Goal: Task Accomplishment & Management: Use online tool/utility

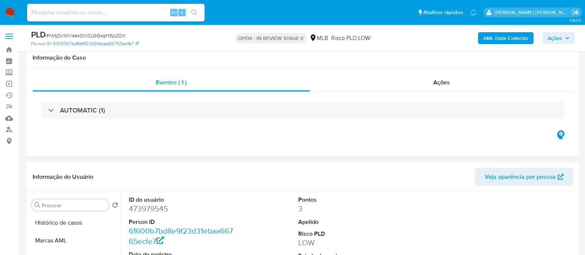
select select "10"
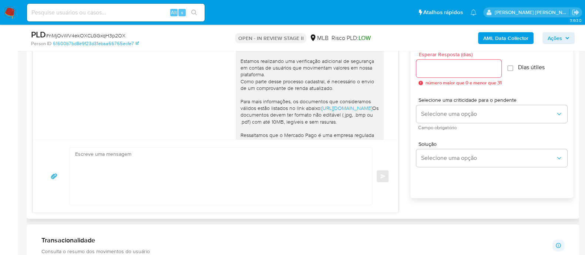
scroll to position [104, 0]
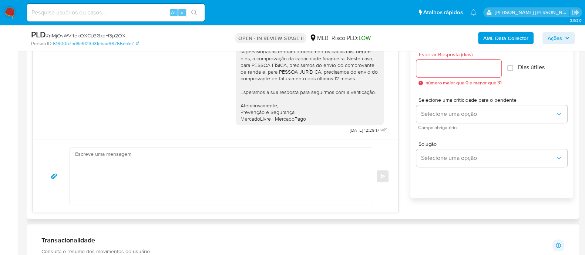
click at [140, 162] on textarea at bounding box center [219, 176] width 288 height 57
paste textarea "Meninas, boa tarde, tudo bem? Sobre o caso da funcionária: Olá, Luana Cristina …"
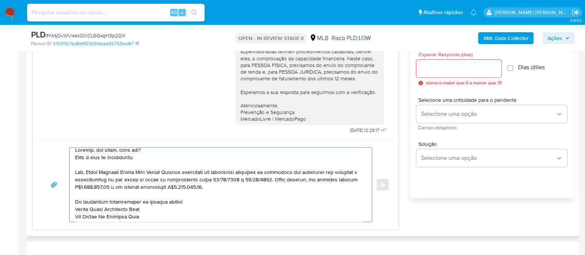
scroll to position [0, 0]
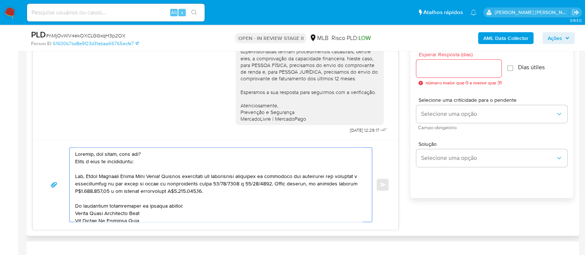
drag, startPoint x: 154, startPoint y: 154, endPoint x: 94, endPoint y: 154, distance: 60.0
click at [94, 154] on textarea at bounding box center [219, 185] width 288 height 74
drag, startPoint x: 148, startPoint y: 165, endPoint x: 75, endPoint y: 154, distance: 74.1
click at [75, 154] on textarea at bounding box center [219, 185] width 288 height 74
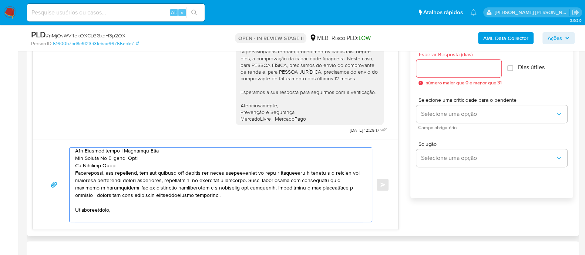
scroll to position [101, 0]
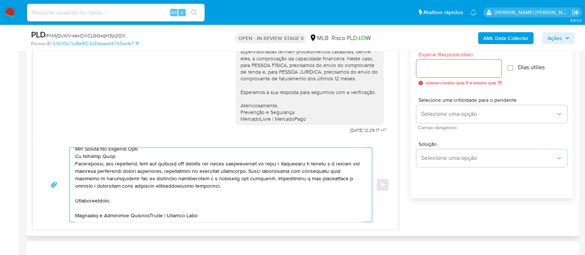
click at [126, 204] on textarea at bounding box center [219, 185] width 288 height 74
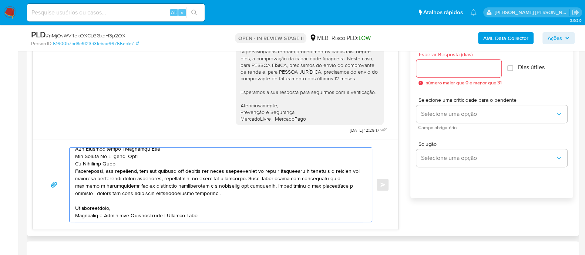
scroll to position [94, 0]
type textarea "Olá, Luana Cristina Souza Lima Gomes! Estamos conduzindo uma verificação adicio…"
click at [434, 73] on div at bounding box center [458, 69] width 85 height 18
click at [432, 68] on input "Esperar Resposta (dias)" at bounding box center [458, 69] width 85 height 10
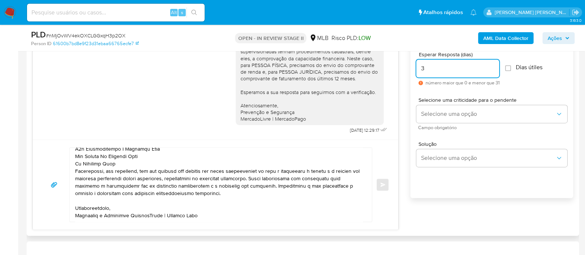
type input "3"
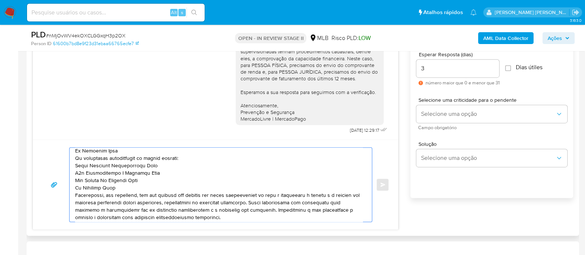
scroll to position [0, 0]
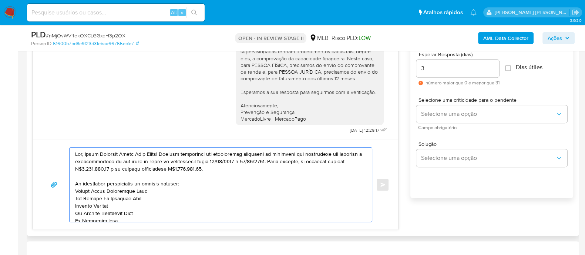
drag, startPoint x: 200, startPoint y: 214, endPoint x: 70, endPoint y: 141, distance: 148.6
click at [70, 141] on div "common.send" at bounding box center [215, 185] width 365 height 90
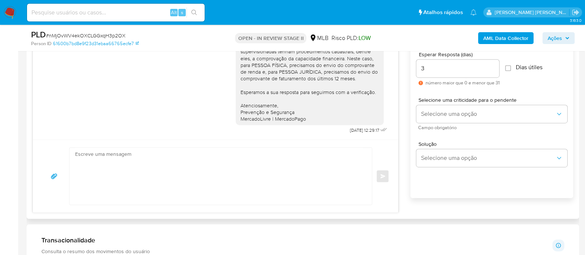
click at [514, 70] on label "Dias útiles" at bounding box center [523, 67] width 37 height 7
click at [511, 70] on input "Dias útiles" at bounding box center [508, 68] width 6 height 6
checkbox input "true"
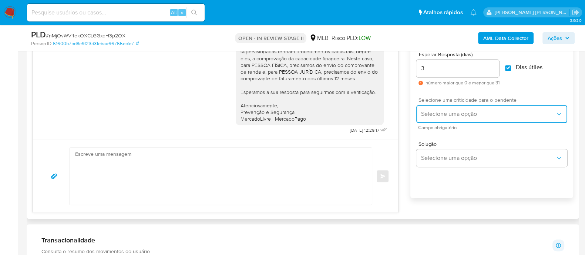
click at [468, 115] on span "Selecione uma opção" at bounding box center [488, 113] width 135 height 7
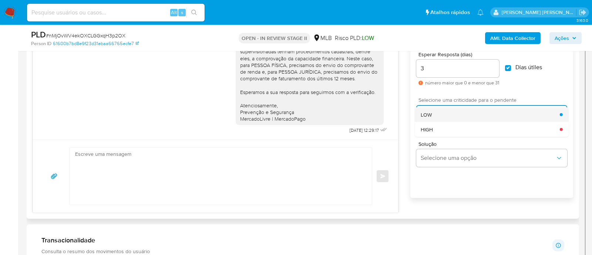
click at [453, 115] on div "LOW" at bounding box center [490, 114] width 139 height 15
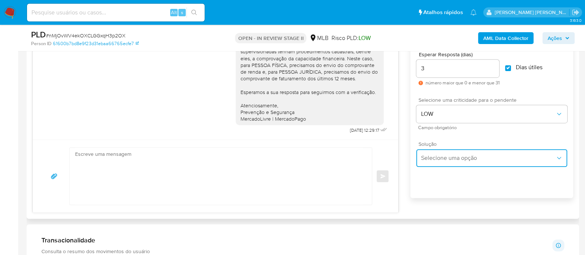
click at [442, 162] on button "Selecione uma opção" at bounding box center [491, 158] width 151 height 18
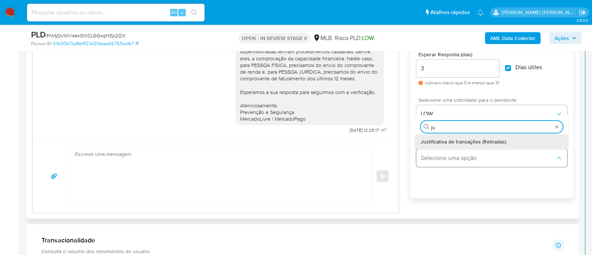
type input "jus"
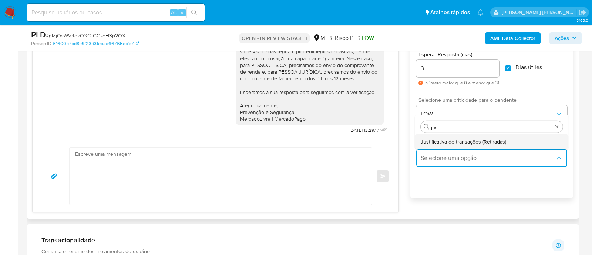
click at [453, 141] on span "Justificativa de transações (Retiradas)" at bounding box center [464, 141] width 86 height 7
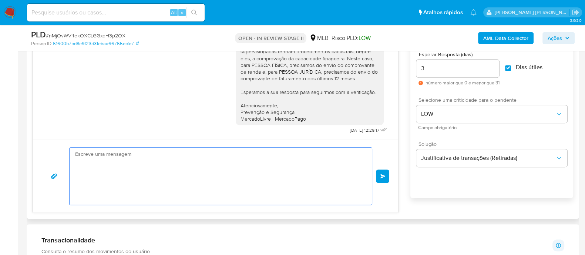
drag, startPoint x: 281, startPoint y: 188, endPoint x: 66, endPoint y: 154, distance: 217.7
click at [66, 154] on div "Olá,Suspendemos a sua conta para uma verificação adicional de segurança.Por fav…" at bounding box center [216, 176] width 348 height 58
type textarea "Olá,Suspendemos a sua conta para uma verificação adicional de segurança.Por fav…"
paste textarea "Olá, Luana Cristina Souza Lima Gomes! Estamos conduzindo uma verificação adicio…"
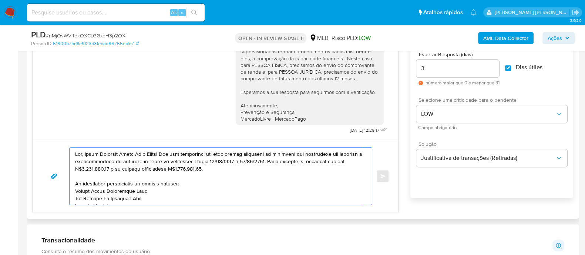
scroll to position [91, 0]
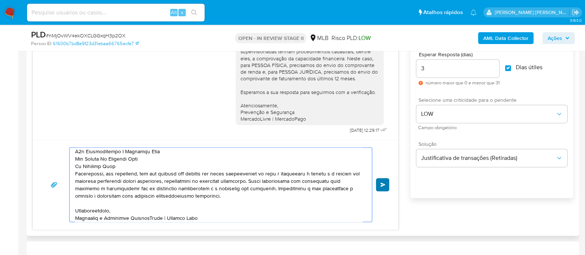
type textarea "Olá, Luana Cristina Souza Lima Gomes! Estamos conduzindo uma verificação adicio…"
click at [382, 185] on span "common.send" at bounding box center [383, 184] width 5 height 4
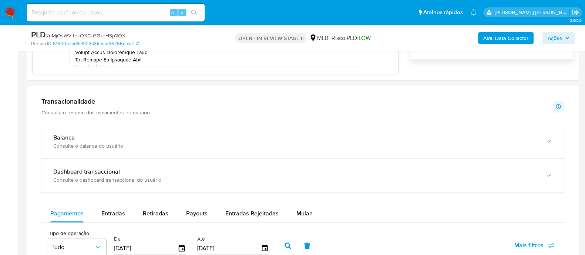
scroll to position [445, 0]
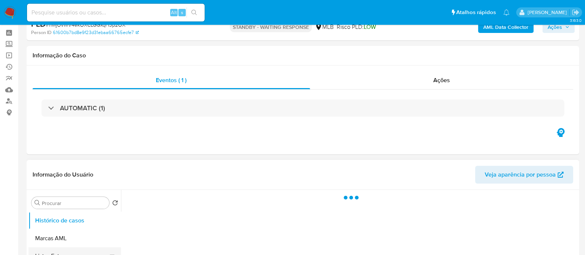
scroll to position [92, 0]
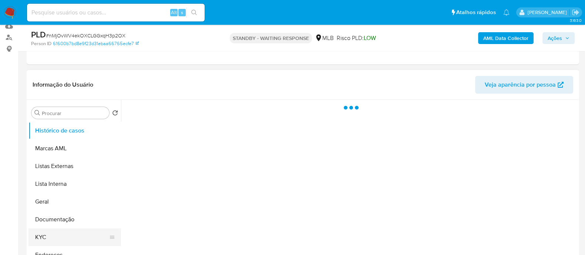
select select "10"
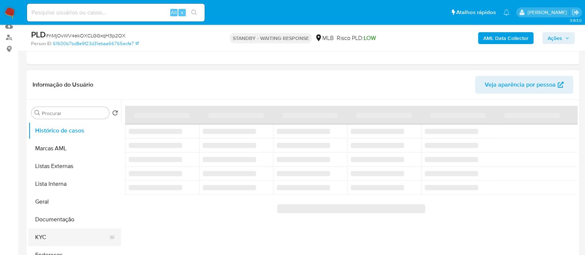
click at [45, 234] on button "KYC" at bounding box center [72, 237] width 87 height 18
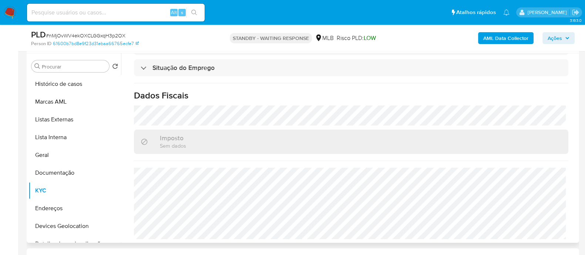
scroll to position [278, 0]
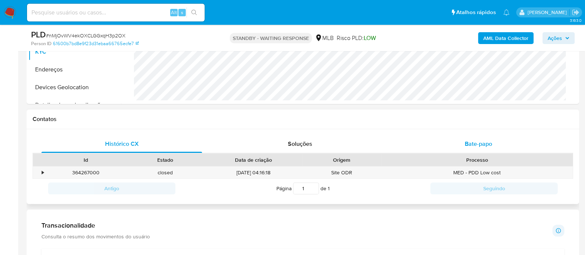
click at [456, 144] on div "Bate-papo" at bounding box center [478, 144] width 161 height 18
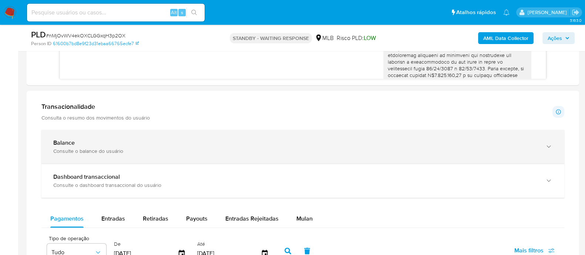
scroll to position [463, 0]
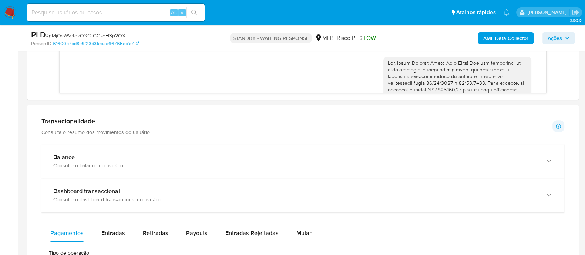
click at [128, 124] on h1 "Transacionalidade" at bounding box center [95, 121] width 108 height 8
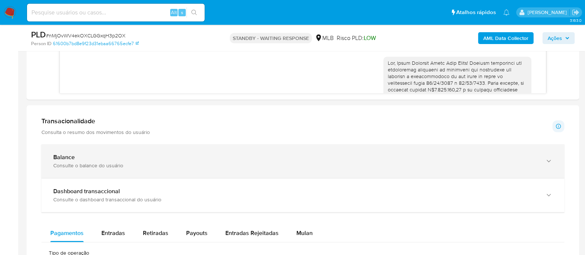
click at [111, 160] on div "Balance" at bounding box center [295, 157] width 485 height 7
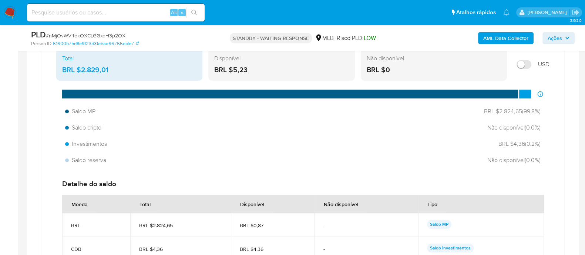
scroll to position [647, 0]
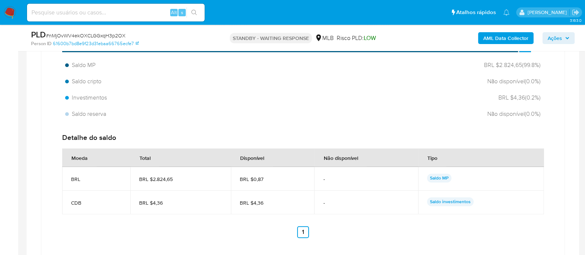
drag, startPoint x: 267, startPoint y: 202, endPoint x: 246, endPoint y: 203, distance: 20.4
click at [246, 203] on span "BRL $4,36" at bounding box center [273, 203] width 66 height 7
drag, startPoint x: 165, startPoint y: 202, endPoint x: 72, endPoint y: 199, distance: 92.6
click at [72, 199] on tr "CDB BRL $4,36 BRL $4,36 - Saldo investimentos" at bounding box center [303, 203] width 482 height 24
click at [173, 205] on td "BRL $4,36" at bounding box center [180, 203] width 101 height 24
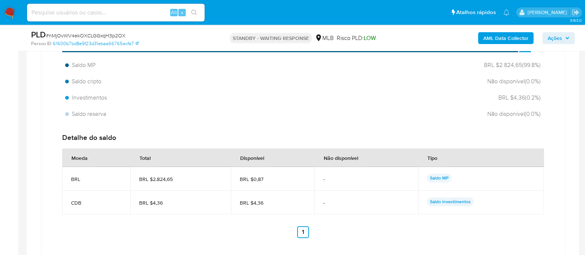
drag, startPoint x: 171, startPoint y: 203, endPoint x: 150, endPoint y: 202, distance: 21.5
click at [150, 202] on span "BRL $4,36" at bounding box center [180, 203] width 83 height 7
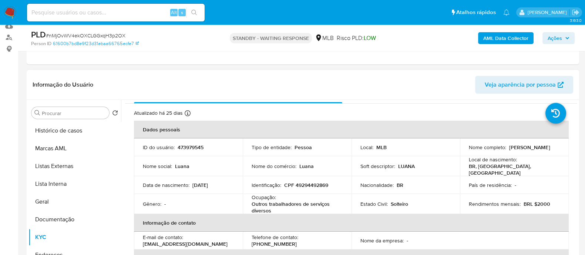
scroll to position [0, 0]
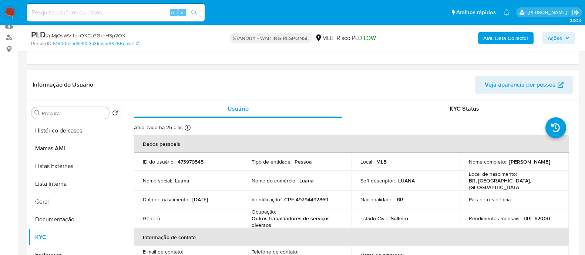
drag, startPoint x: 548, startPoint y: 164, endPoint x: 467, endPoint y: 164, distance: 81.1
click at [469, 164] on div "Nome completo : Luana Cristina Souza Lima Gomes" at bounding box center [514, 161] width 91 height 7
copy p "Luana Cristina Souza Lima Gomes"
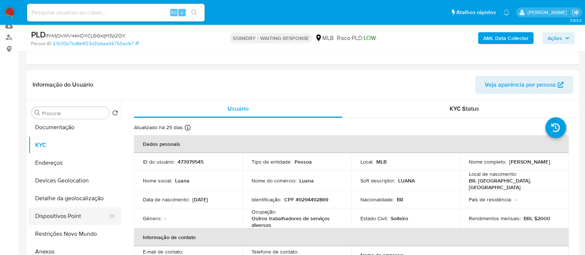
scroll to position [139, 0]
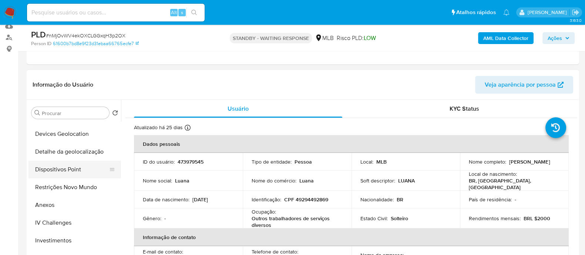
click at [59, 191] on button "Restrições Novo Mundo" at bounding box center [75, 187] width 93 height 18
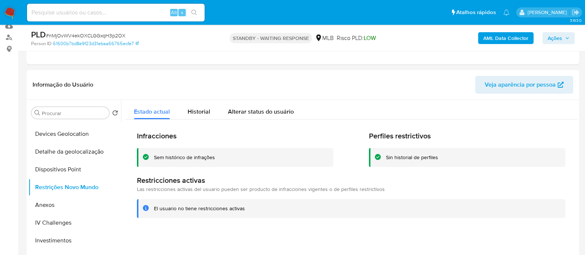
click at [178, 156] on div "Sem histórico de infrações" at bounding box center [184, 157] width 61 height 7
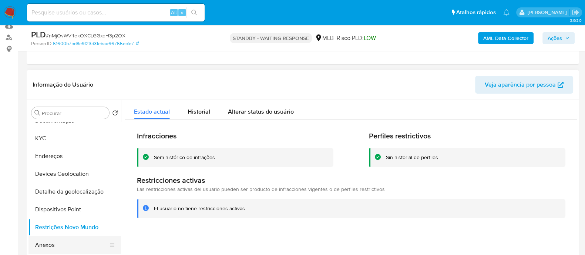
scroll to position [46, 0]
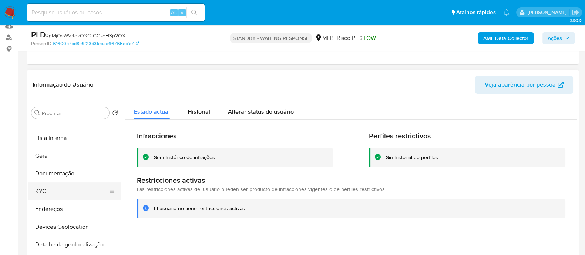
click at [60, 191] on button "KYC" at bounding box center [72, 191] width 87 height 18
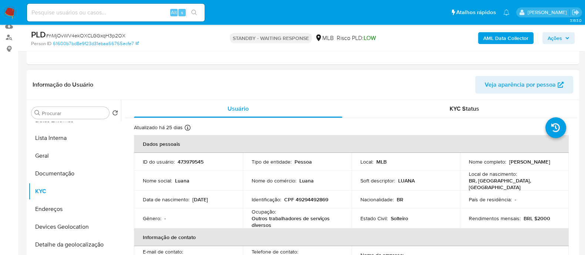
drag, startPoint x: 549, startPoint y: 167, endPoint x: 467, endPoint y: 165, distance: 81.8
click at [469, 165] on div "Nome completo : Luana Cristina Souza Lima Gomes" at bounding box center [514, 161] width 91 height 7
copy p "Luana Cristina Souza Lima Gomes"
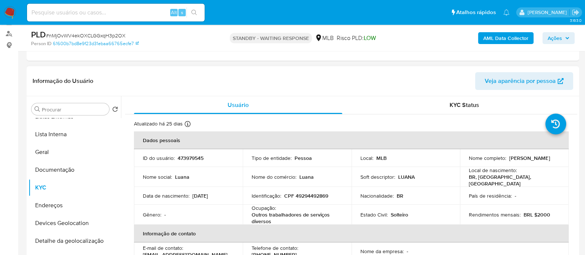
scroll to position [139, 0]
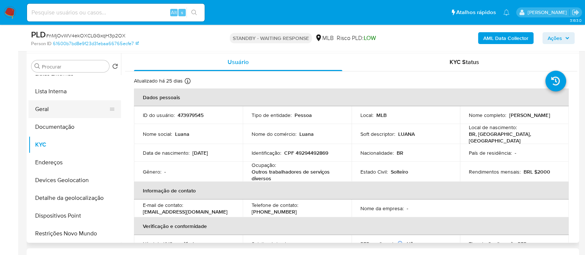
click at [54, 109] on button "Geral" at bounding box center [72, 109] width 87 height 18
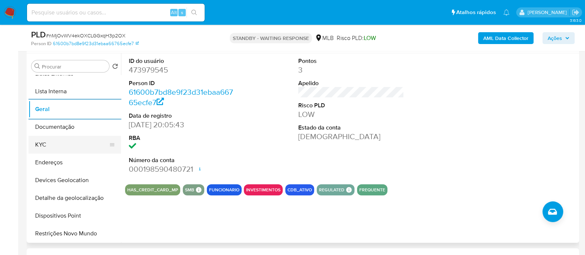
click at [50, 138] on button "KYC" at bounding box center [72, 145] width 87 height 18
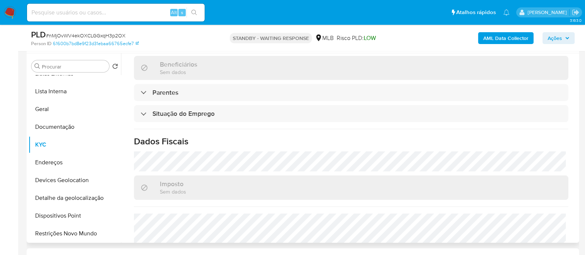
scroll to position [324, 0]
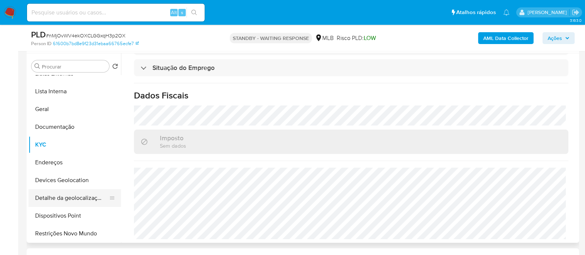
drag, startPoint x: 79, startPoint y: 188, endPoint x: 107, endPoint y: 194, distance: 28.7
click at [80, 189] on button "Detalhe da geolocalização" at bounding box center [72, 198] width 87 height 18
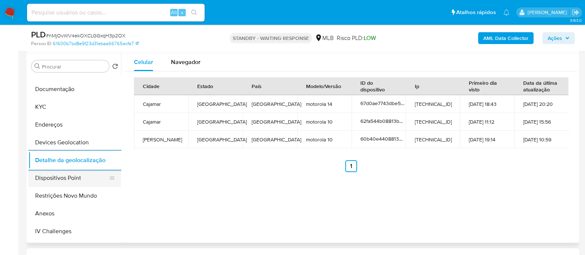
scroll to position [92, 0]
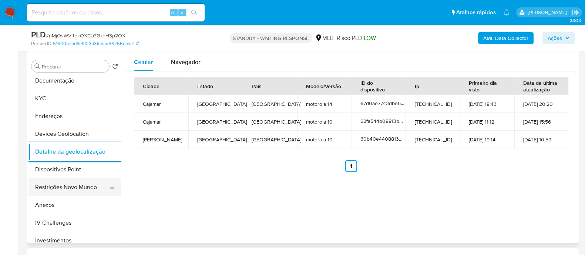
click at [75, 187] on button "Restrições Novo Mundo" at bounding box center [72, 187] width 87 height 18
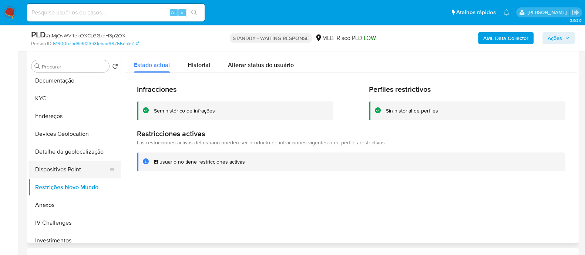
click at [83, 171] on button "Dispositivos Point" at bounding box center [72, 170] width 87 height 18
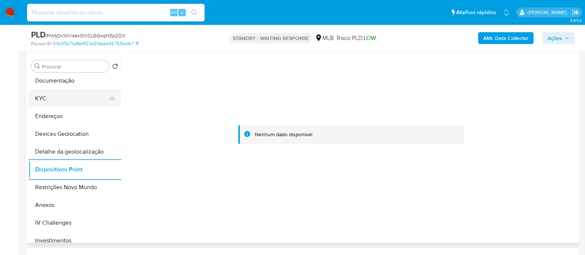
click at [58, 104] on button "KYC" at bounding box center [72, 99] width 87 height 18
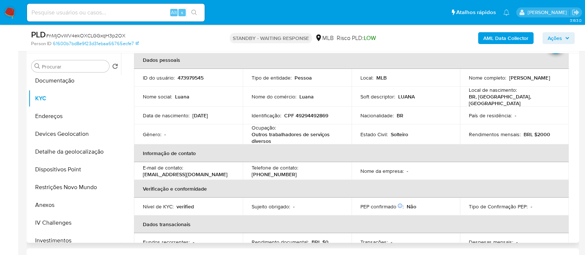
scroll to position [0, 0]
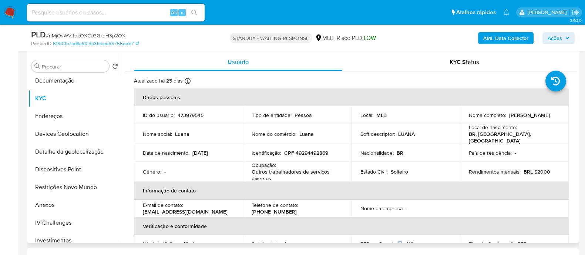
click at [321, 151] on p "CPF 49294492869" at bounding box center [306, 153] width 44 height 7
copy p "49294492869"
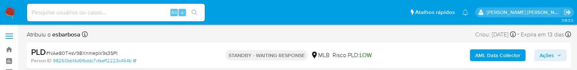
select select "10"
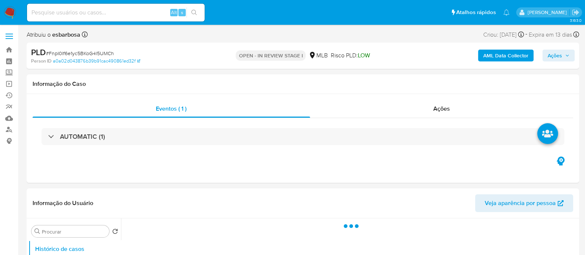
select select "10"
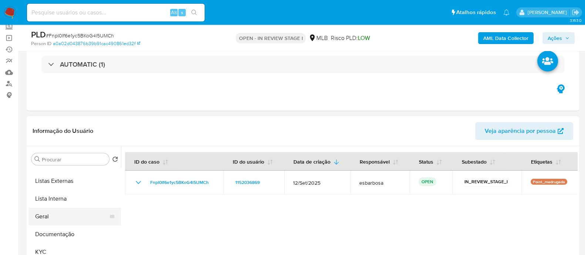
scroll to position [46, 0]
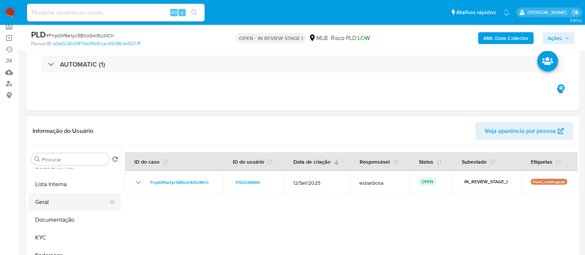
click at [50, 202] on button "Geral" at bounding box center [72, 202] width 87 height 18
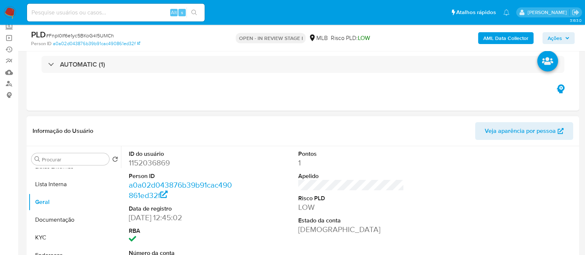
click at [165, 162] on dd "1152036869" at bounding box center [182, 163] width 106 height 10
copy dd "1152036869"
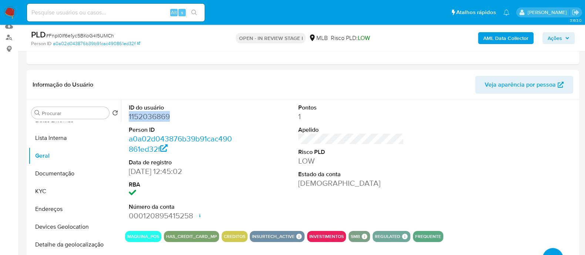
click at [494, 38] on b "AML Data Collector" at bounding box center [505, 38] width 45 height 12
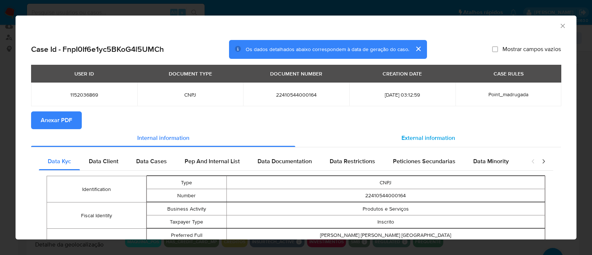
click at [415, 135] on span "External information" at bounding box center [429, 138] width 54 height 9
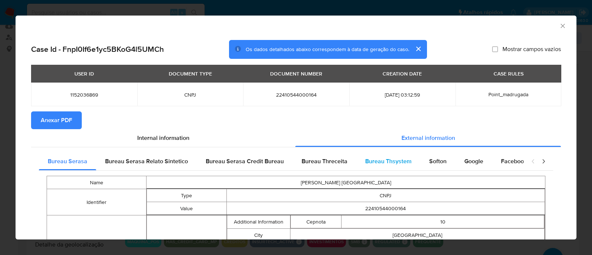
click at [385, 162] on span "Bureau Thsystem" at bounding box center [388, 161] width 46 height 9
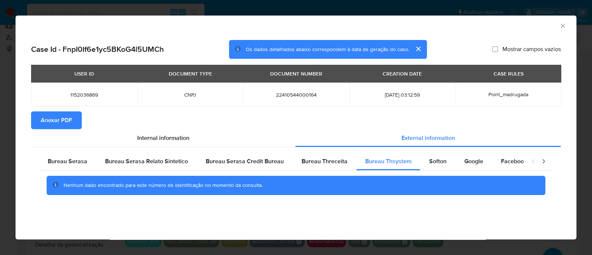
click at [57, 121] on span "Anexar PDF" at bounding box center [56, 120] width 31 height 16
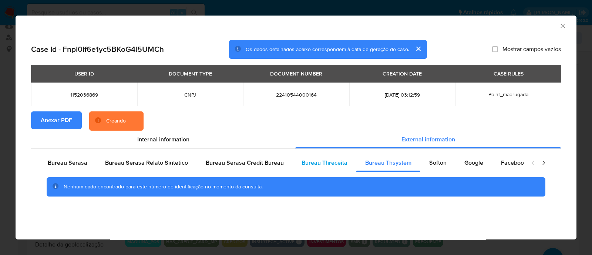
click at [323, 165] on span "Bureau Threceita" at bounding box center [325, 162] width 46 height 9
click at [389, 162] on span "Bureau Thsystem" at bounding box center [388, 162] width 46 height 9
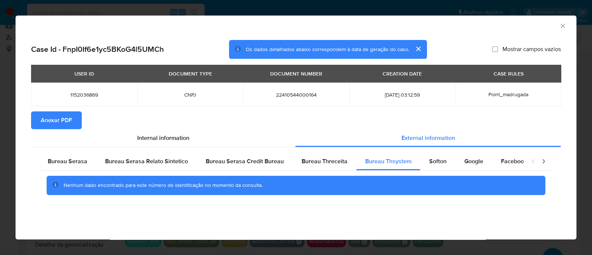
click at [563, 27] on icon "Fechar a janela" at bounding box center [562, 25] width 7 height 7
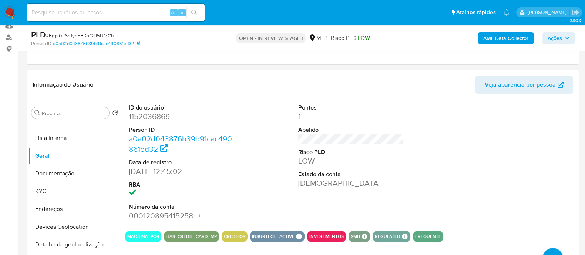
click at [109, 36] on span "# FnpI0If6e1yc5BKoG4l5UMCh" at bounding box center [80, 35] width 68 height 7
copy span "FnpI0If6e1yc5BKoG4l5UMCh"
click at [555, 39] on span "Ações" at bounding box center [555, 38] width 14 height 12
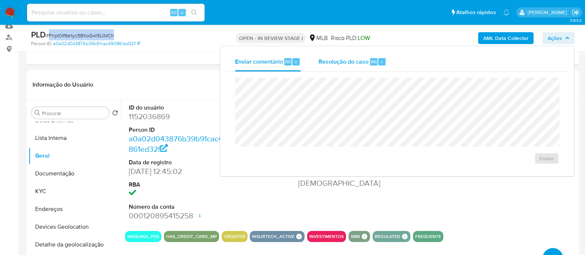
drag, startPoint x: 355, startPoint y: 61, endPoint x: 355, endPoint y: 70, distance: 8.5
click at [355, 62] on span "Resolução do caso" at bounding box center [344, 61] width 50 height 9
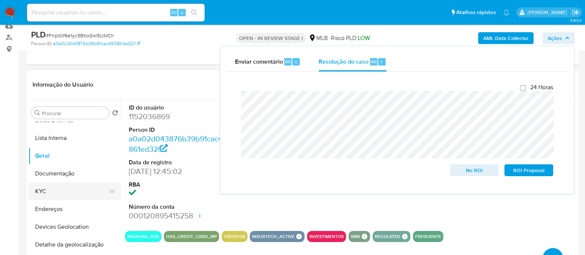
click at [54, 193] on button "KYC" at bounding box center [72, 191] width 87 height 18
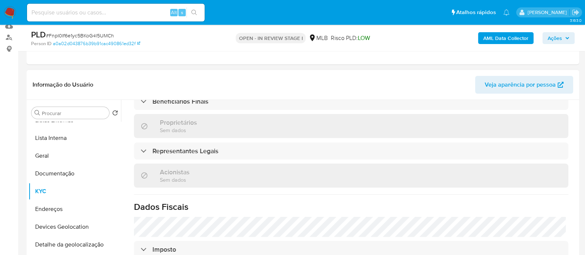
scroll to position [294, 0]
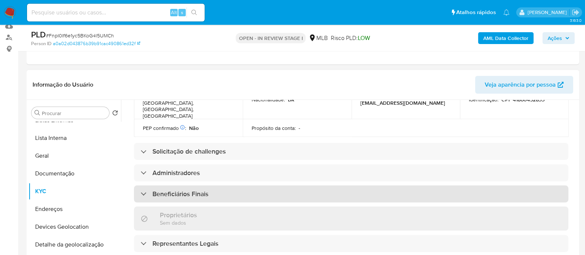
click at [204, 190] on h3 "Beneficiários Finais" at bounding box center [181, 194] width 56 height 8
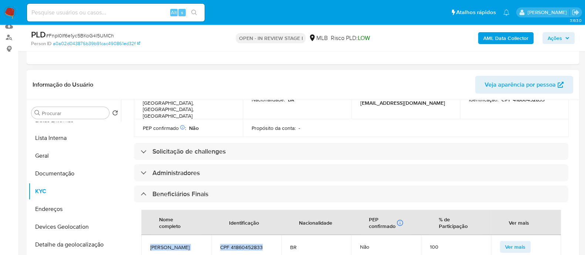
drag, startPoint x: 266, startPoint y: 224, endPoint x: 151, endPoint y: 221, distance: 115.5
click at [151, 235] on tr "Anna Carolina Ruder Borcari Ferreira CPF 41860452833 BR Não 100 Ver mais" at bounding box center [351, 247] width 420 height 24
copy tr "Anna Carolina Ruder Borcari Ferreira CPF 41860452833"
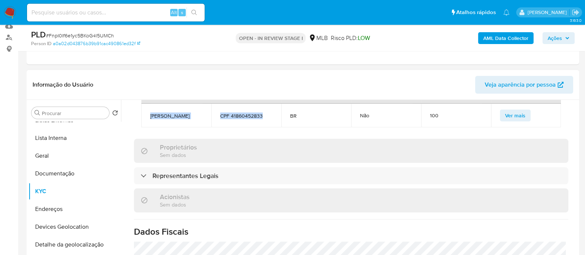
scroll to position [411, 0]
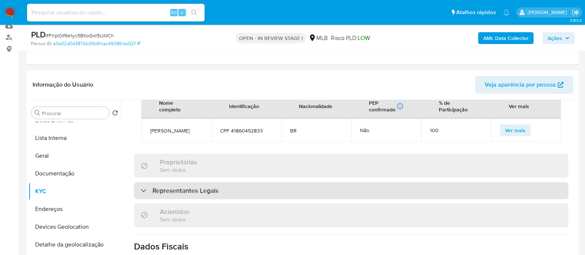
click at [170, 187] on h3 "Representantes Legais" at bounding box center [186, 191] width 66 height 8
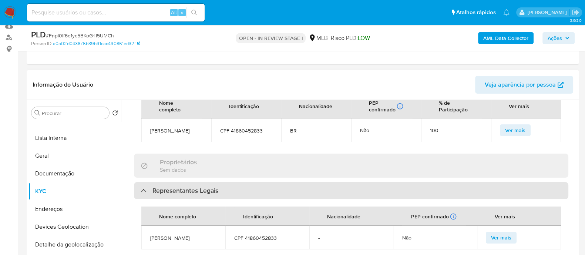
click at [170, 187] on h3 "Representantes Legais" at bounding box center [186, 191] width 66 height 8
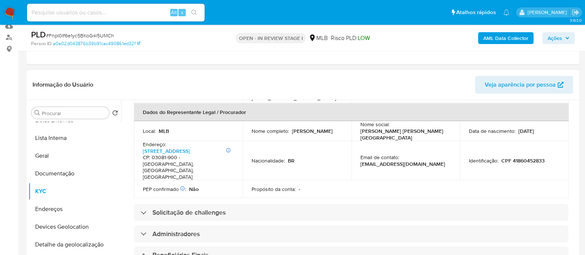
scroll to position [226, 0]
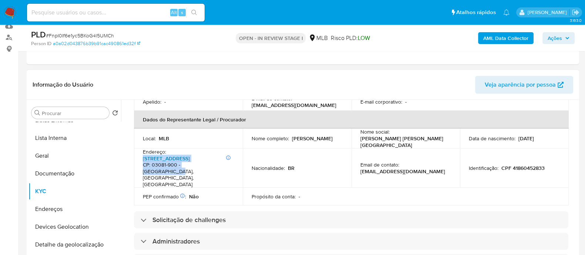
drag, startPoint x: 215, startPoint y: 150, endPoint x: 143, endPoint y: 143, distance: 72.5
click at [143, 155] on p "Informações Adicionais: Ap174 t4 Rua Tuiuti 589 589, Tatuapé CP: 03081-900 - Sã…" at bounding box center [187, 171] width 88 height 33
copy p "Rua Tuiuti 589 589, Tatuapé CP: 03081-900 - São Paulo, São"
click at [57, 151] on button "Geral" at bounding box center [72, 156] width 87 height 18
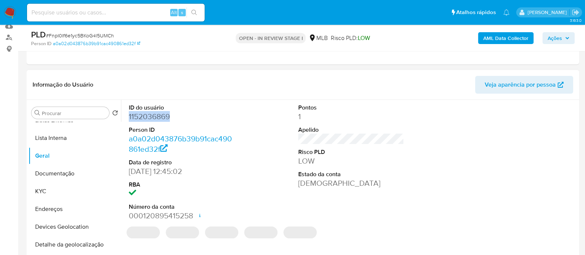
drag, startPoint x: 175, startPoint y: 117, endPoint x: 127, endPoint y: 117, distance: 47.8
click at [127, 117] on div "ID do usuário 1152036869 Person ID a0a02d043876b39b91cac490861ed32f Data de reg…" at bounding box center [181, 162] width 113 height 125
copy dd "1152036869"
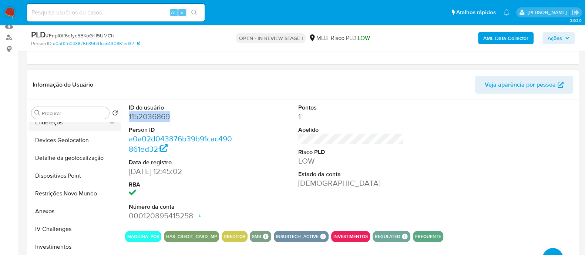
scroll to position [139, 0]
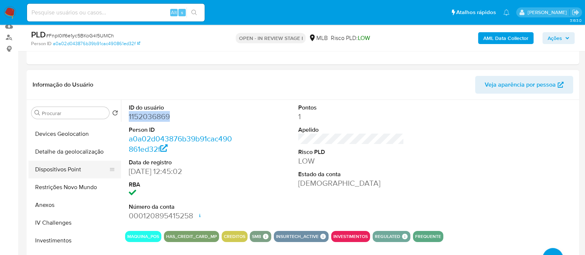
click at [77, 175] on button "Dispositivos Point" at bounding box center [72, 170] width 87 height 18
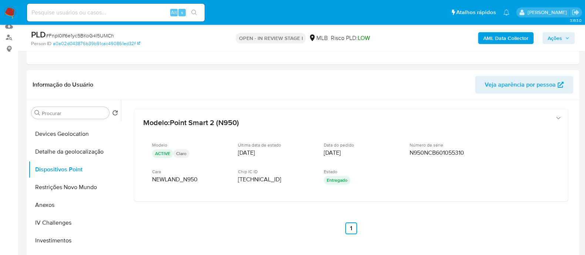
click at [548, 38] on span "Ações" at bounding box center [555, 38] width 14 height 12
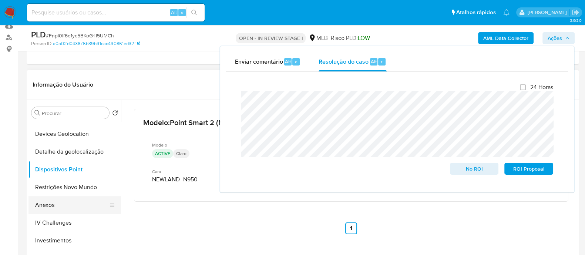
scroll to position [46, 0]
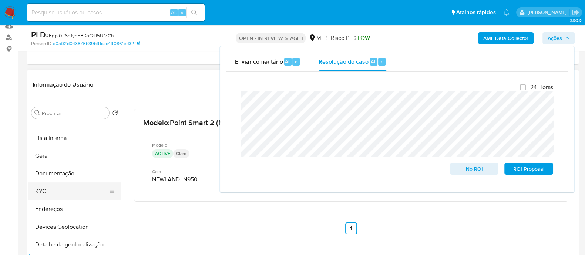
click at [59, 189] on button "KYC" at bounding box center [72, 191] width 87 height 18
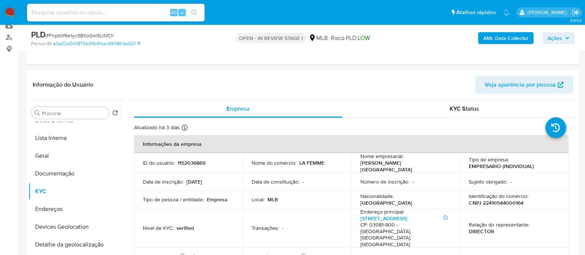
scroll to position [139, 0]
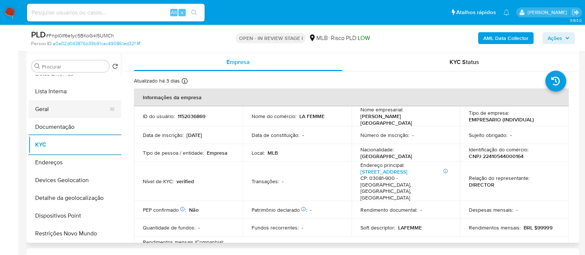
click at [63, 108] on button "Geral" at bounding box center [72, 109] width 87 height 18
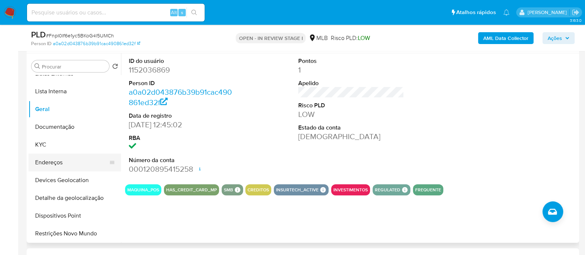
click at [73, 164] on button "Endereços" at bounding box center [72, 163] width 87 height 18
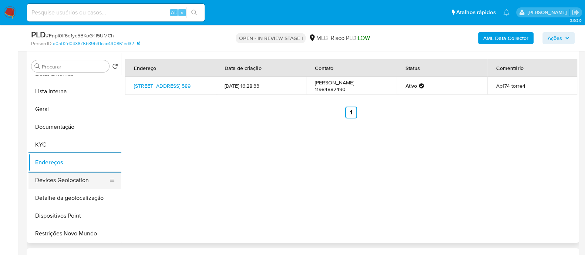
click at [76, 184] on button "Devices Geolocation" at bounding box center [72, 180] width 87 height 18
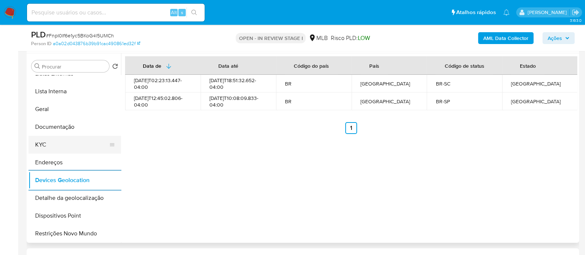
click at [54, 150] on button "KYC" at bounding box center [72, 145] width 87 height 18
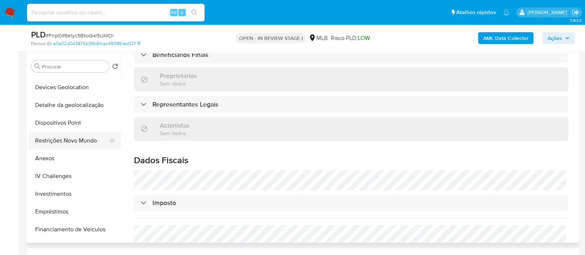
click at [76, 141] on button "Restrições Novo Mundo" at bounding box center [72, 141] width 87 height 18
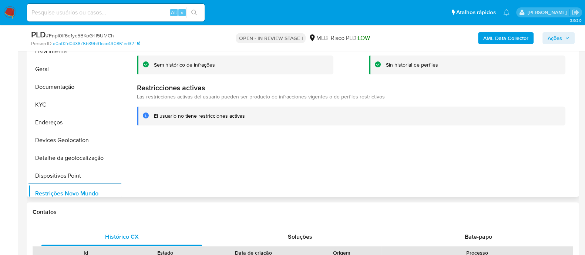
scroll to position [0, 0]
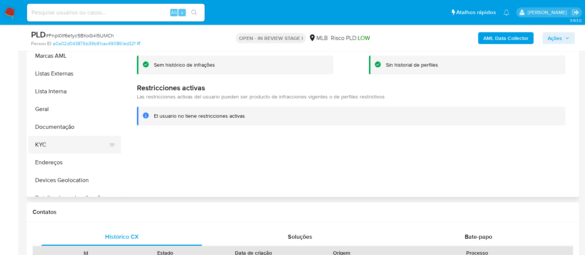
click at [54, 143] on button "KYC" at bounding box center [72, 145] width 87 height 18
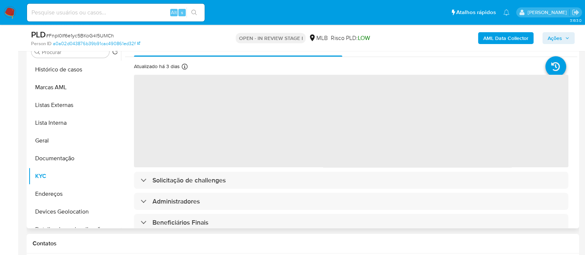
scroll to position [139, 0]
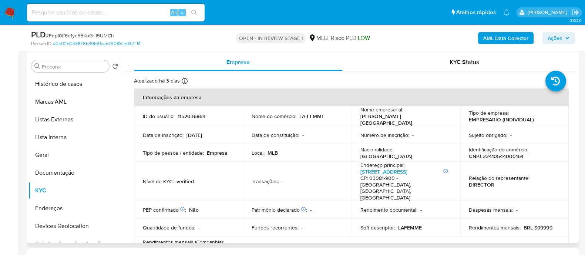
click at [511, 154] on p "CNPJ 22410544000164" at bounding box center [496, 156] width 55 height 7
copy p "22410544000164"
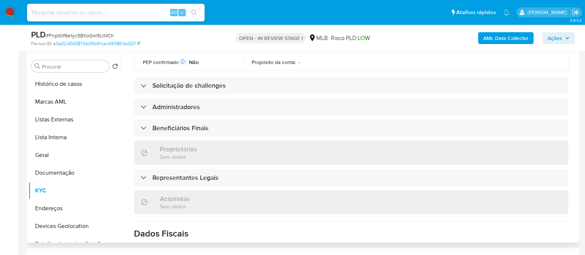
scroll to position [324, 0]
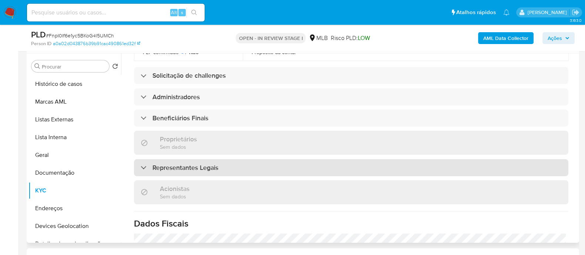
click at [183, 159] on div "Representantes Legais" at bounding box center [351, 167] width 435 height 17
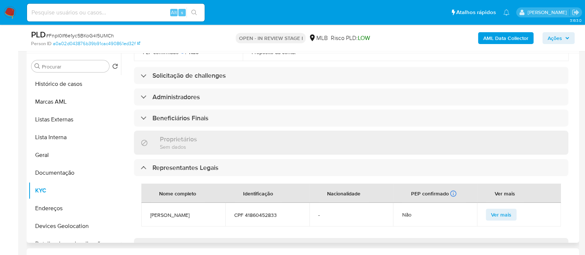
click at [268, 212] on span "CPF 41860452833" at bounding box center [267, 215] width 66 height 7
copy span "41860452833"
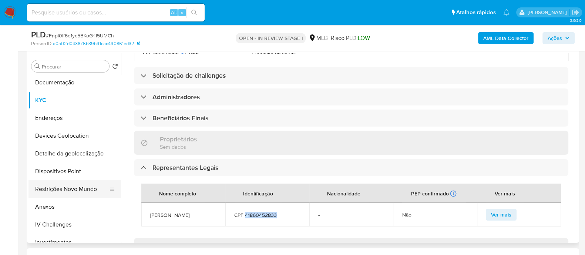
scroll to position [92, 0]
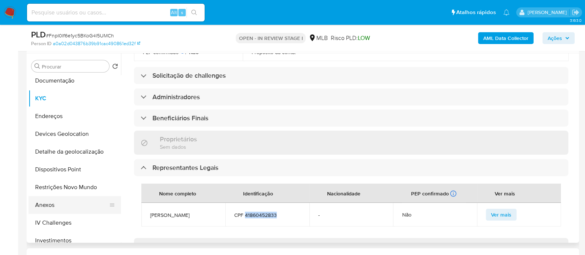
click at [51, 206] on button "Anexos" at bounding box center [72, 205] width 87 height 18
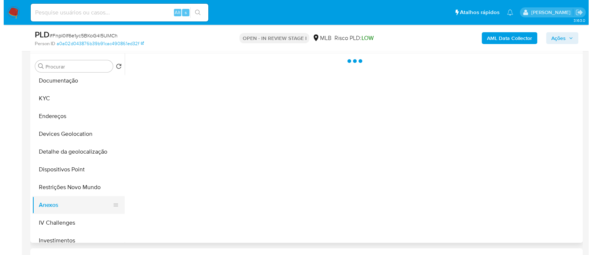
scroll to position [0, 0]
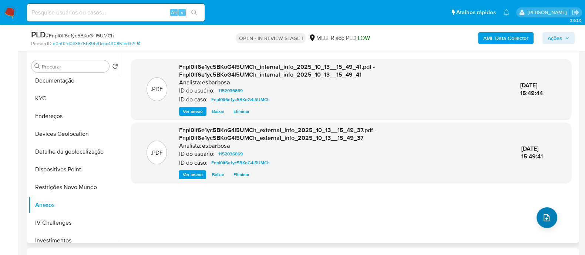
click at [548, 221] on span "upload-file" at bounding box center [546, 217] width 9 height 9
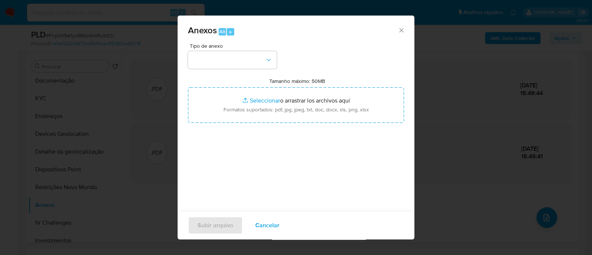
click at [350, 37] on div "Anexos Alt a" at bounding box center [296, 30] width 237 height 28
click at [246, 60] on button "button" at bounding box center [232, 60] width 89 height 18
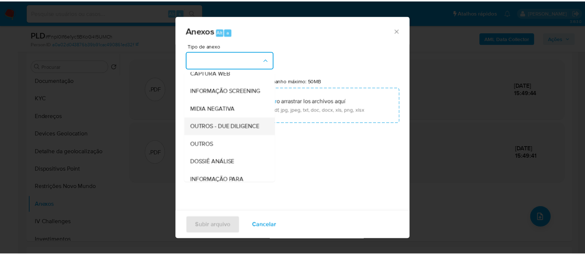
scroll to position [114, 0]
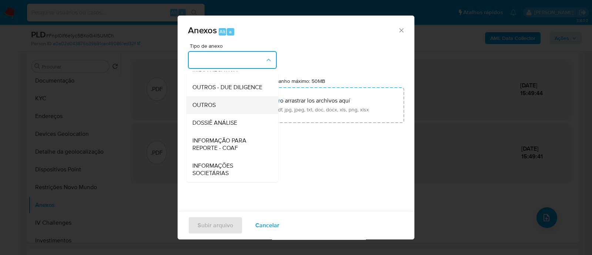
click at [212, 105] on span "OUTROS" at bounding box center [203, 104] width 23 height 7
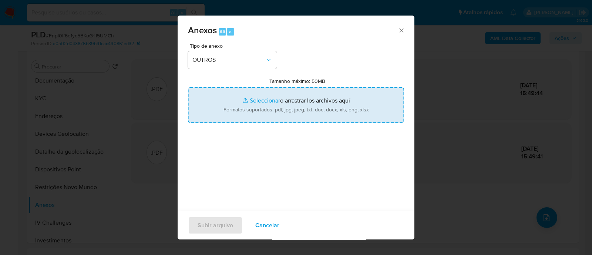
click at [264, 101] on input "Tamanho máximo: 50MB Seleccionar archivos" at bounding box center [296, 105] width 216 height 36
type input "C:\fakepath\Mulan 1152036869_2025_10_10_09_44_23.xlsx"
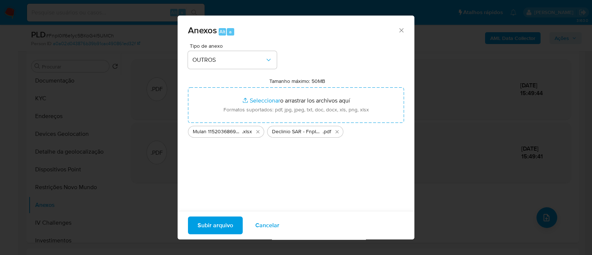
drag, startPoint x: 264, startPoint y: 101, endPoint x: 220, endPoint y: 223, distance: 129.2
click at [220, 223] on span "Subir arquivo" at bounding box center [216, 225] width 36 height 16
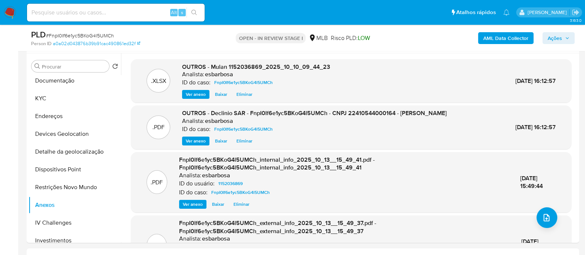
click at [560, 38] on span "Ações" at bounding box center [555, 38] width 14 height 12
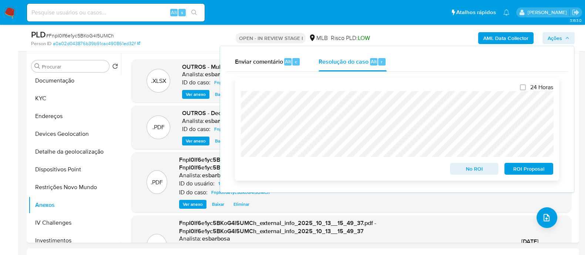
click at [482, 170] on span "No ROI" at bounding box center [474, 169] width 38 height 10
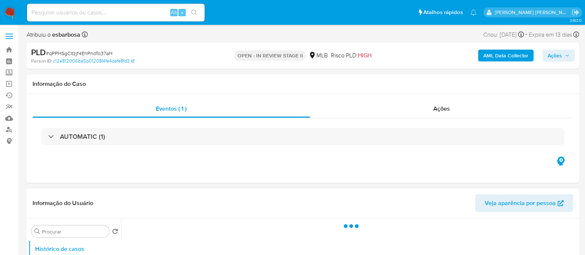
select select "10"
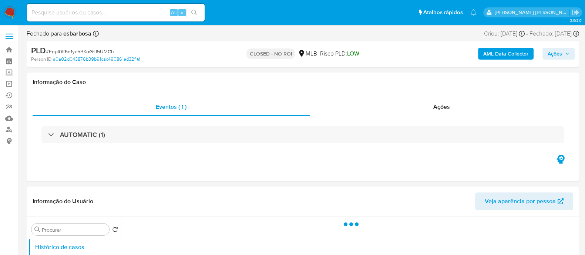
select select "10"
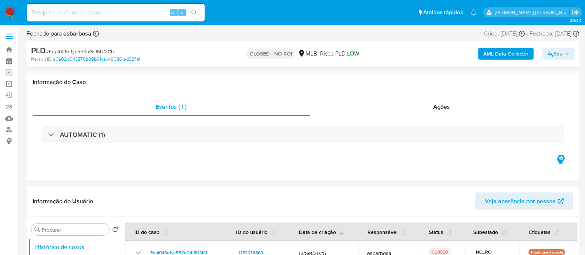
click at [85, 52] on span "# FnpI0If6e1yc5BKoG4l5UMCh" at bounding box center [80, 51] width 68 height 7
copy span "FnpI0If6e1yc5BKoG4l5UMCh"
click at [379, 110] on div "Ações" at bounding box center [442, 107] width 264 height 18
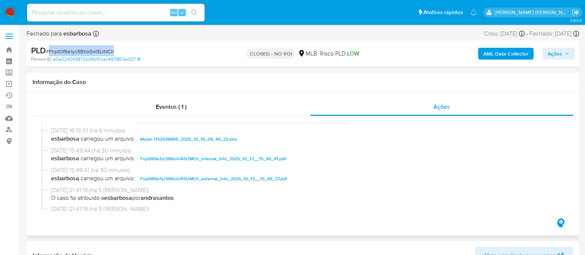
scroll to position [92, 0]
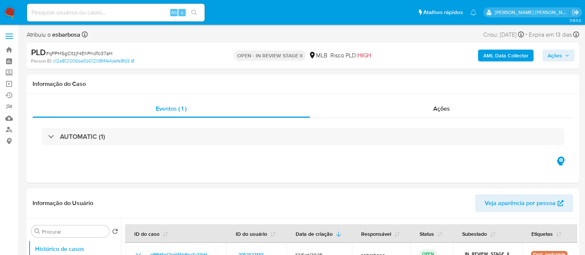
select select "10"
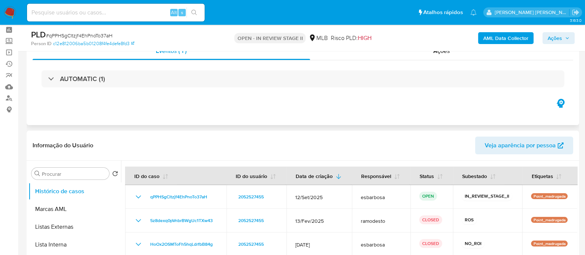
scroll to position [46, 0]
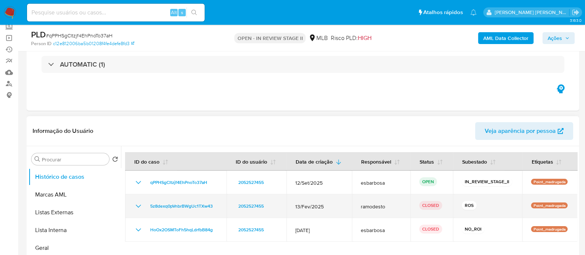
click at [135, 205] on icon "Mostrar/Ocultar" at bounding box center [138, 206] width 9 height 9
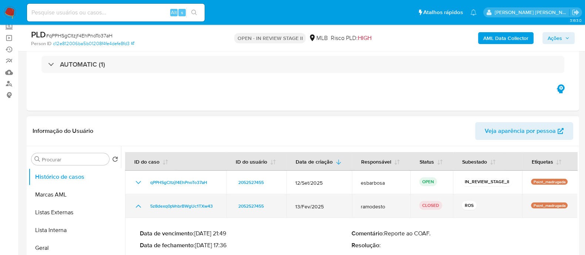
scroll to position [92, 0]
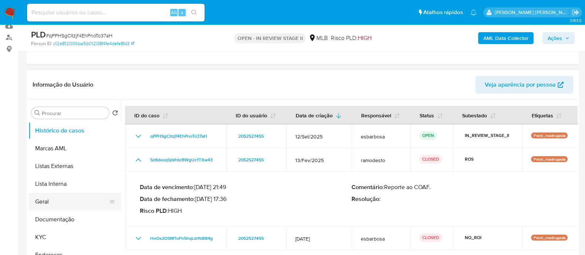
click at [50, 205] on button "Geral" at bounding box center [72, 202] width 87 height 18
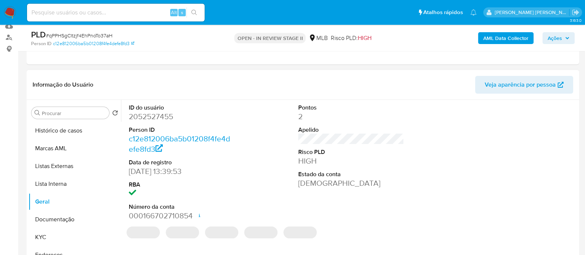
click at [163, 116] on dd "2052527455" at bounding box center [182, 116] width 106 height 10
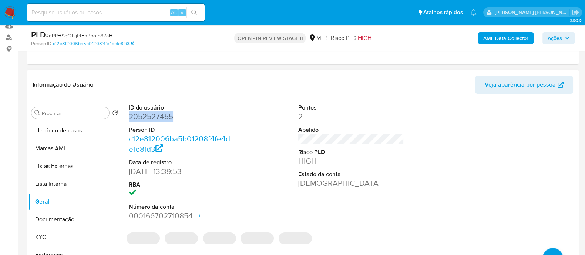
copy dd "2052527455"
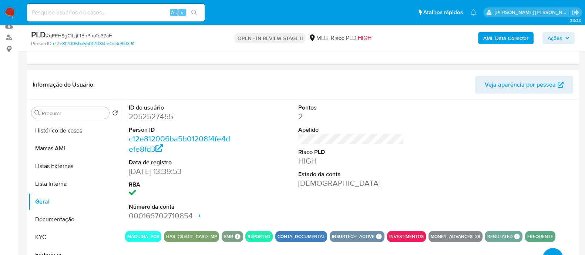
click at [99, 38] on span "# qPPHSgCltzjf4EhPnoTo37aH" at bounding box center [79, 35] width 67 height 7
copy span "qPPHSgCltzjf4EhPnoTo37aH"
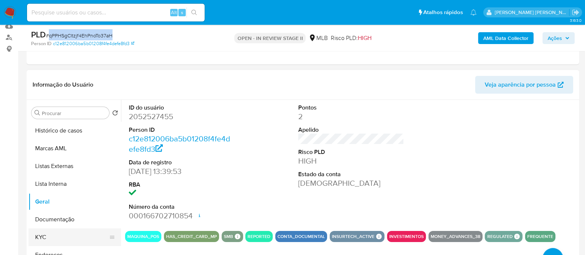
click at [45, 234] on button "KYC" at bounding box center [72, 237] width 87 height 18
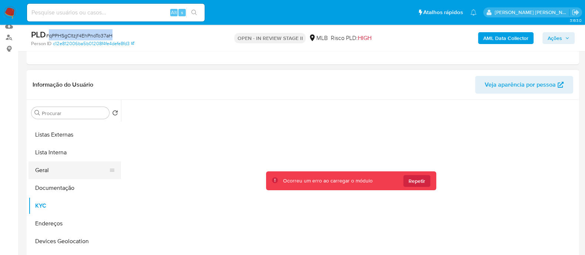
scroll to position [46, 0]
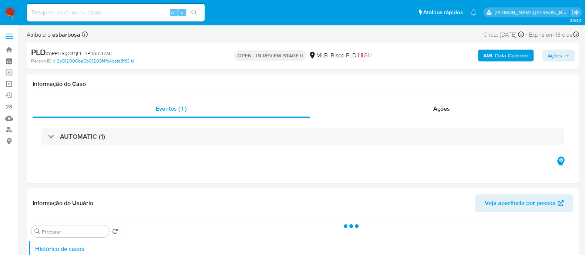
select select "10"
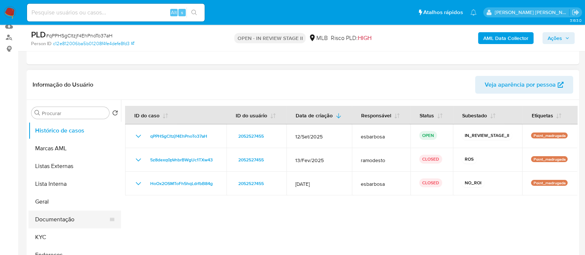
scroll to position [46, 0]
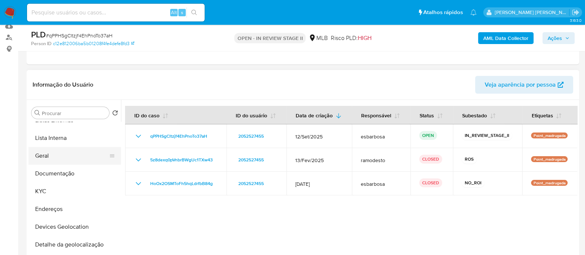
drag, startPoint x: 51, startPoint y: 190, endPoint x: 80, endPoint y: 156, distance: 44.9
click at [51, 190] on button "KYC" at bounding box center [75, 191] width 93 height 18
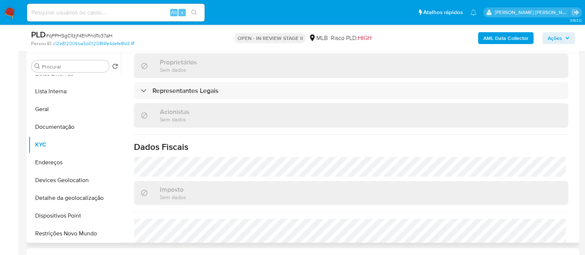
scroll to position [278, 0]
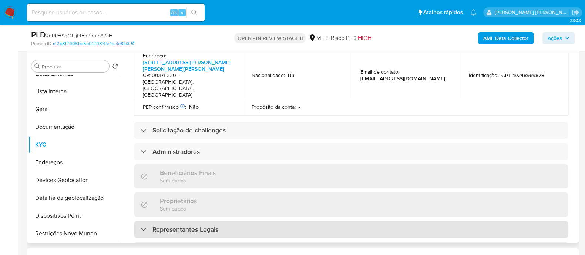
click at [202, 225] on h3 "Representantes Legais" at bounding box center [186, 229] width 66 height 8
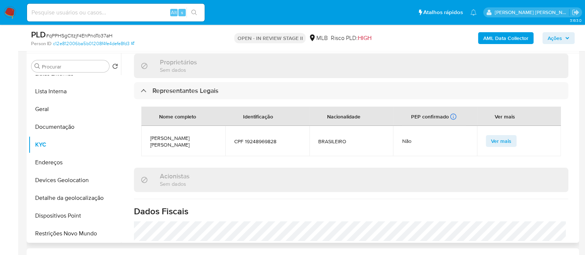
scroll to position [324, 0]
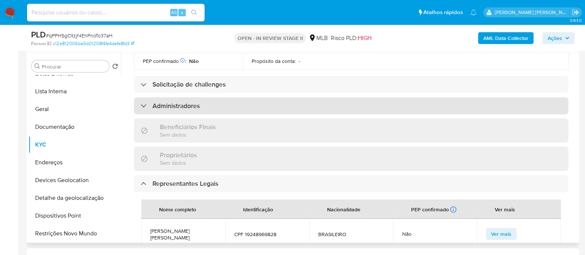
click at [189, 102] on h3 "Administradores" at bounding box center [176, 106] width 47 height 8
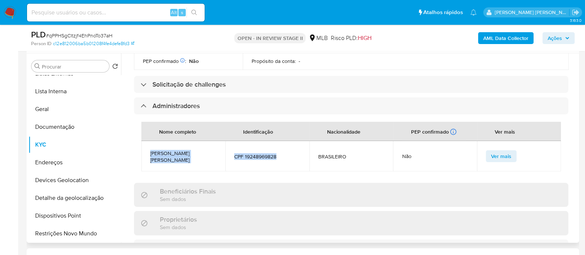
drag, startPoint x: 287, startPoint y: 131, endPoint x: 151, endPoint y: 129, distance: 136.6
click at [151, 141] on tr "[PERSON_NAME] [PERSON_NAME] CPF 19248969828 BRASILEIRO Não Ver mais" at bounding box center [351, 156] width 420 height 30
copy tr "[PERSON_NAME] [PERSON_NAME] CPF 19248969828"
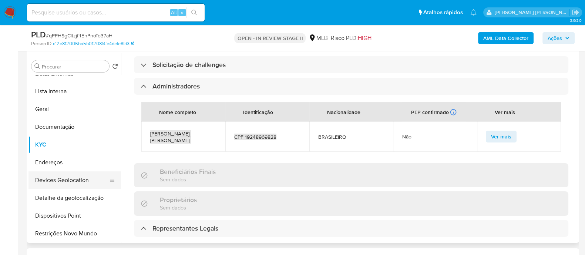
scroll to position [370, 0]
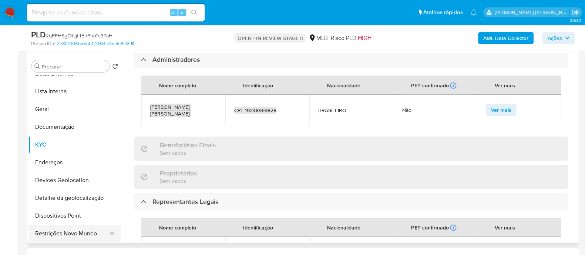
click at [58, 229] on button "Restrições Novo Mundo" at bounding box center [72, 234] width 87 height 18
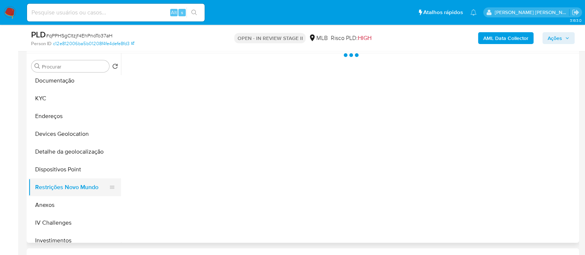
scroll to position [139, 0]
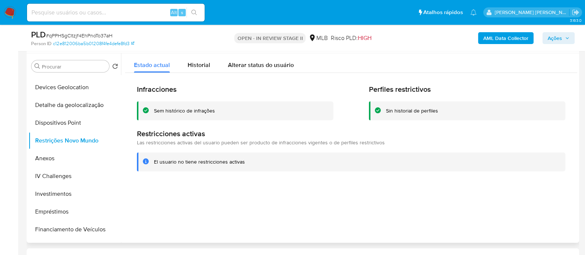
click at [189, 110] on div "Sem histórico de infrações" at bounding box center [184, 110] width 61 height 7
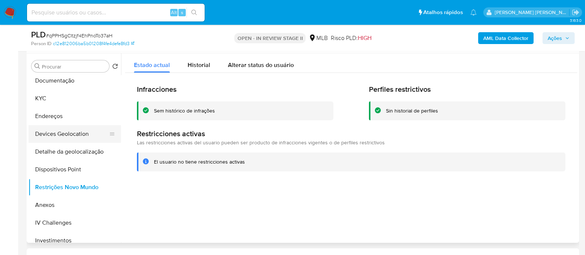
scroll to position [46, 0]
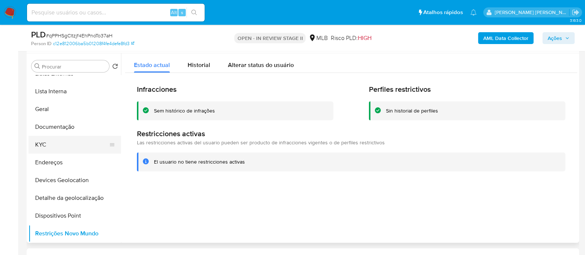
click at [64, 141] on button "KYC" at bounding box center [72, 145] width 87 height 18
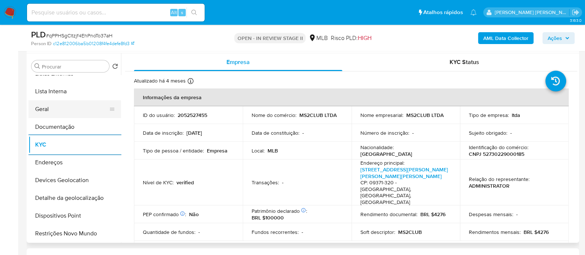
click at [63, 105] on button "Geral" at bounding box center [72, 109] width 87 height 18
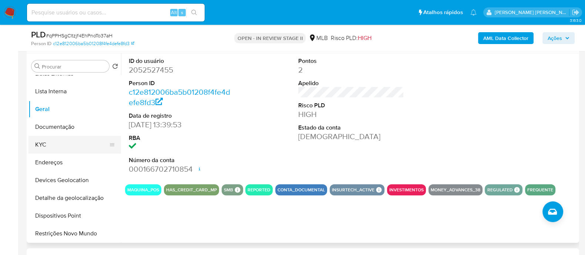
click at [53, 148] on button "KYC" at bounding box center [72, 145] width 87 height 18
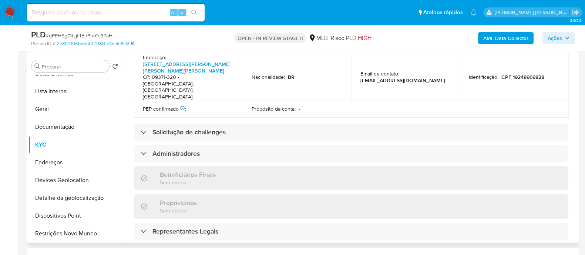
scroll to position [464, 0]
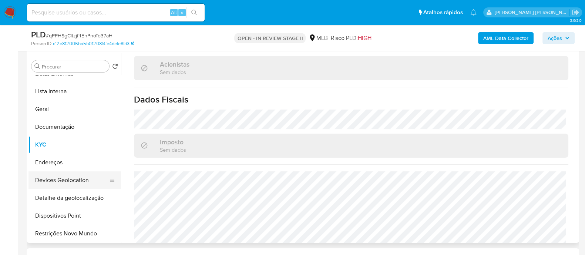
click at [68, 180] on button "Devices Geolocation" at bounding box center [72, 180] width 87 height 18
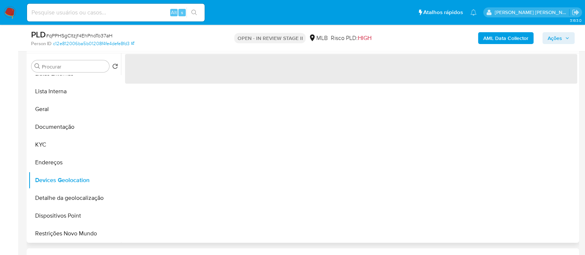
scroll to position [0, 0]
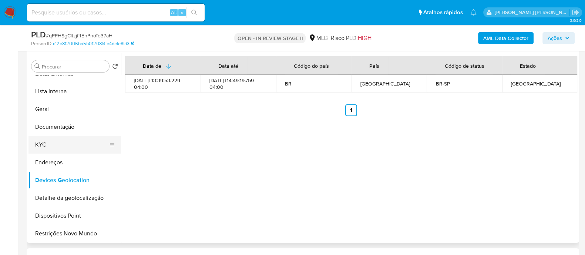
click at [68, 140] on button "KYC" at bounding box center [72, 145] width 87 height 18
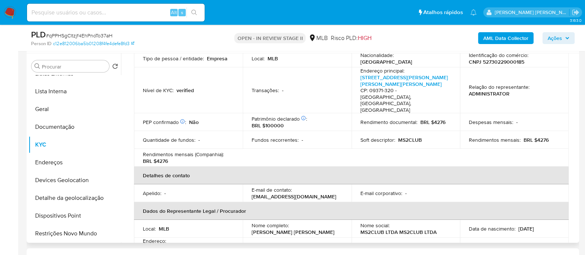
scroll to position [185, 0]
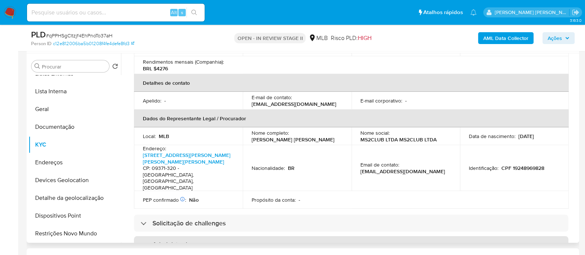
click at [194, 241] on h3 "Administradores" at bounding box center [176, 245] width 47 height 8
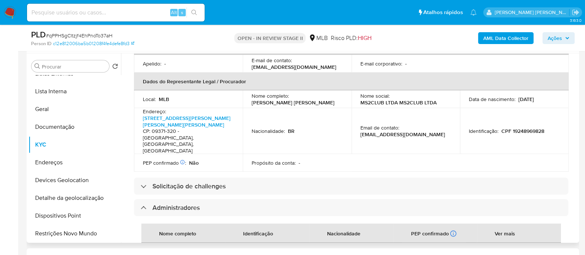
scroll to position [278, 0]
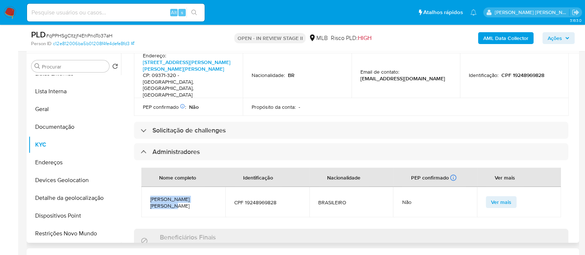
drag, startPoint x: 172, startPoint y: 180, endPoint x: 150, endPoint y: 175, distance: 22.5
click at [150, 196] on span "[PERSON_NAME] [PERSON_NAME]" at bounding box center [183, 202] width 66 height 13
copy span "[PERSON_NAME] [PERSON_NAME]"
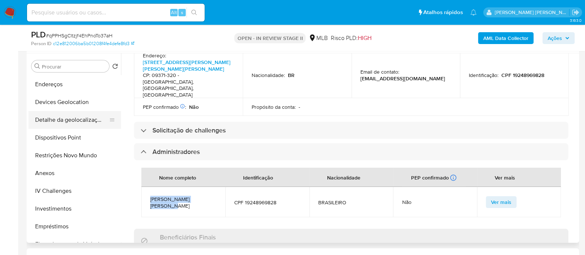
scroll to position [139, 0]
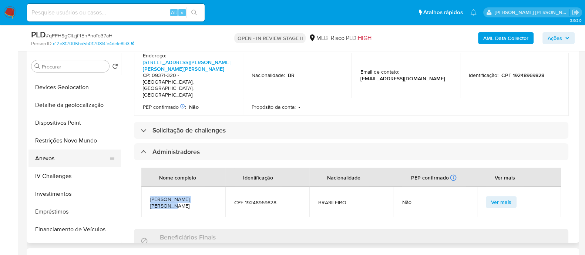
click at [49, 158] on button "Anexos" at bounding box center [72, 159] width 87 height 18
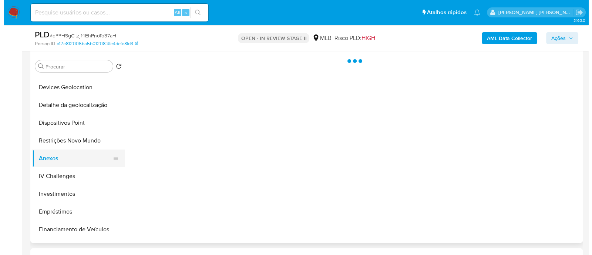
scroll to position [0, 0]
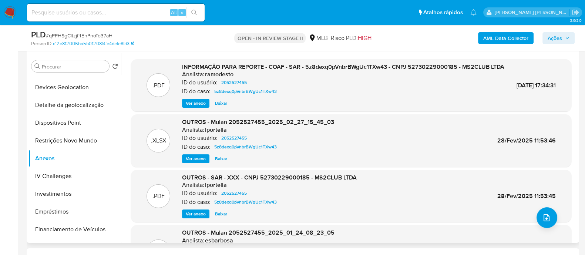
click at [192, 107] on span "Ver anexo" at bounding box center [196, 103] width 20 height 7
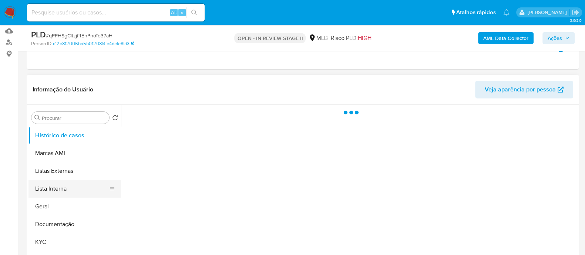
scroll to position [92, 0]
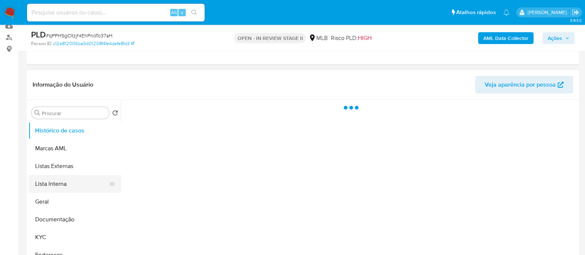
select select "10"
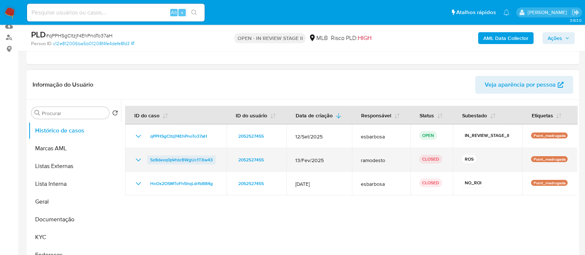
drag, startPoint x: 218, startPoint y: 160, endPoint x: 148, endPoint y: 157, distance: 69.6
click at [148, 157] on td "5z8dexq0pVnbrBWgUc1TXw43" at bounding box center [175, 160] width 101 height 24
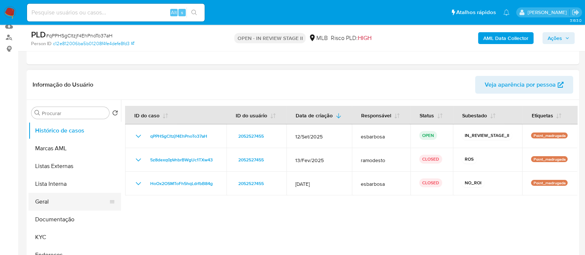
click at [48, 206] on button "Geral" at bounding box center [72, 202] width 87 height 18
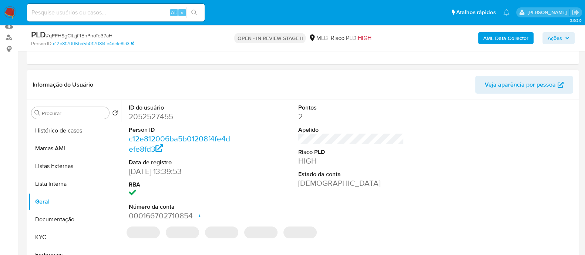
click at [164, 116] on dd "2052527455" at bounding box center [182, 116] width 106 height 10
copy dd "2052527455"
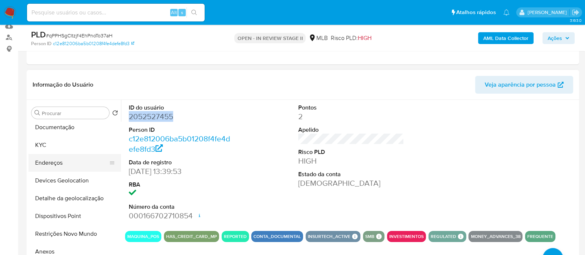
scroll to position [139, 0]
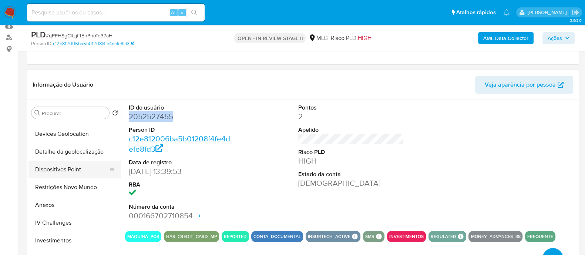
click at [72, 169] on button "Dispositivos Point" at bounding box center [72, 170] width 87 height 18
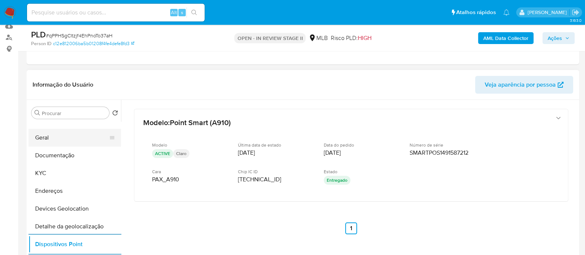
scroll to position [0, 0]
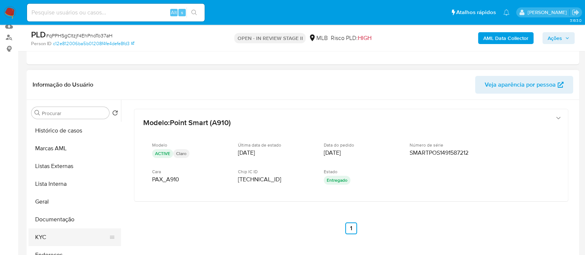
click at [54, 236] on button "KYC" at bounding box center [72, 237] width 87 height 18
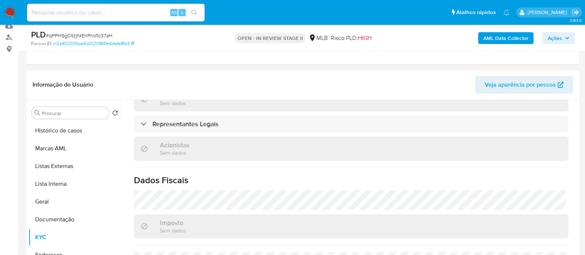
scroll to position [464, 0]
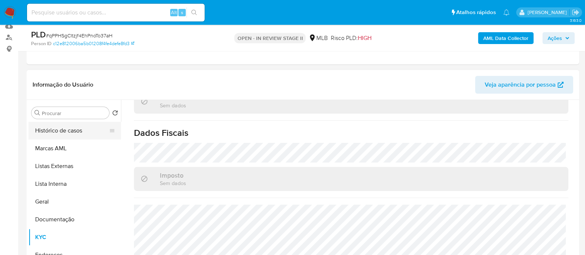
click at [43, 130] on button "Histórico de casos" at bounding box center [72, 131] width 87 height 18
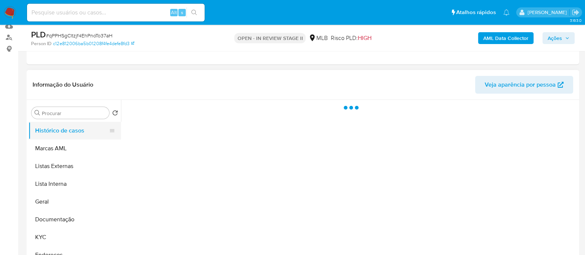
scroll to position [0, 0]
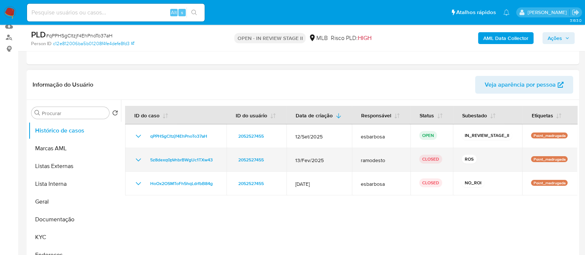
click at [136, 158] on icon "Mostrar/Ocultar" at bounding box center [138, 159] width 5 height 3
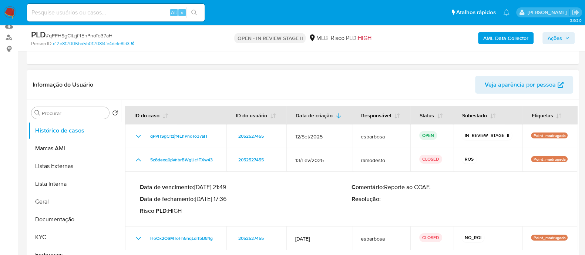
drag, startPoint x: 230, startPoint y: 200, endPoint x: 198, endPoint y: 200, distance: 32.2
click at [198, 200] on p "Data de fechamento : 05/03/2025 17:36" at bounding box center [246, 198] width 212 height 7
click at [556, 38] on span "Ações" at bounding box center [555, 38] width 14 height 12
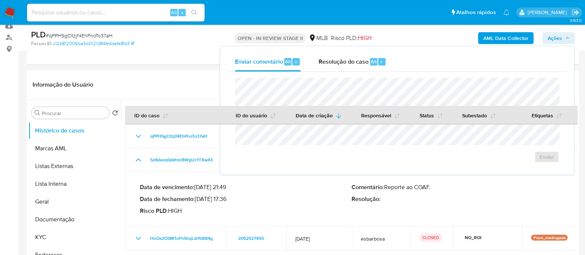
drag, startPoint x: 325, startPoint y: 60, endPoint x: 350, endPoint y: 76, distance: 29.4
click at [326, 60] on span "Resolução do caso" at bounding box center [344, 61] width 50 height 9
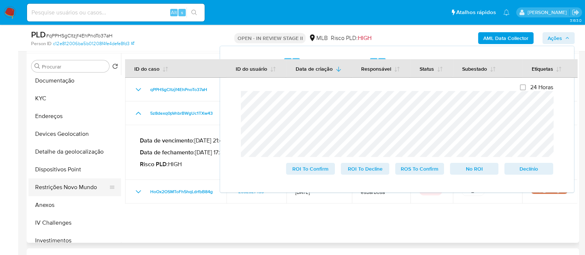
scroll to position [185, 0]
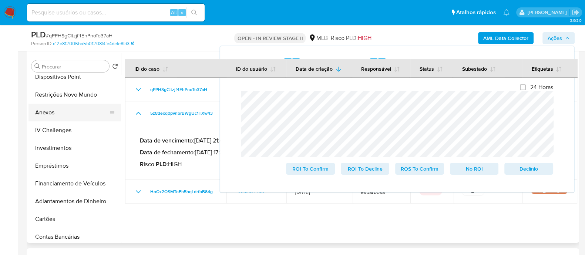
click at [53, 111] on button "Anexos" at bounding box center [72, 113] width 87 height 18
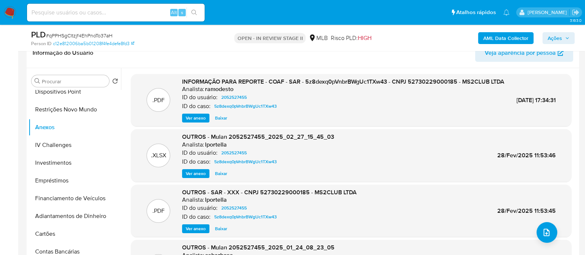
scroll to position [139, 0]
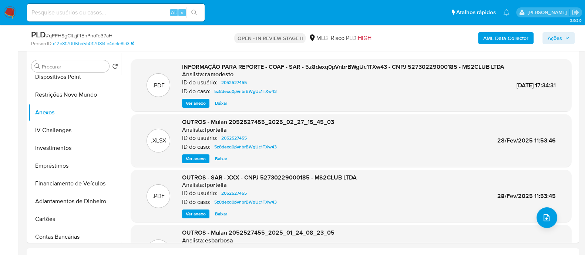
click at [502, 38] on b "AML Data Collector" at bounding box center [505, 38] width 45 height 12
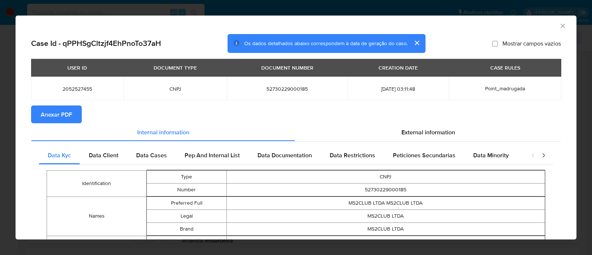
click at [53, 115] on span "Anexar PDF" at bounding box center [56, 114] width 31 height 16
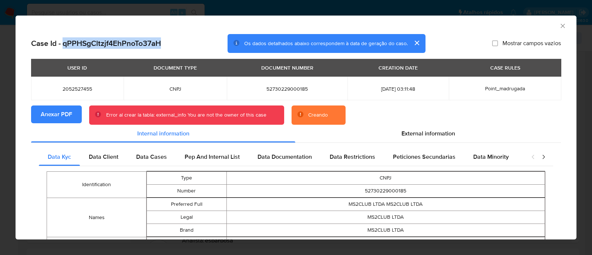
drag, startPoint x: 159, startPoint y: 43, endPoint x: 64, endPoint y: 42, distance: 94.4
click at [64, 42] on div "Case Id - qPPHSgCltzjf4EhPnoTo37aH Os dados detalhados abaixo correspondem à da…" at bounding box center [296, 43] width 530 height 19
copy h2 "qPPHSgCltzjf4EhPnoTo37aH"
click at [559, 27] on icon "Fechar a janela" at bounding box center [562, 25] width 7 height 7
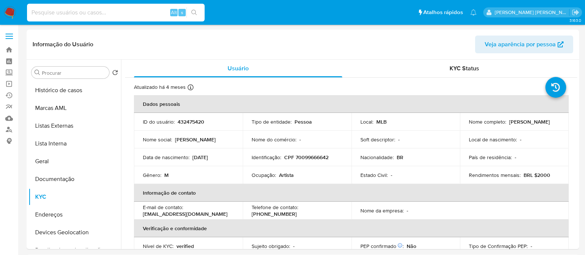
select select "10"
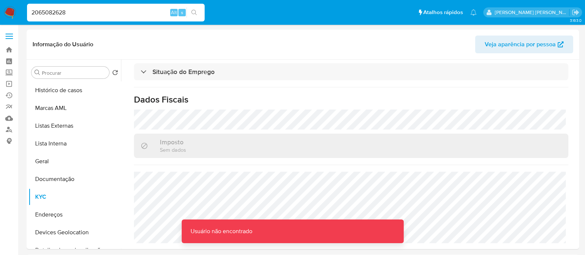
click at [101, 16] on input "2065082628" at bounding box center [116, 13] width 178 height 10
click at [35, 10] on input "2065082628" at bounding box center [116, 13] width 178 height 10
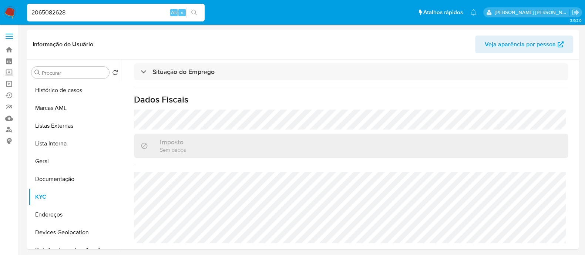
type input "2065082628"
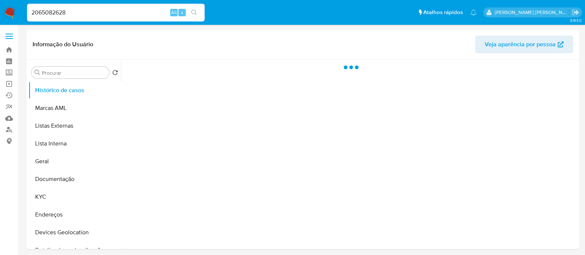
select select "10"
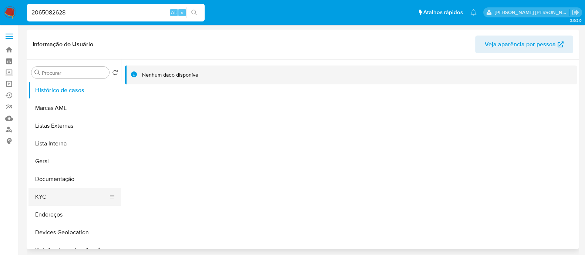
click at [58, 197] on button "KYC" at bounding box center [72, 197] width 87 height 18
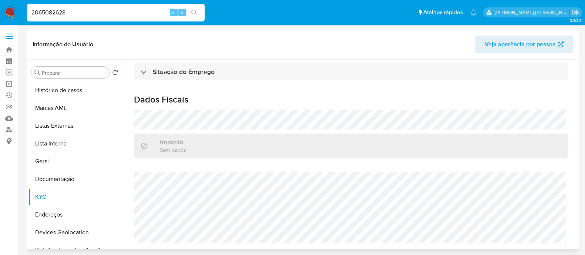
scroll to position [329, 0]
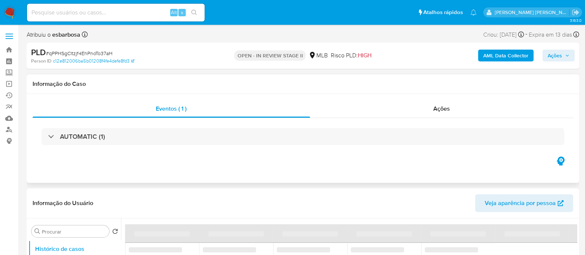
select select "10"
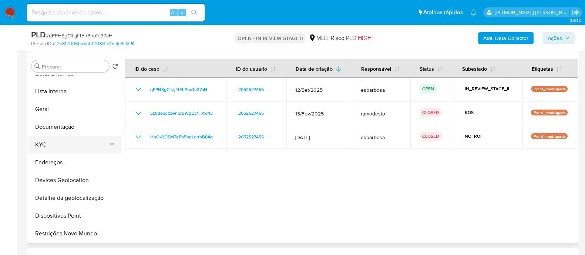
scroll to position [92, 0]
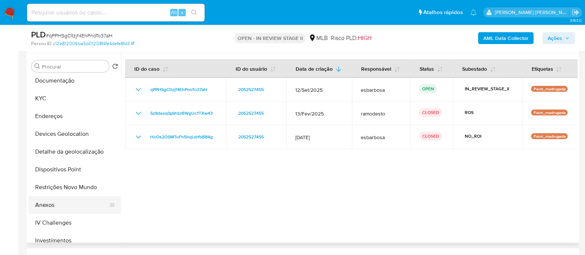
click at [63, 203] on button "Anexos" at bounding box center [72, 205] width 87 height 18
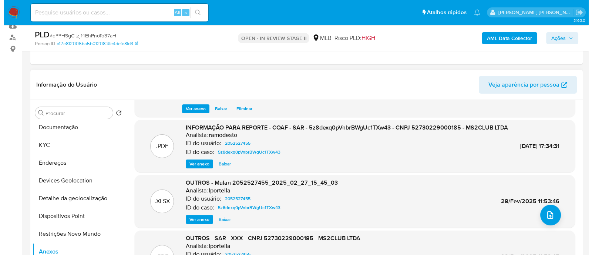
scroll to position [78, 0]
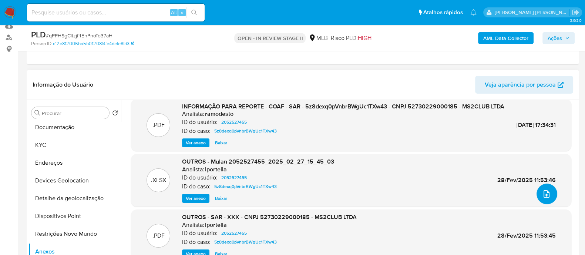
click at [545, 190] on icon "upload-file" at bounding box center [546, 194] width 9 height 9
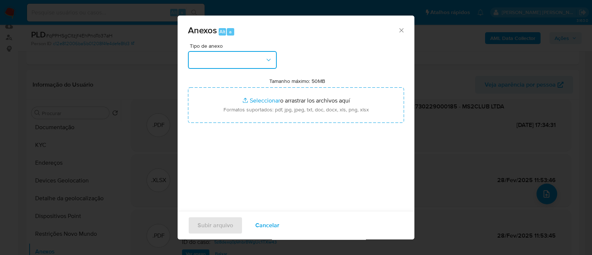
click at [255, 62] on button "button" at bounding box center [232, 60] width 89 height 18
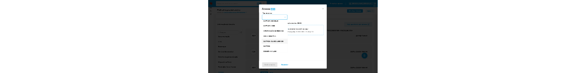
scroll to position [92, 0]
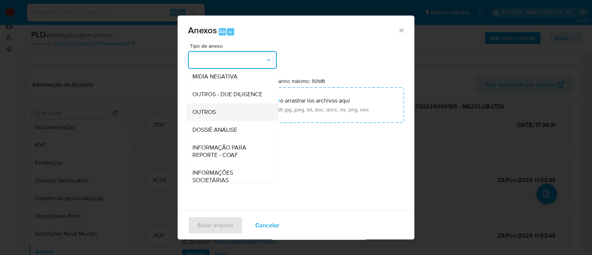
click at [209, 116] on span "OUTROS" at bounding box center [203, 111] width 23 height 7
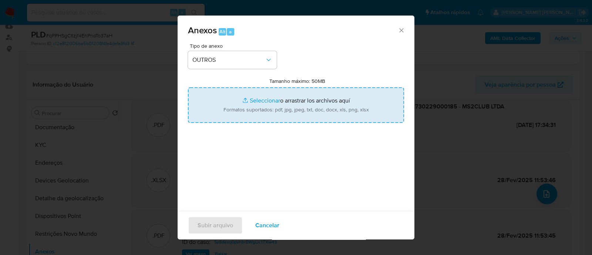
click at [257, 104] on input "Tamanho máximo: 50MB Seleccionar archivos" at bounding box center [296, 105] width 216 height 36
type input "C:\fakepath\Mulan 2052527455_2025_10_10_09_45_31.xlsx"
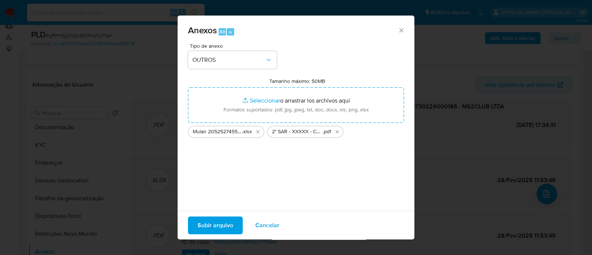
click at [217, 223] on span "Subir arquivo" at bounding box center [216, 225] width 36 height 16
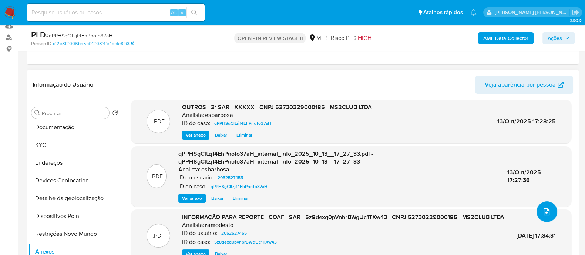
scroll to position [0, 0]
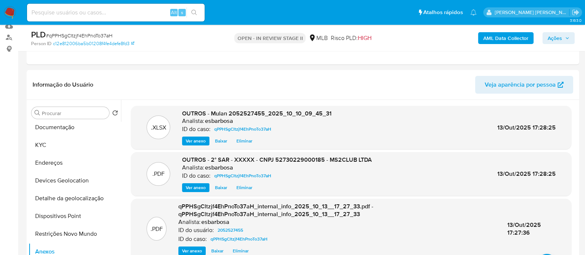
click at [554, 37] on span "Ações" at bounding box center [555, 38] width 14 height 12
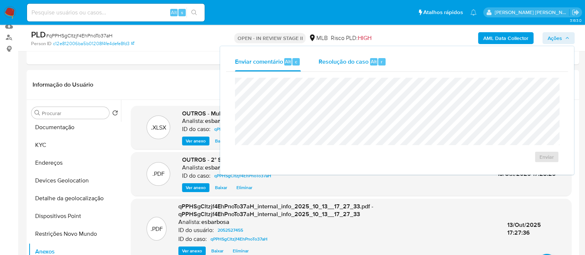
click at [352, 64] on span "Resolução do caso" at bounding box center [344, 61] width 50 height 9
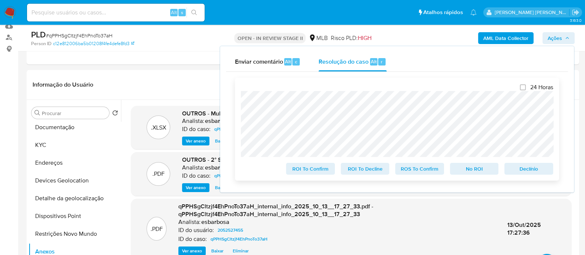
click at [419, 169] on span "ROS To Confirm" at bounding box center [420, 169] width 38 height 10
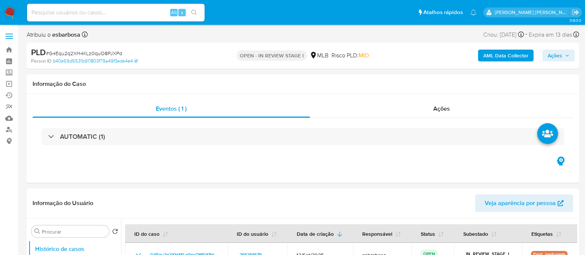
select select "10"
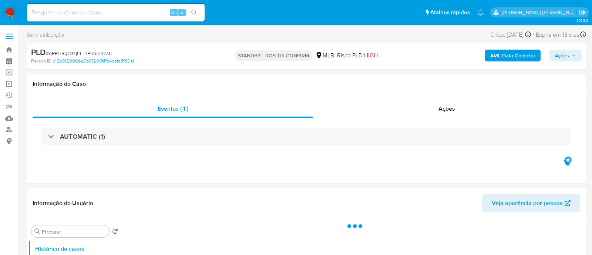
select select "10"
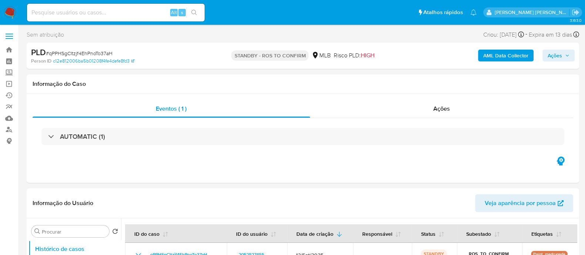
click at [14, 8] on img at bounding box center [10, 12] width 13 height 13
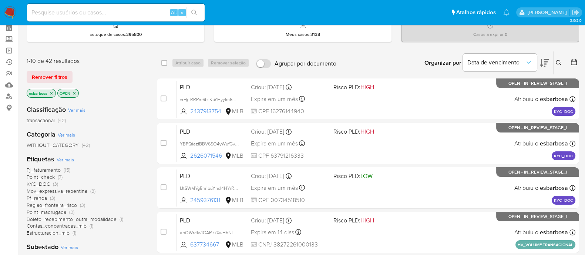
scroll to position [46, 0]
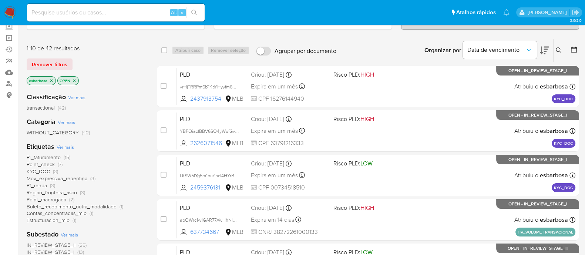
click at [40, 199] on span "Point_madrugada" at bounding box center [47, 199] width 40 height 7
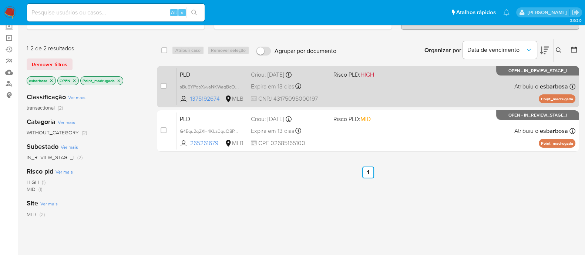
click at [325, 87] on div "Expira em 13 dias Expira em [DATE] 00:11:35" at bounding box center [289, 86] width 77 height 10
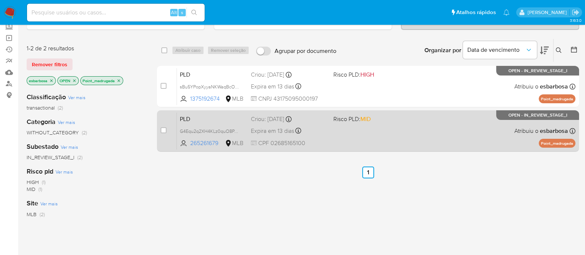
click at [332, 133] on div "PLD G4Equ2q2XH4KLz0quO8PJXPd 265261679 MLB Risco PLD: MID Criou: [DATE] Criou: …" at bounding box center [376, 130] width 399 height 37
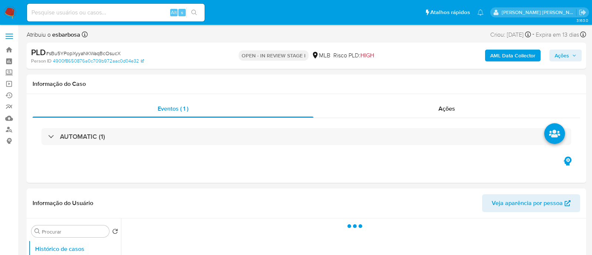
select select "10"
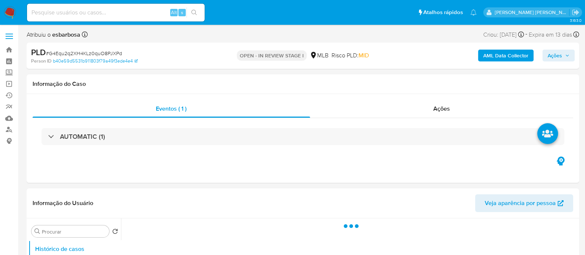
select select "10"
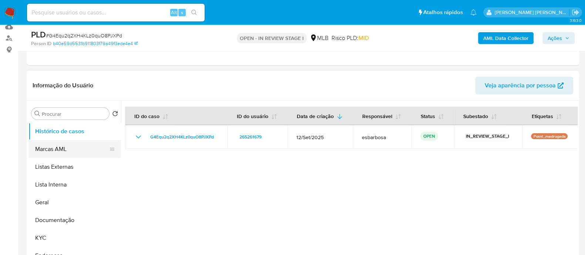
scroll to position [92, 0]
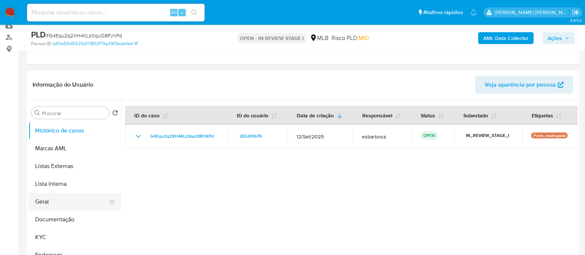
click at [53, 201] on button "Geral" at bounding box center [72, 202] width 87 height 18
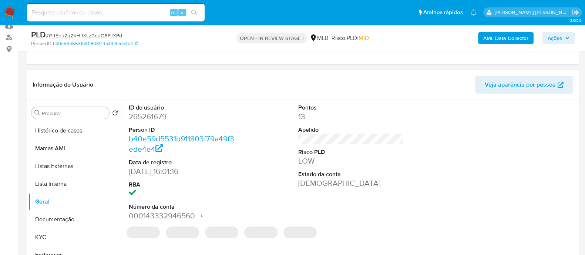
click at [159, 117] on dd "265261679" at bounding box center [182, 116] width 106 height 10
copy dd "265261679"
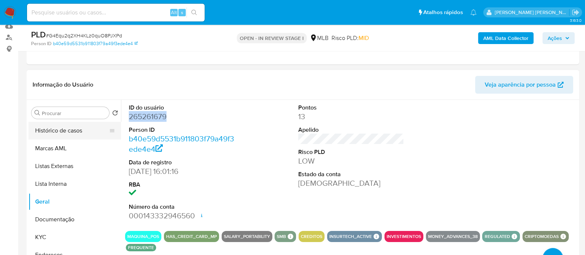
click at [70, 126] on button "Histórico de casos" at bounding box center [72, 131] width 87 height 18
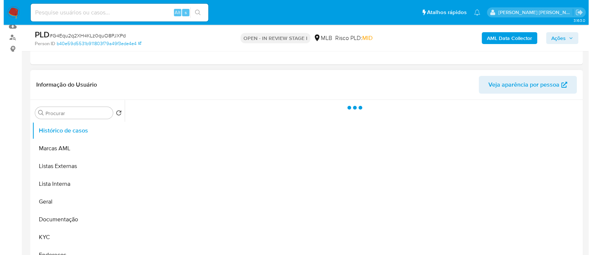
scroll to position [139, 0]
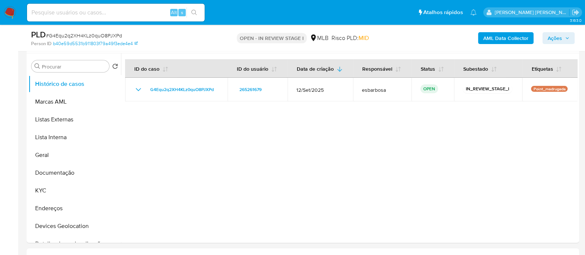
click at [503, 41] on b "AML Data Collector" at bounding box center [505, 38] width 45 height 12
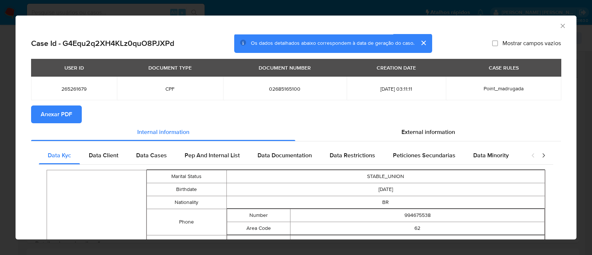
click at [61, 115] on span "Anexar PDF" at bounding box center [56, 114] width 31 height 16
click at [415, 131] on span "External information" at bounding box center [429, 132] width 54 height 9
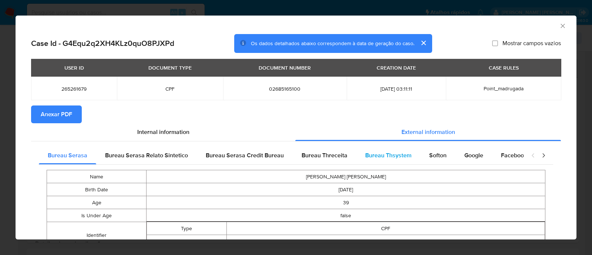
click at [377, 159] on span "Bureau Thsystem" at bounding box center [388, 155] width 46 height 9
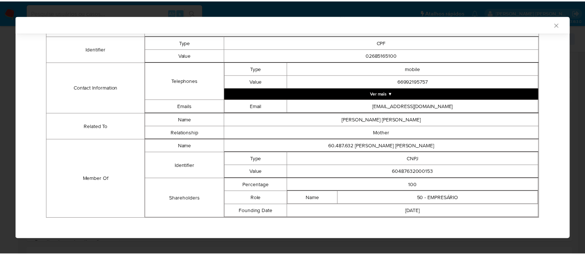
scroll to position [205, 0]
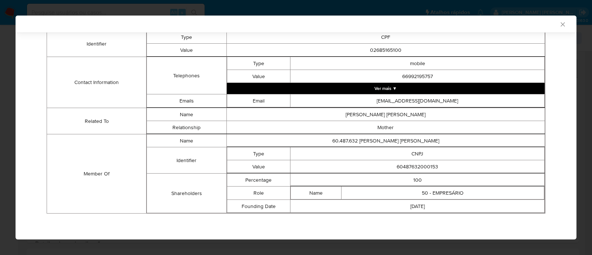
click at [413, 167] on td "60487632000153" at bounding box center [418, 166] width 254 height 13
copy td "60487632000153"
click at [561, 23] on icon "Fechar a janela" at bounding box center [563, 24] width 4 height 4
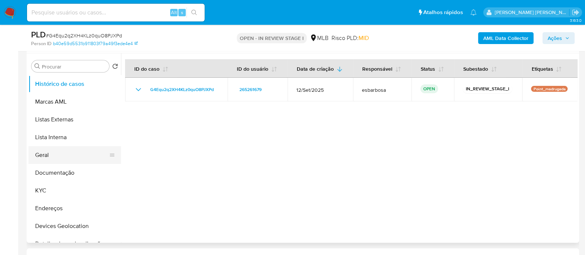
click at [63, 154] on button "Geral" at bounding box center [72, 155] width 87 height 18
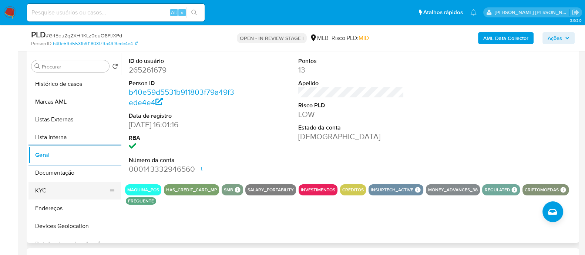
click at [72, 191] on button "KYC" at bounding box center [72, 191] width 87 height 18
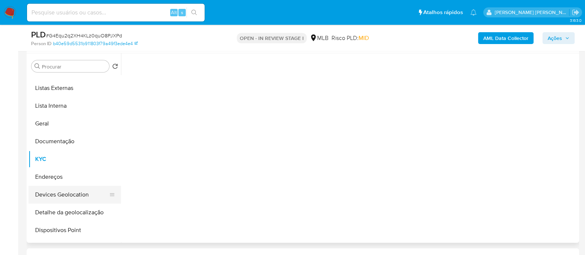
scroll to position [46, 0]
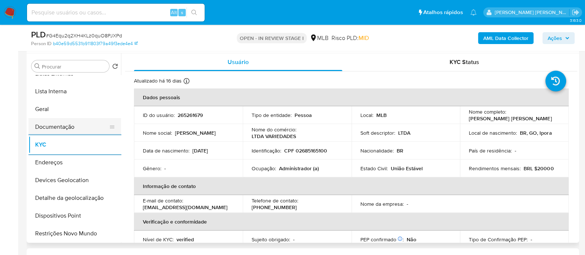
click at [71, 130] on button "Documentação" at bounding box center [72, 127] width 87 height 18
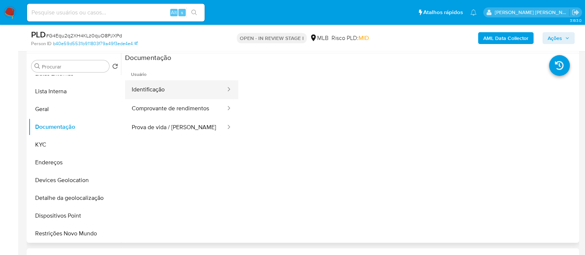
click at [191, 92] on button "Identificação" at bounding box center [175, 89] width 101 height 19
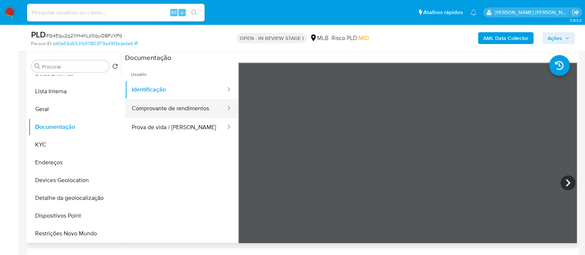
click at [173, 104] on button "Comprovante de rendimentos" at bounding box center [175, 108] width 101 height 19
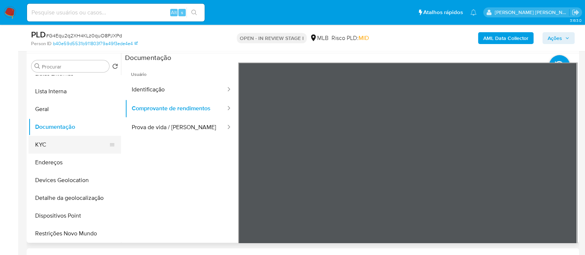
click at [66, 141] on button "KYC" at bounding box center [72, 145] width 87 height 18
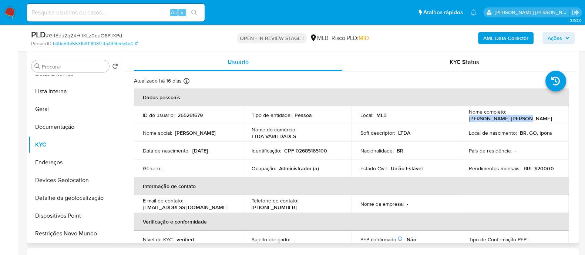
drag, startPoint x: 523, startPoint y: 118, endPoint x: 464, endPoint y: 120, distance: 58.9
click at [464, 120] on td "Nome completo : Fabiana Augusta Costa" at bounding box center [514, 115] width 109 height 18
copy p "Fabiana Augusta Costa"
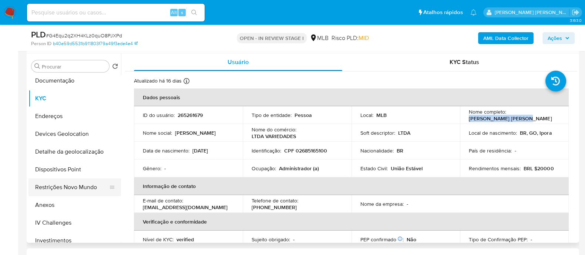
click at [72, 187] on button "Restrições Novo Mundo" at bounding box center [72, 187] width 87 height 18
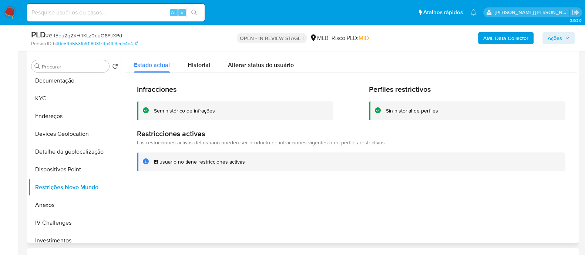
click at [183, 111] on div "Sem histórico de infrações" at bounding box center [184, 110] width 61 height 7
click at [69, 98] on button "KYC" at bounding box center [72, 99] width 87 height 18
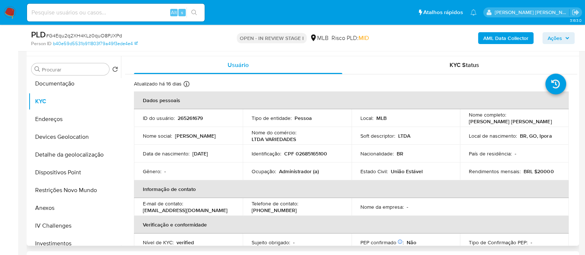
scroll to position [46, 0]
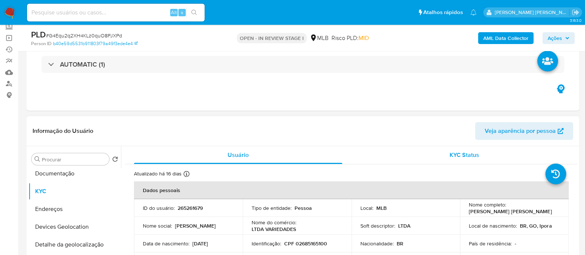
click at [435, 156] on div "KYC Status" at bounding box center [464, 155] width 208 height 18
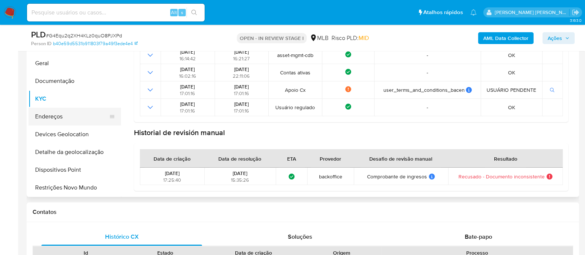
click at [56, 115] on button "Endereços" at bounding box center [72, 117] width 87 height 18
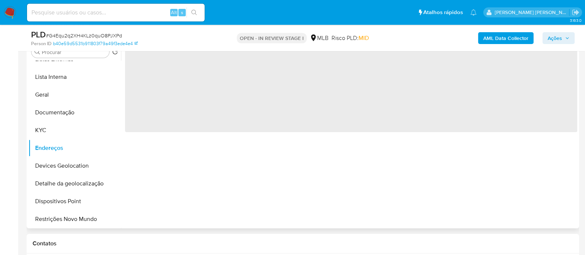
scroll to position [139, 0]
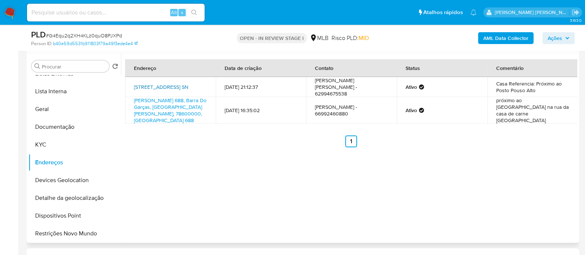
click at [141, 83] on link "Rua 8 Q15 L16 Sn, Aruanã, Goiás, 76710000, Brasil SN" at bounding box center [161, 86] width 54 height 7
drag, startPoint x: 537, startPoint y: 91, endPoint x: 492, endPoint y: 90, distance: 44.8
click at [492, 90] on td "Casa Referencia: Próximo ao Posto Pouso Alto" at bounding box center [532, 87] width 91 height 20
copy td "Posto Pouso Alto"
click at [60, 141] on button "KYC" at bounding box center [72, 145] width 87 height 18
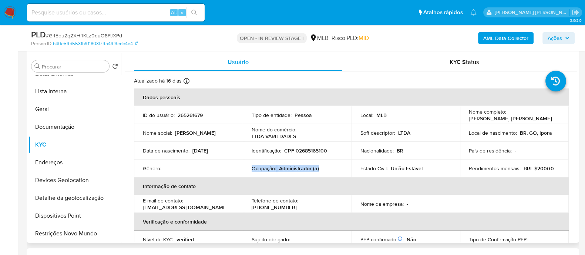
drag, startPoint x: 322, startPoint y: 171, endPoint x: 248, endPoint y: 171, distance: 74.0
click at [248, 171] on td "Ocupação : Administrador (a)" at bounding box center [297, 169] width 109 height 18
copy div "Ocupação : Administrador (a)"
click at [549, 37] on span "Ações" at bounding box center [555, 38] width 14 height 12
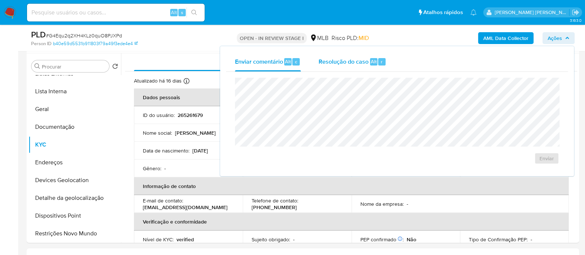
click at [345, 64] on span "Resolução do caso" at bounding box center [344, 61] width 50 height 9
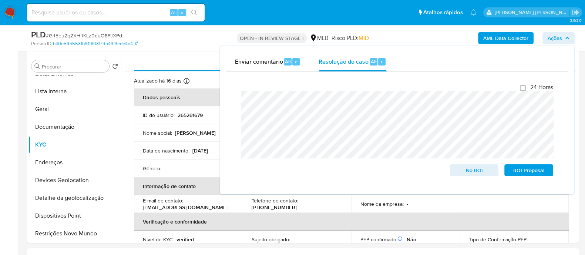
click at [74, 34] on span "# G4Equ2q2XH4KLz0quO8PJXPd" at bounding box center [84, 35] width 76 height 7
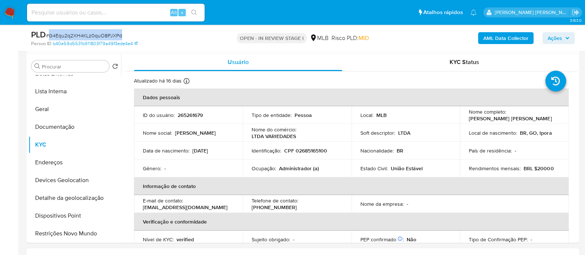
click at [74, 34] on span "# G4Equ2q2XH4KLz0quO8PJXPd" at bounding box center [84, 35] width 76 height 7
copy span "G4Equ2q2XH4KLz0quO8PJXPd"
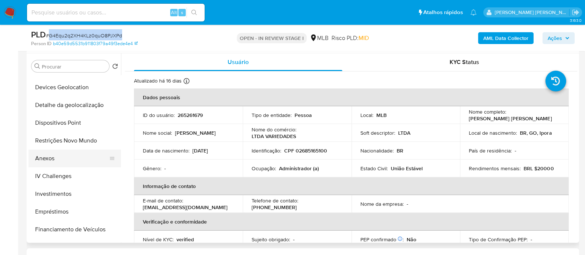
click at [50, 161] on button "Anexos" at bounding box center [72, 159] width 87 height 18
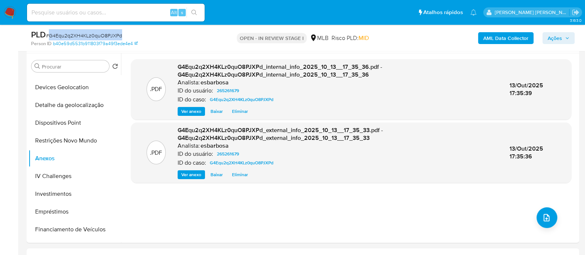
click at [556, 36] on span "Ações" at bounding box center [555, 38] width 14 height 12
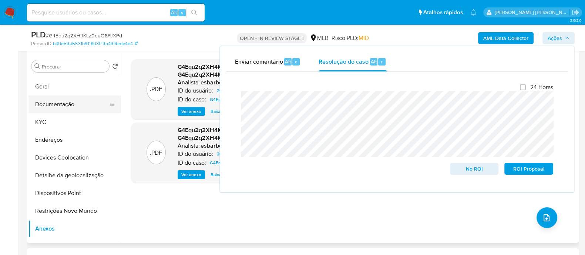
scroll to position [0, 0]
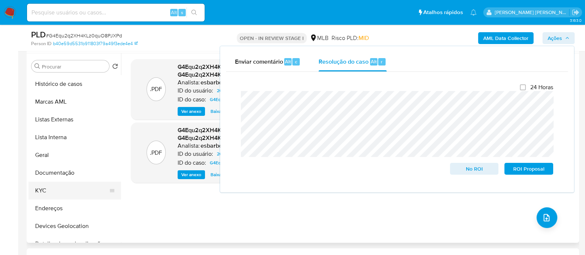
click at [55, 187] on button "KYC" at bounding box center [72, 191] width 87 height 18
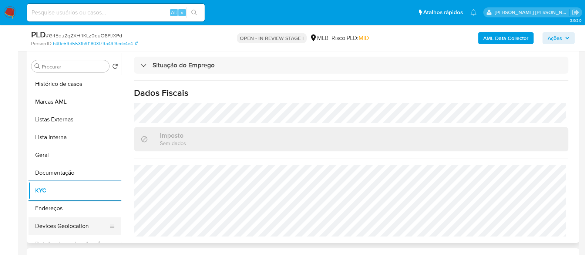
scroll to position [46, 0]
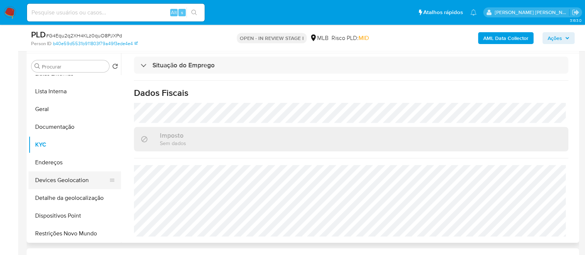
click at [78, 180] on button "Devices Geolocation" at bounding box center [72, 180] width 87 height 18
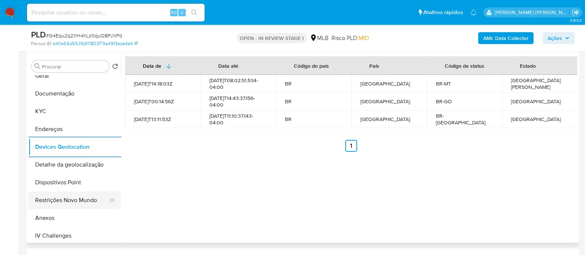
scroll to position [92, 0]
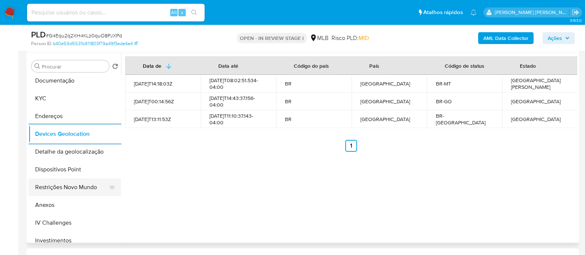
click at [70, 190] on button "Restrições Novo Mundo" at bounding box center [72, 187] width 87 height 18
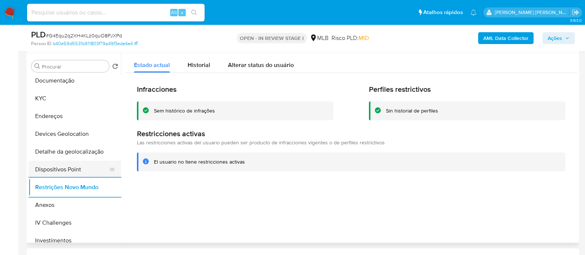
click at [72, 164] on button "Dispositivos Point" at bounding box center [72, 170] width 87 height 18
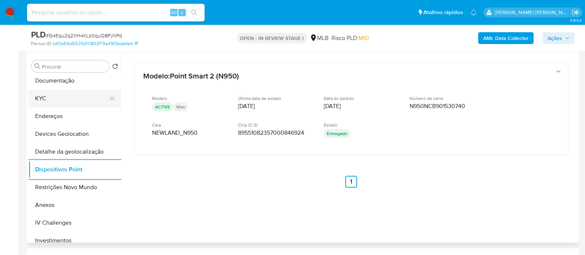
click at [64, 99] on button "KYC" at bounding box center [72, 99] width 87 height 18
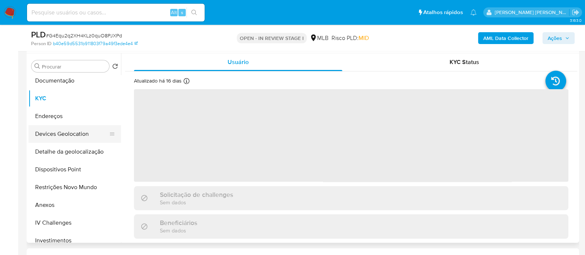
scroll to position [0, 0]
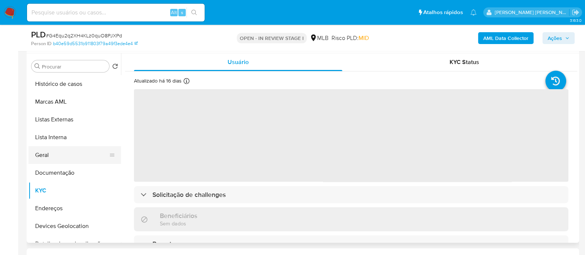
click at [57, 152] on button "Geral" at bounding box center [72, 155] width 87 height 18
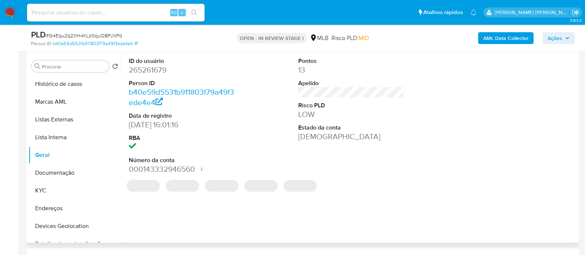
click at [161, 71] on dd "265261679" at bounding box center [182, 70] width 106 height 10
copy dd "265261679"
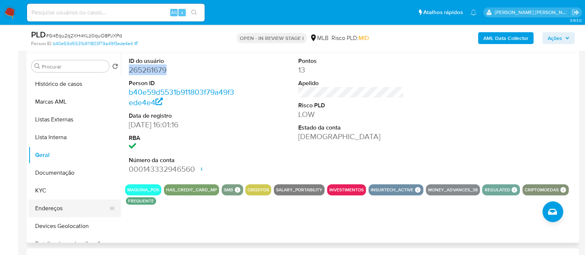
click at [46, 200] on button "Endereços" at bounding box center [72, 209] width 87 height 18
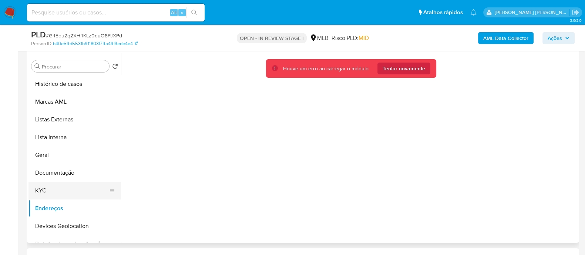
click at [40, 189] on button "KYC" at bounding box center [72, 191] width 87 height 18
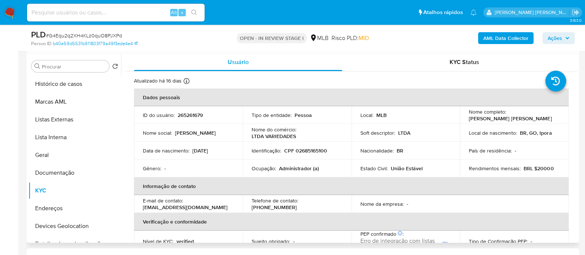
click at [316, 151] on p "CPF 02685165100" at bounding box center [305, 150] width 43 height 7
copy p "02685165100"
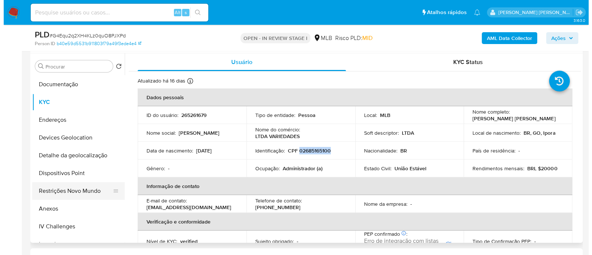
scroll to position [92, 0]
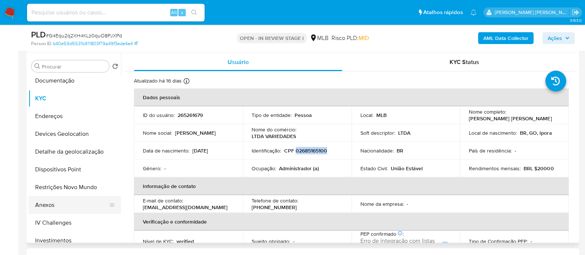
click at [50, 204] on button "Anexos" at bounding box center [72, 205] width 87 height 18
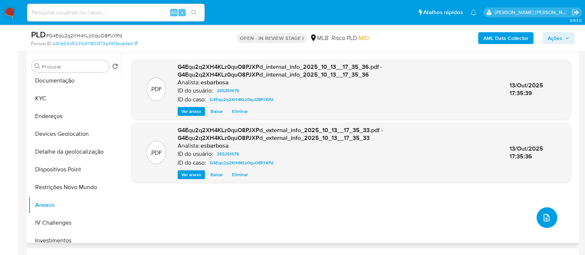
click at [546, 217] on icon "upload-file" at bounding box center [546, 217] width 9 height 9
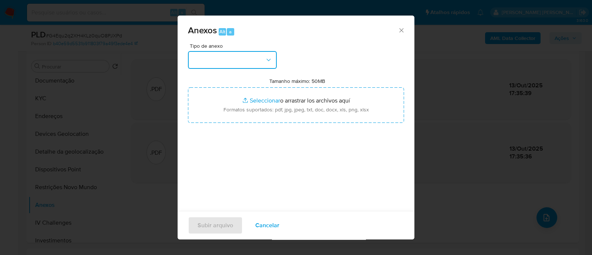
click at [238, 60] on button "button" at bounding box center [232, 60] width 89 height 18
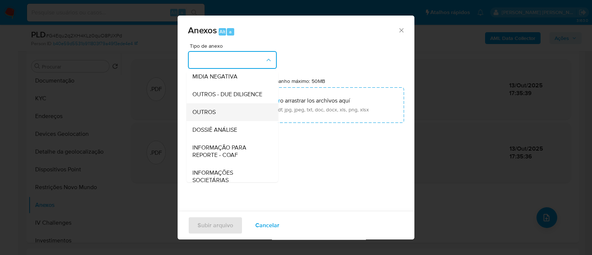
click at [208, 116] on span "OUTROS" at bounding box center [203, 111] width 23 height 7
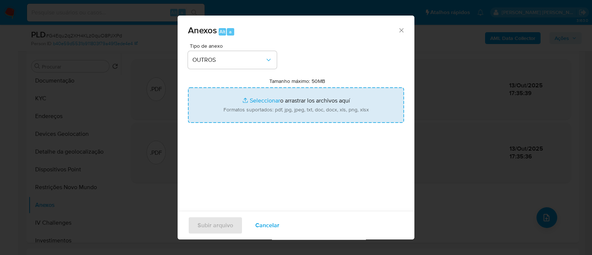
click at [261, 99] on input "Tamanho máximo: 50MB Seleccionar archivos" at bounding box center [296, 105] width 216 height 36
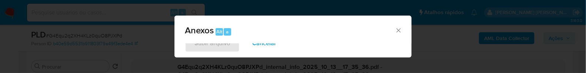
type input "C:\fakepath\Mulan 265261679_2025_10_10_09_44_59.xlsx"
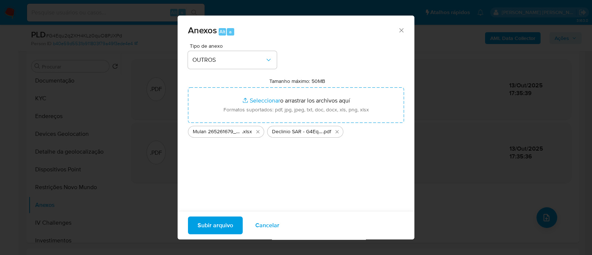
click at [214, 227] on span "Subir arquivo" at bounding box center [216, 225] width 36 height 16
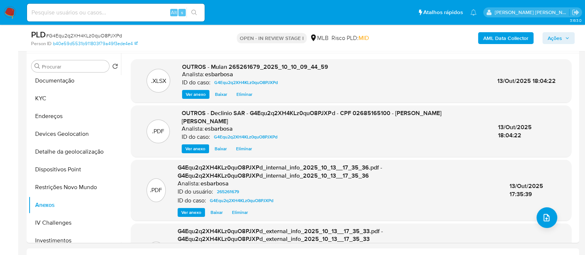
click at [554, 38] on span "Ações" at bounding box center [555, 38] width 14 height 12
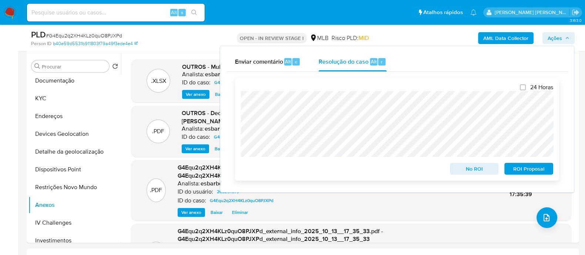
click at [479, 169] on span "No ROI" at bounding box center [474, 169] width 38 height 10
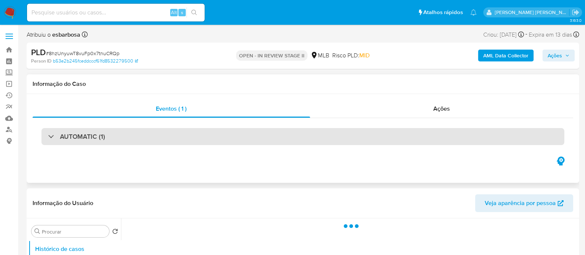
select select "10"
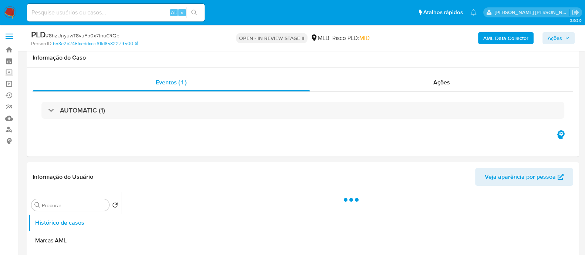
scroll to position [46, 0]
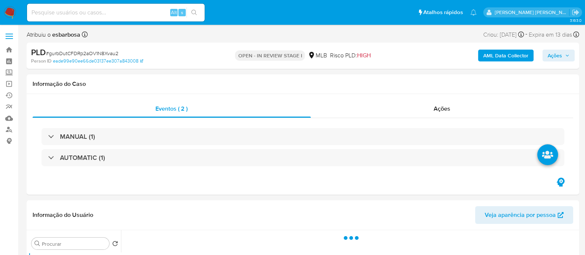
select select "10"
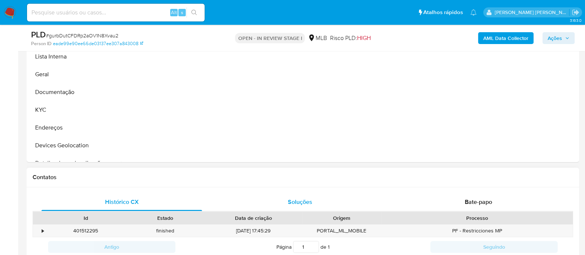
scroll to position [370, 0]
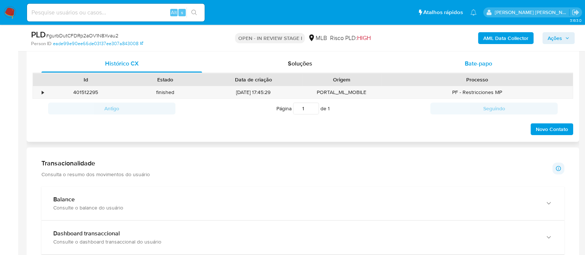
click at [425, 59] on div "Bate-papo" at bounding box center [478, 64] width 161 height 18
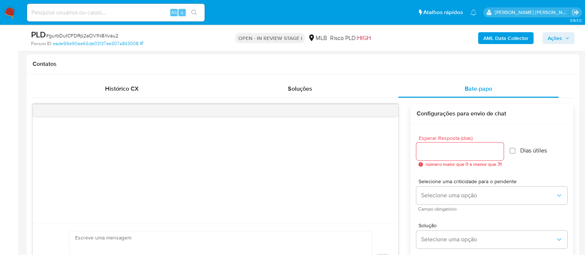
scroll to position [324, 0]
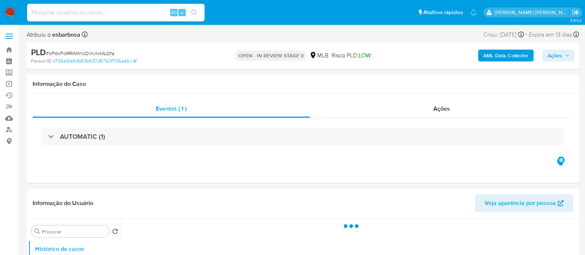
select select "10"
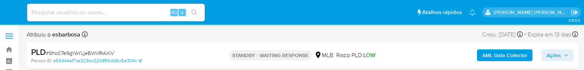
select select "10"
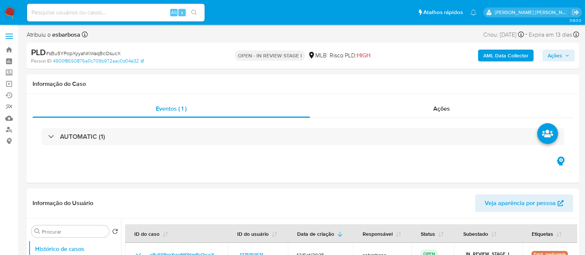
select select "10"
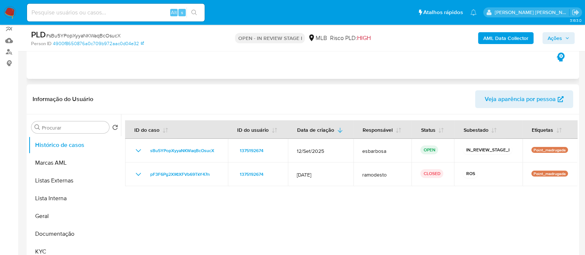
scroll to position [92, 0]
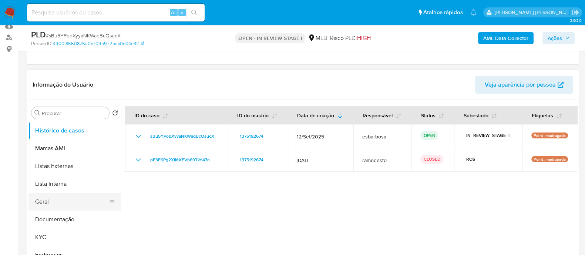
click at [56, 200] on button "Geral" at bounding box center [72, 202] width 87 height 18
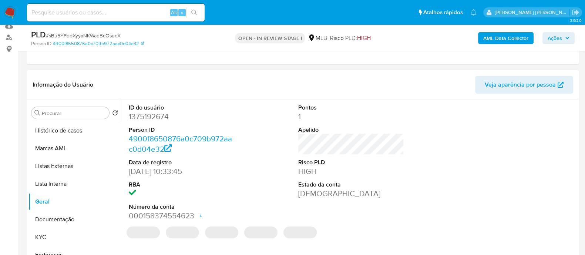
click at [164, 116] on dd "1375192674" at bounding box center [182, 116] width 106 height 10
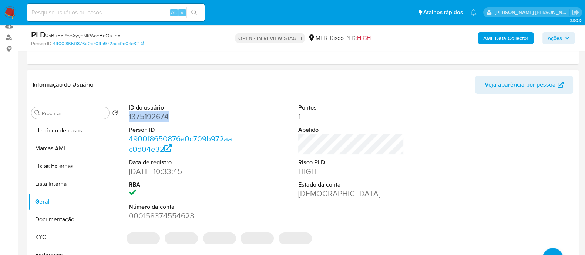
copy dd "1375192674"
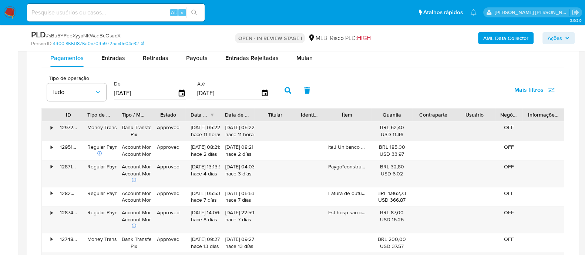
scroll to position [555, 0]
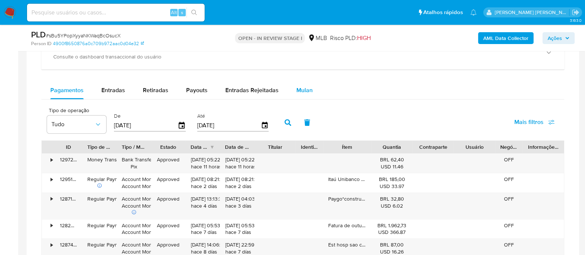
click at [307, 94] on div "Mulan" at bounding box center [304, 90] width 16 height 18
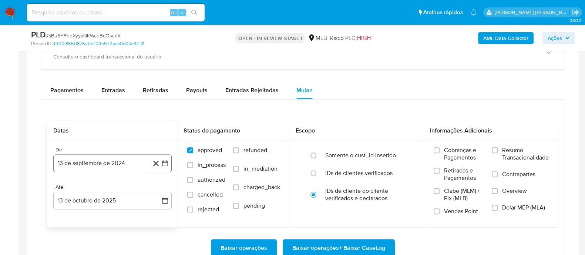
click at [117, 168] on button "13 de septiembre de 2024" at bounding box center [112, 163] width 118 height 18
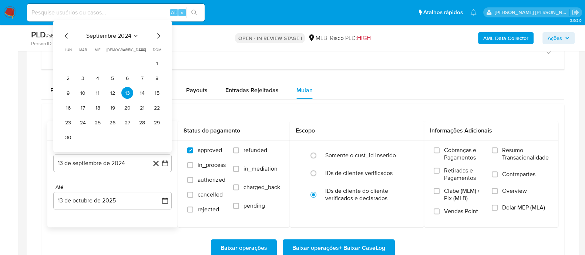
click at [116, 35] on span "septiembre 2024" at bounding box center [108, 35] width 45 height 7
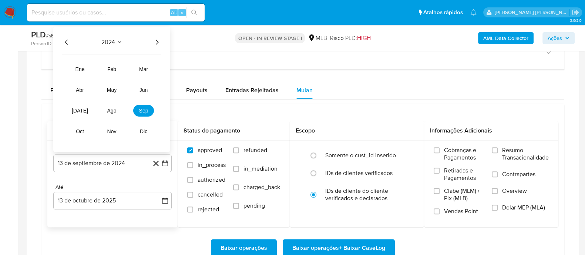
click at [160, 38] on icon "Año siguiente" at bounding box center [157, 42] width 9 height 9
click at [113, 110] on span "ago" at bounding box center [111, 111] width 9 height 6
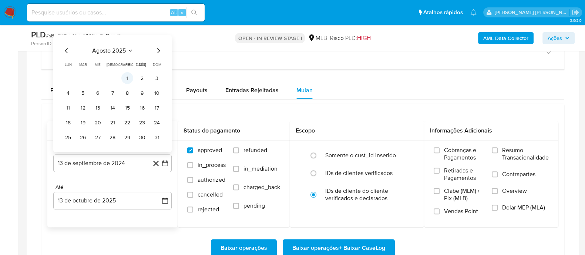
click at [124, 76] on button "1" at bounding box center [127, 78] width 12 height 12
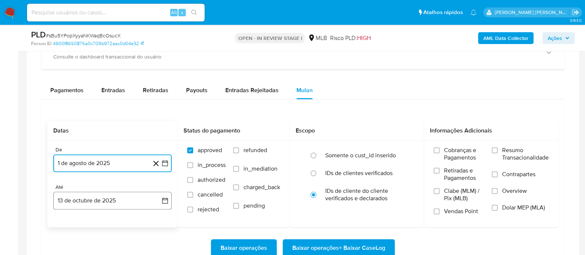
click at [108, 202] on button "13 de octubre de 2025" at bounding box center [112, 201] width 118 height 18
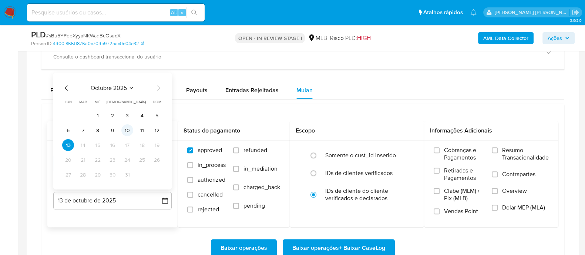
click at [125, 130] on button "10" at bounding box center [127, 130] width 12 height 12
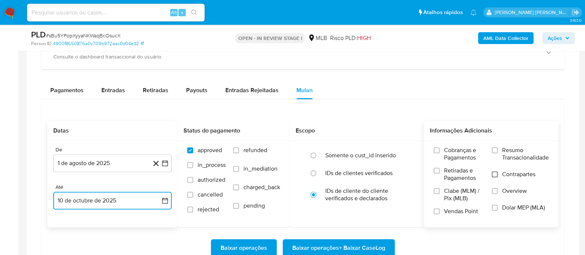
drag, startPoint x: 496, startPoint y: 148, endPoint x: 496, endPoint y: 171, distance: 23.7
click at [497, 153] on label "Resumo Transacionalidade" at bounding box center [520, 159] width 57 height 24
click at [496, 172] on input "Contrapartes" at bounding box center [495, 174] width 6 height 6
click at [496, 173] on input "Contrapartes" at bounding box center [495, 174] width 6 height 6
click at [499, 150] on label "Resumo Transacionalidade" at bounding box center [520, 159] width 57 height 24
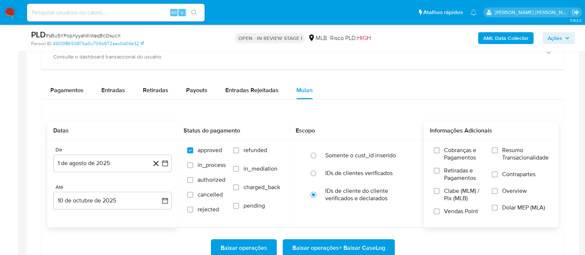
click at [498, 150] on input "Resumo Transacionalidade" at bounding box center [495, 150] width 6 height 6
click at [438, 210] on input "Vendas Point" at bounding box center [437, 211] width 6 height 6
click at [339, 245] on span "Baixar operações + Baixar CaseLog" at bounding box center [338, 248] width 93 height 16
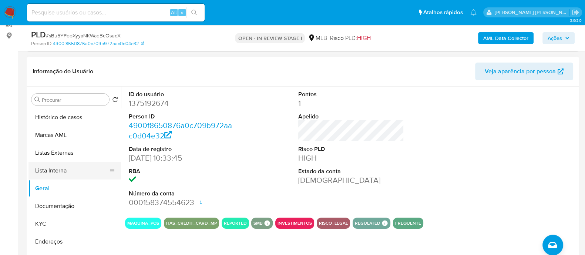
scroll to position [139, 0]
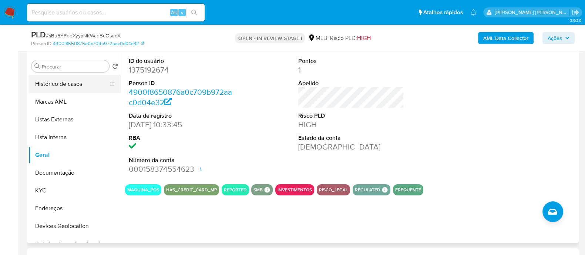
click at [80, 87] on button "Histórico de casos" at bounding box center [72, 84] width 87 height 18
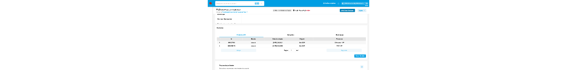
scroll to position [231, 0]
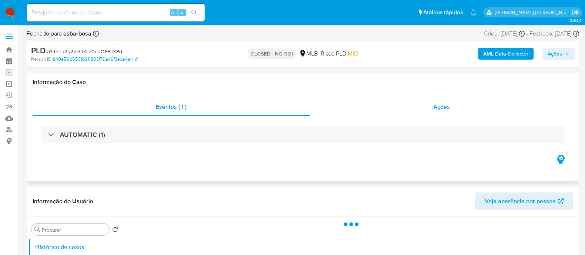
select select "10"
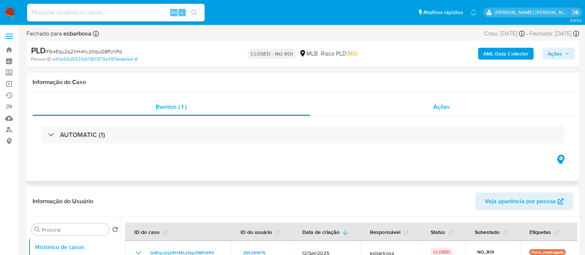
click at [374, 110] on div "Ações" at bounding box center [442, 107] width 264 height 18
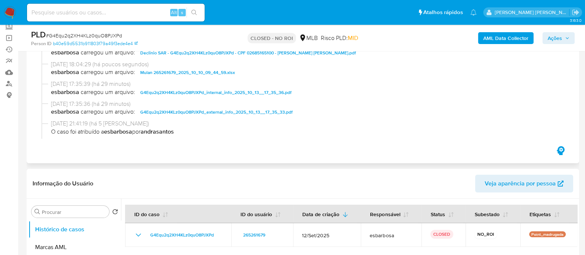
scroll to position [92, 0]
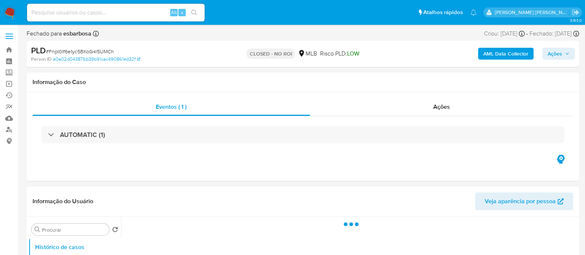
select select "10"
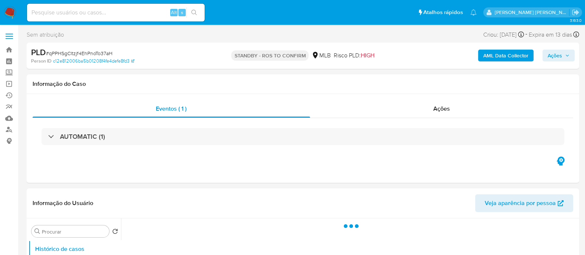
select select "10"
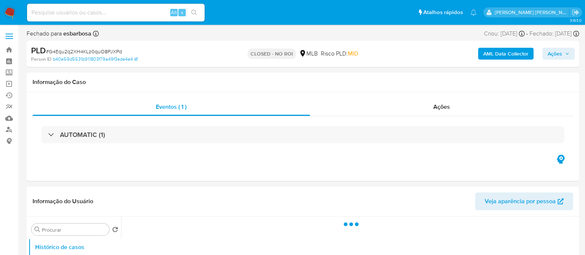
select select "10"
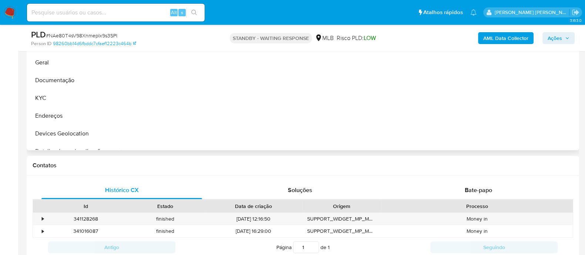
select select "10"
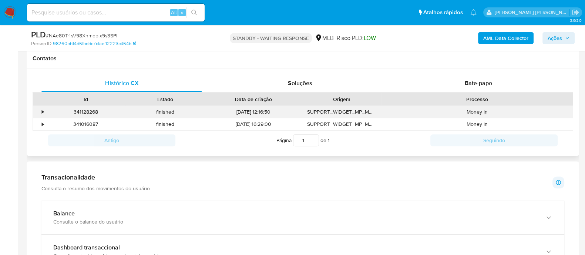
scroll to position [324, 0]
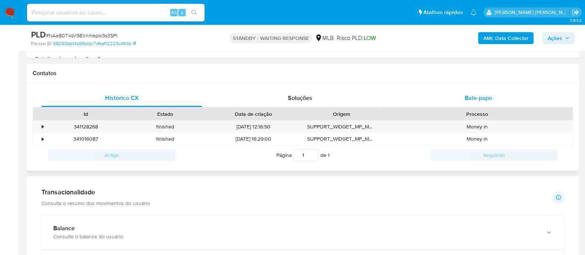
click at [445, 100] on div "Bate-papo" at bounding box center [478, 98] width 161 height 18
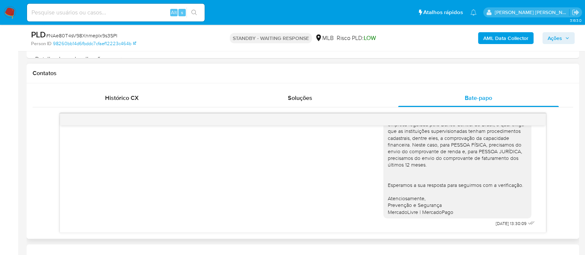
scroll to position [370, 0]
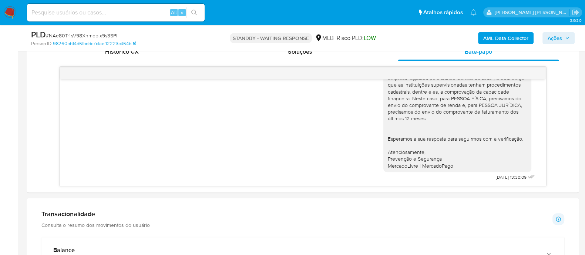
click at [291, 217] on div "Transacionalidade Consulta o resumo dos movimentos do usuário Informações trans…" at bounding box center [302, 219] width 523 height 19
click at [320, 148] on div "Olá! Estamos realizando uma verificação adicional de segurança em contas de usu…" at bounding box center [303, 78] width 468 height 210
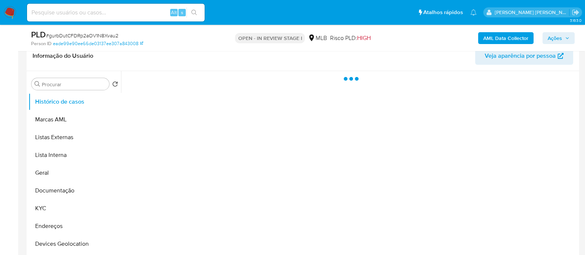
scroll to position [231, 0]
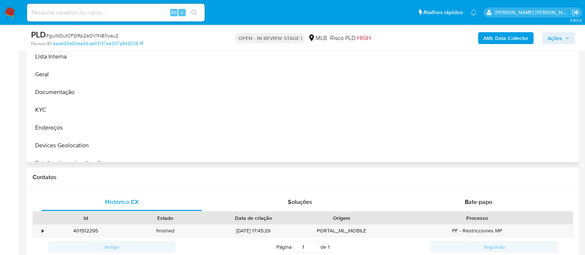
select select "10"
click at [444, 202] on div "Bate-papo" at bounding box center [478, 202] width 161 height 18
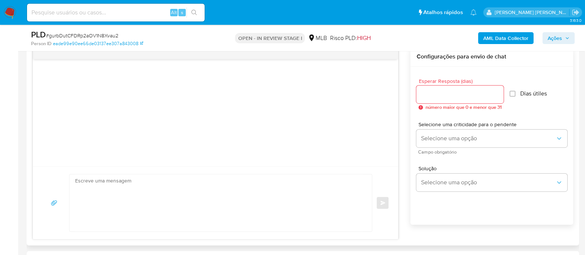
scroll to position [416, 0]
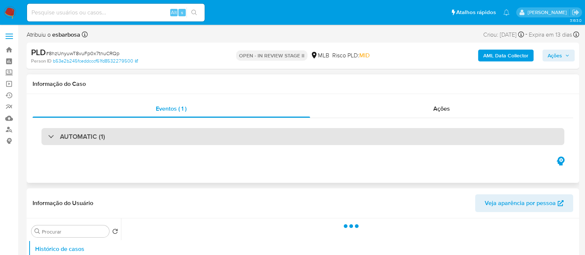
select select "10"
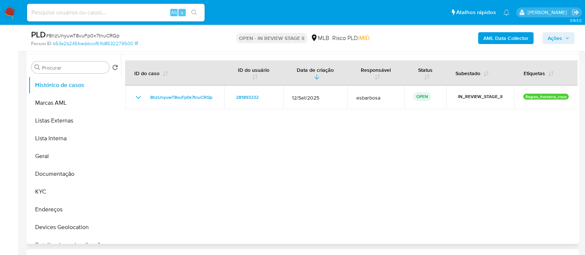
scroll to position [139, 0]
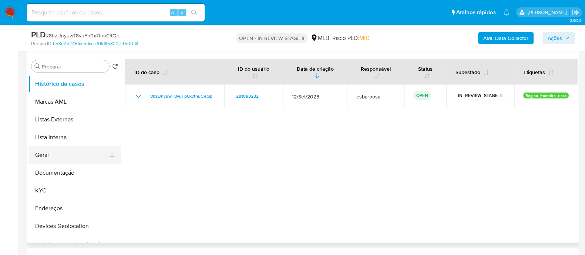
click at [58, 156] on button "Geral" at bounding box center [72, 155] width 87 height 18
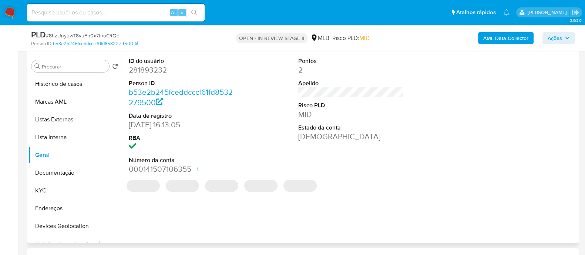
click at [146, 70] on dd "281893232" at bounding box center [182, 70] width 106 height 10
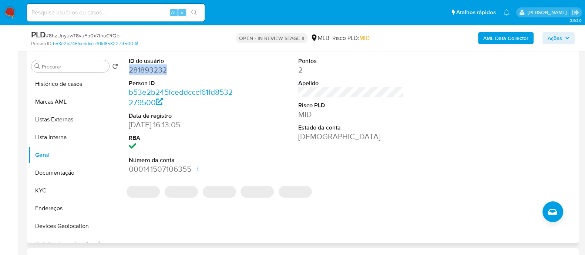
copy dd "281893232"
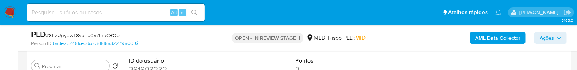
click at [110, 36] on span "# 8hzUnyuwT8vuFp0x7tnuCRQp" at bounding box center [83, 35] width 74 height 7
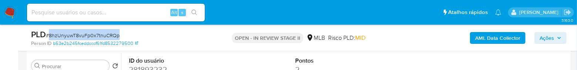
click at [110, 36] on span "# 8hzUnyuwT8vuFp0x7tnuCRQp" at bounding box center [83, 35] width 74 height 7
copy span "8hzUnyuwT8vuFp0x7tnuCRQp"
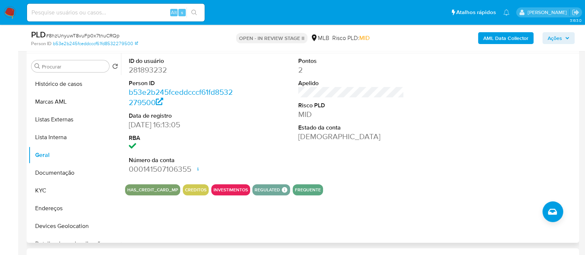
click at [156, 69] on dd "281893232" at bounding box center [182, 70] width 106 height 10
copy dd "281893232"
click at [88, 35] on span "# 8hzUnyuwT8vuFp0x7tnuCRQp" at bounding box center [83, 35] width 74 height 7
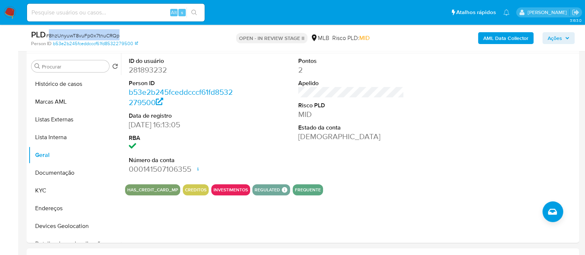
copy span "8hzUnyuwT8vuFp0x7tnuCRQp"
click at [145, 70] on dd "281893232" at bounding box center [182, 70] width 106 height 10
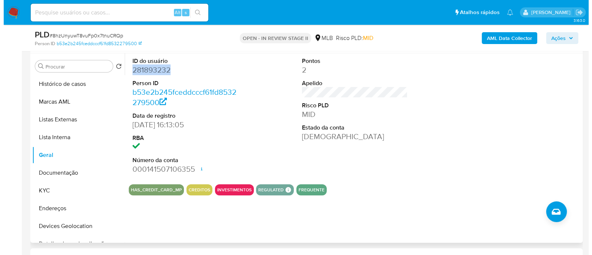
scroll to position [92, 0]
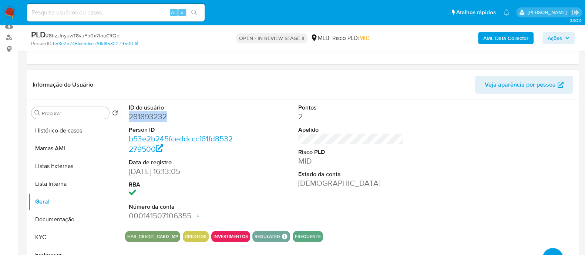
click at [171, 113] on dd "281893232" at bounding box center [182, 116] width 106 height 10
click at [492, 37] on b "AML Data Collector" at bounding box center [505, 38] width 45 height 12
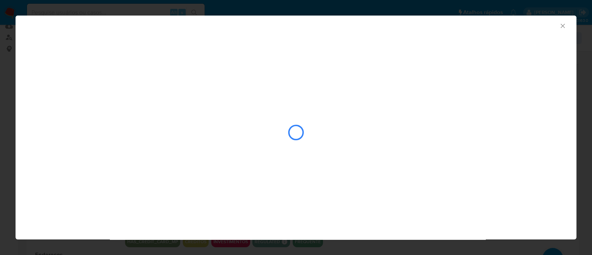
scroll to position [93, 0]
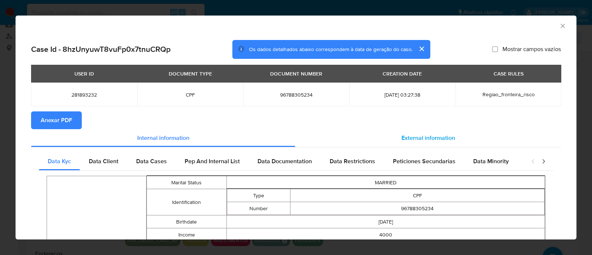
click at [419, 135] on span "External information" at bounding box center [429, 138] width 54 height 9
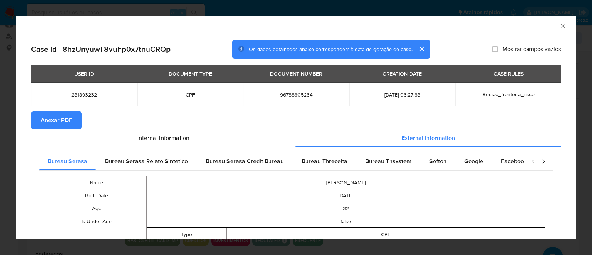
click at [60, 120] on span "Anexar PDF" at bounding box center [56, 120] width 31 height 16
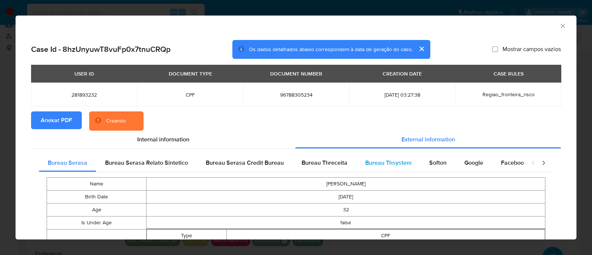
click at [388, 163] on span "Bureau Thsystem" at bounding box center [388, 162] width 46 height 9
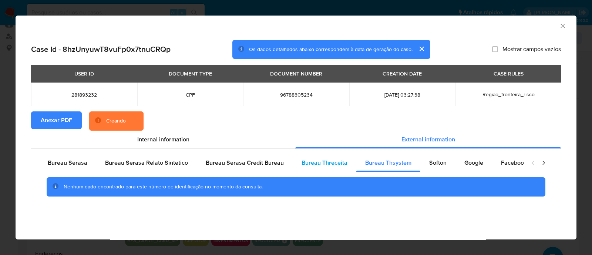
click at [322, 163] on span "Bureau Threceita" at bounding box center [325, 162] width 46 height 9
click at [385, 163] on span "Bureau Thsystem" at bounding box center [388, 162] width 46 height 9
click at [268, 161] on span "Bureau Serasa Credit Bureau" at bounding box center [245, 162] width 78 height 9
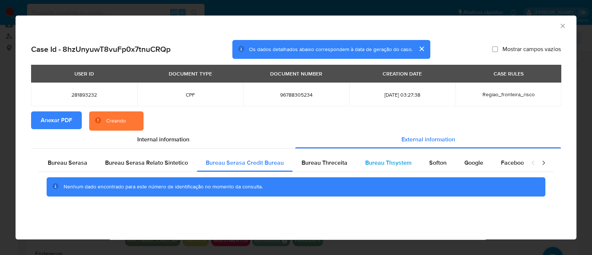
click at [383, 160] on span "Bureau Thsystem" at bounding box center [388, 162] width 46 height 9
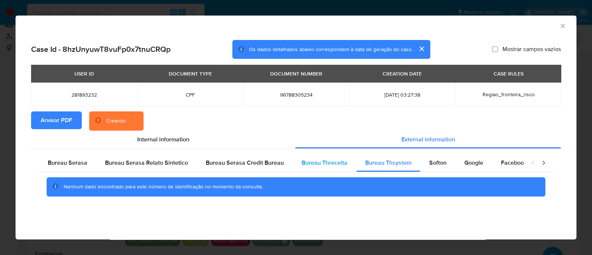
click at [307, 167] on div "Bureau Threceita" at bounding box center [325, 163] width 64 height 18
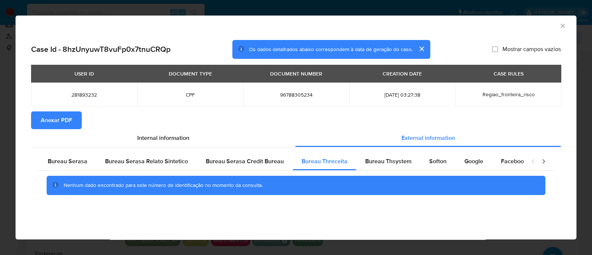
click at [563, 26] on icon "Fechar a janela" at bounding box center [563, 26] width 4 height 4
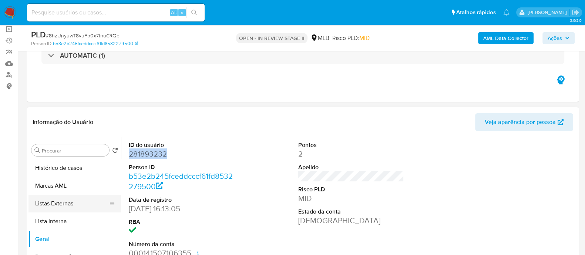
scroll to position [0, 0]
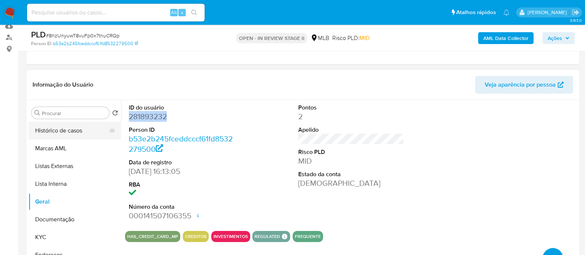
drag, startPoint x: 82, startPoint y: 138, endPoint x: 84, endPoint y: 134, distance: 4.5
click at [82, 138] on button "Histórico de casos" at bounding box center [72, 131] width 87 height 18
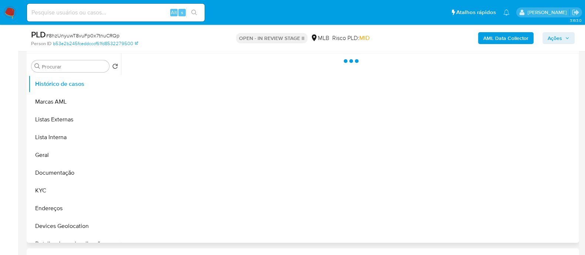
scroll to position [92, 0]
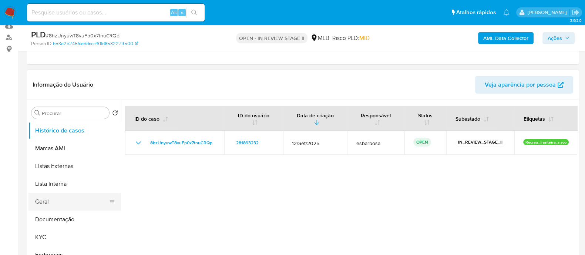
click at [48, 202] on button "Geral" at bounding box center [72, 202] width 87 height 18
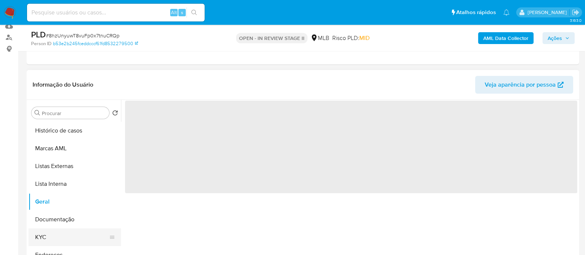
click at [51, 235] on button "KYC" at bounding box center [72, 237] width 87 height 18
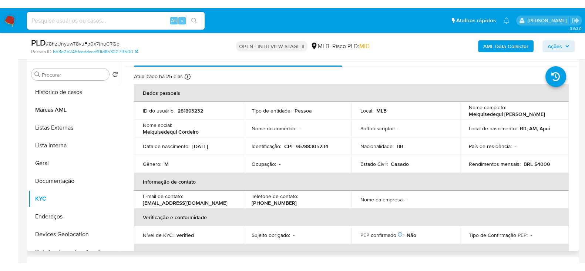
scroll to position [0, 0]
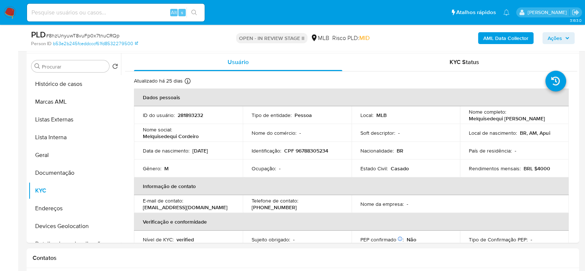
click at [562, 37] on span "Ações" at bounding box center [555, 38] width 14 height 12
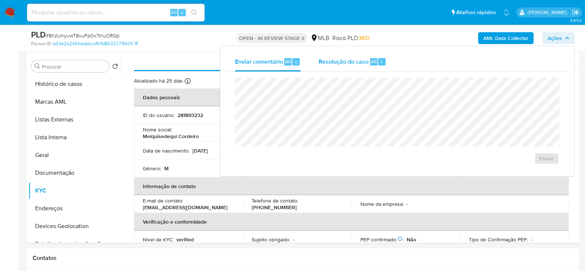
click at [346, 64] on span "Resolução do caso" at bounding box center [344, 61] width 50 height 9
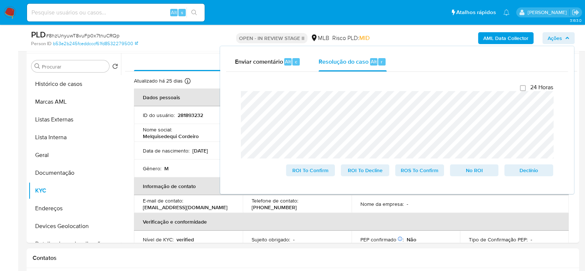
click at [173, 38] on div "PLD # 8hzUnyuwT8vuFp0x7tnuCRQp" at bounding box center [120, 34] width 178 height 11
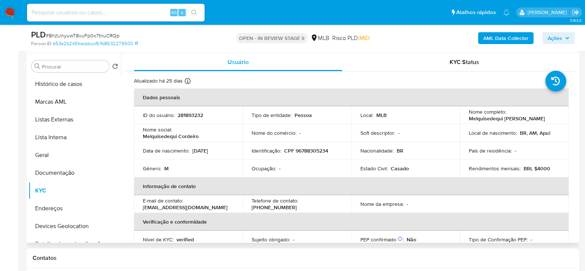
drag, startPoint x: 549, startPoint y: 120, endPoint x: 466, endPoint y: 120, distance: 82.5
click at [466, 120] on td "Nome completo : Melquisedequi Cordeiro de Oliveira" at bounding box center [514, 115] width 109 height 18
copy p "Melquisedequi Cordeiro de Oliveira"
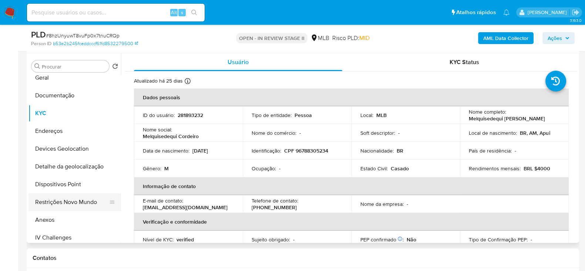
scroll to position [92, 0]
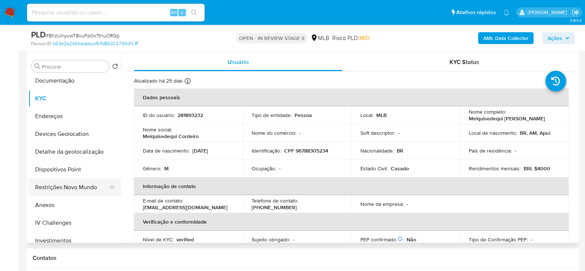
click at [52, 186] on button "Restrições Novo Mundo" at bounding box center [72, 187] width 87 height 18
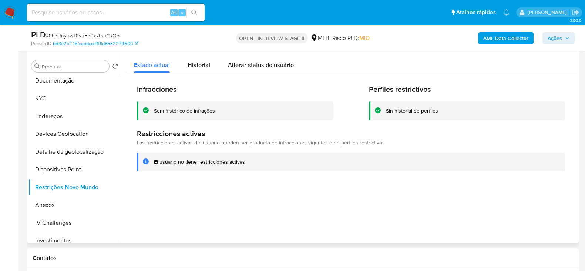
click at [168, 109] on div "Sem histórico de infrações" at bounding box center [184, 110] width 61 height 7
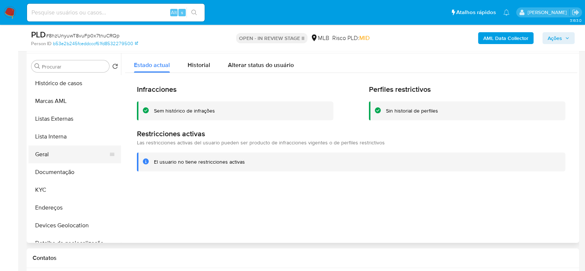
scroll to position [0, 0]
click at [58, 169] on button "Documentação" at bounding box center [72, 173] width 87 height 18
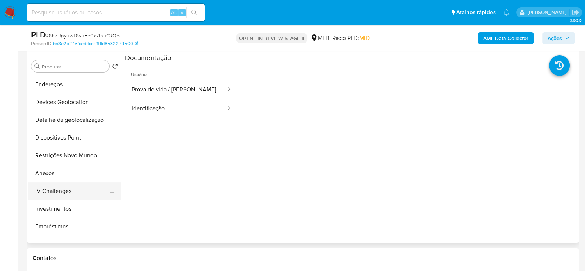
scroll to position [139, 0]
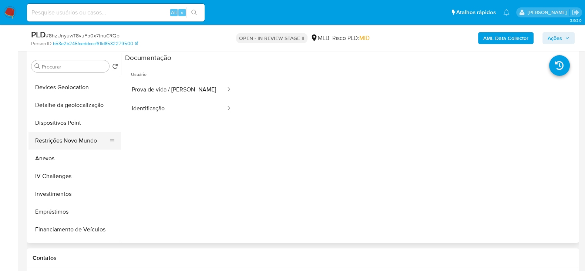
click at [76, 142] on button "Restrições Novo Mundo" at bounding box center [72, 141] width 87 height 18
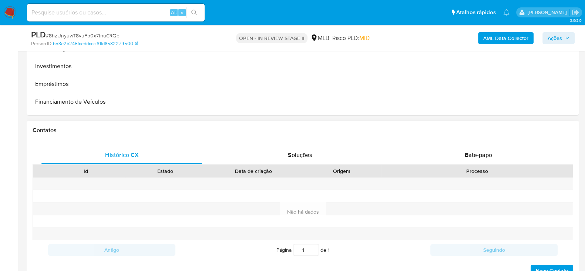
scroll to position [324, 0]
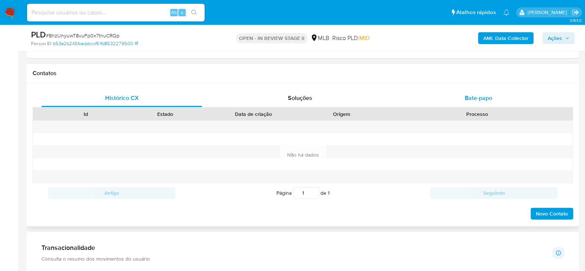
click at [474, 97] on span "Bate-papo" at bounding box center [478, 98] width 27 height 9
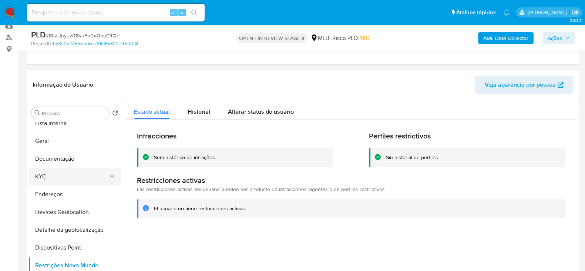
scroll to position [46, 0]
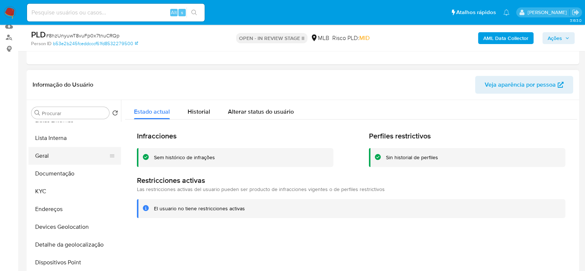
click at [52, 157] on button "Geral" at bounding box center [72, 156] width 87 height 18
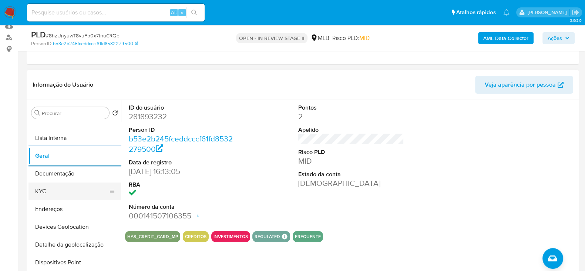
click at [57, 196] on button "KYC" at bounding box center [72, 191] width 87 height 18
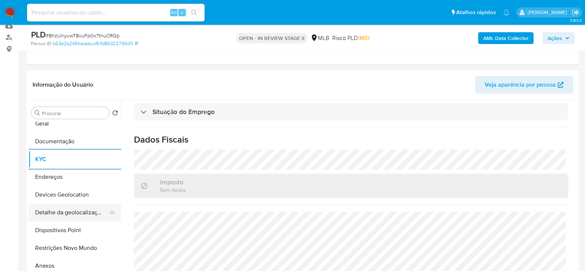
scroll to position [92, 0]
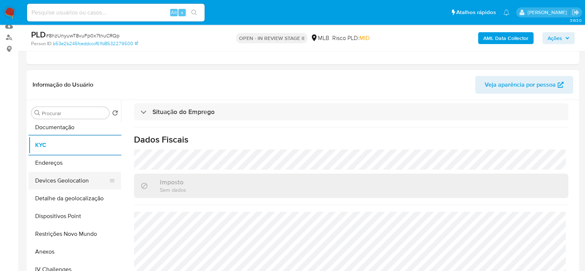
click at [67, 175] on button "Devices Geolocation" at bounding box center [72, 181] width 87 height 18
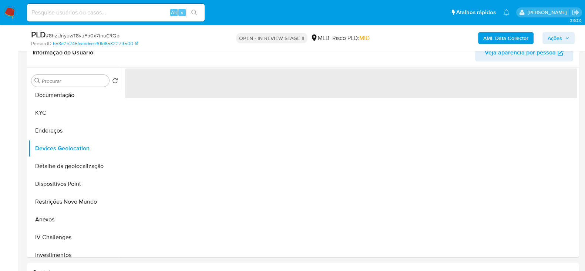
scroll to position [139, 0]
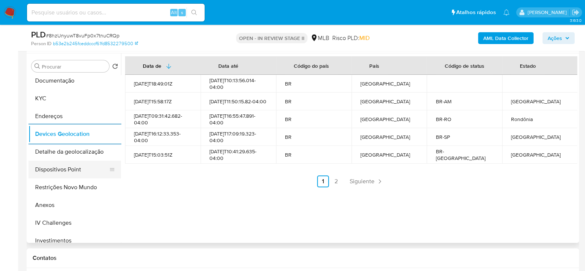
click at [84, 167] on button "Dispositivos Point" at bounding box center [72, 170] width 87 height 18
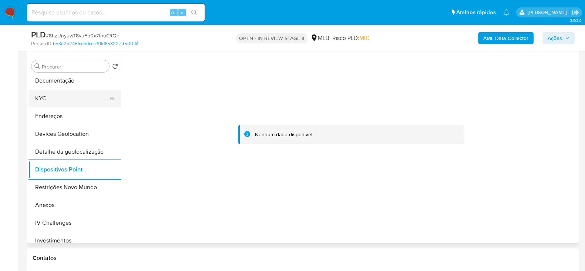
click at [68, 102] on button "KYC" at bounding box center [72, 99] width 87 height 18
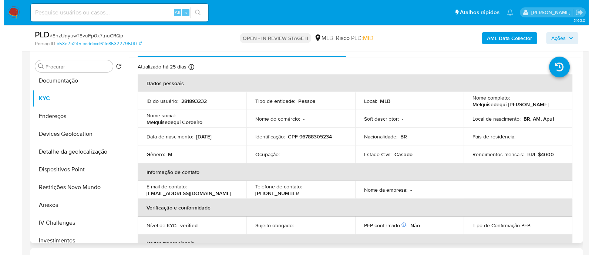
scroll to position [0, 0]
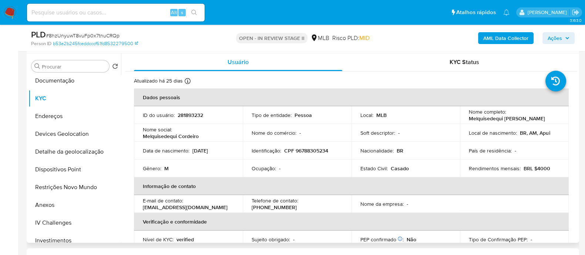
click at [322, 149] on p "CPF 96788305234" at bounding box center [306, 150] width 44 height 7
copy p "96788305234"
click at [54, 203] on button "Anexos" at bounding box center [72, 205] width 87 height 18
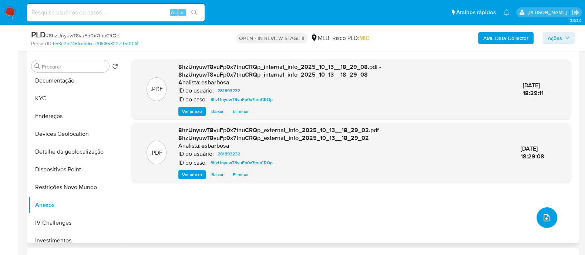
click at [549, 214] on button "upload-file" at bounding box center [547, 217] width 21 height 21
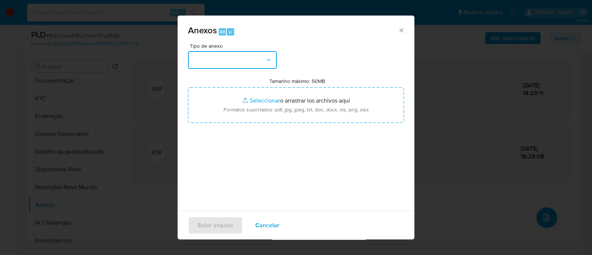
click at [228, 64] on button "button" at bounding box center [232, 60] width 89 height 18
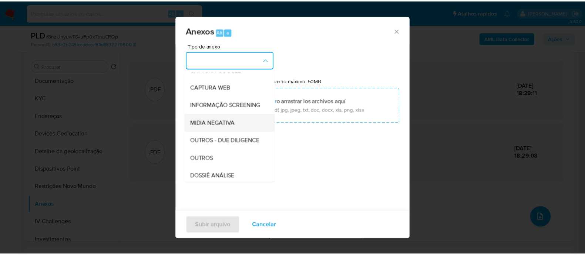
scroll to position [114, 0]
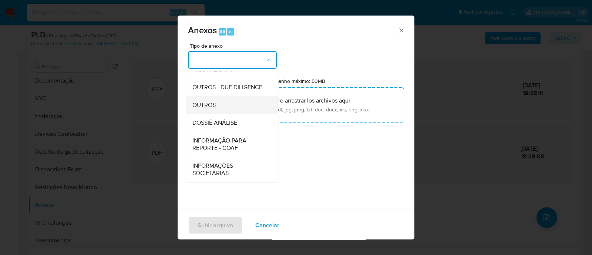
click at [212, 107] on span "OUTROS" at bounding box center [203, 104] width 23 height 7
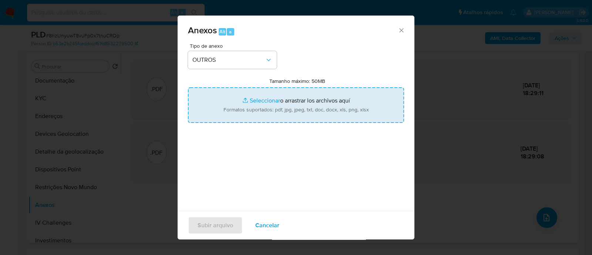
click at [262, 99] on input "Tamanho máximo: 50MB Seleccionar archivos" at bounding box center [296, 105] width 216 height 36
click at [254, 99] on input "Tamanho máximo: 50MB Seleccionar archivos" at bounding box center [296, 105] width 216 height 36
type input "C:\fakepath\Mulan 281893232_2025_10_09_07_28_32.xlsx"
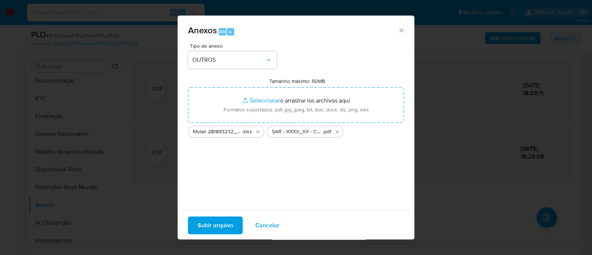
click at [225, 224] on span "Subir arquivo" at bounding box center [216, 225] width 36 height 16
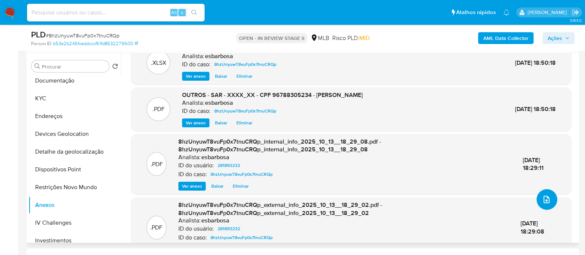
scroll to position [0, 0]
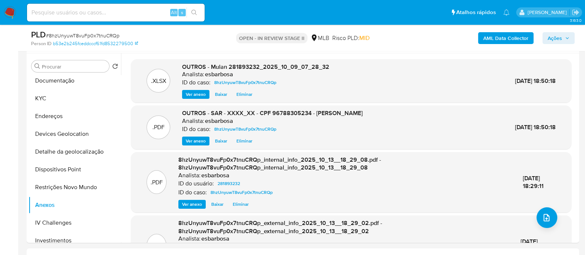
drag, startPoint x: 554, startPoint y: 40, endPoint x: 543, endPoint y: 40, distance: 11.9
click at [554, 40] on span "Ações" at bounding box center [555, 38] width 14 height 12
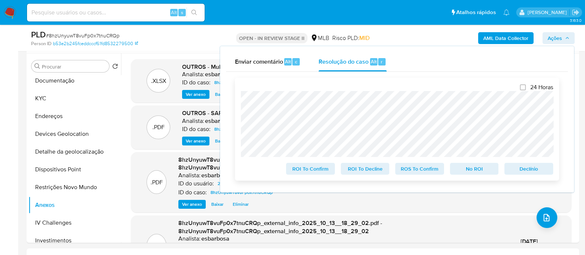
click at [427, 173] on span "ROS To Confirm" at bounding box center [420, 169] width 38 height 10
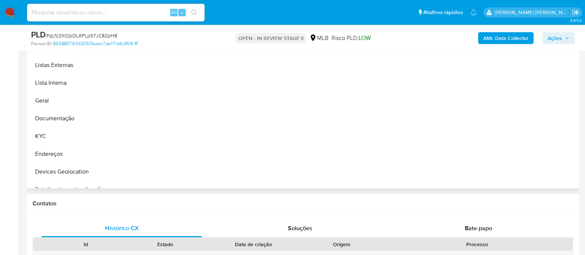
scroll to position [278, 0]
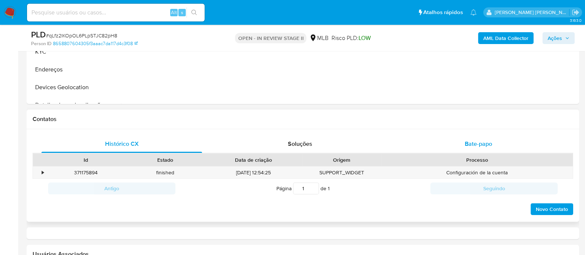
select select "10"
click at [459, 144] on div "Bate-papo" at bounding box center [478, 144] width 161 height 18
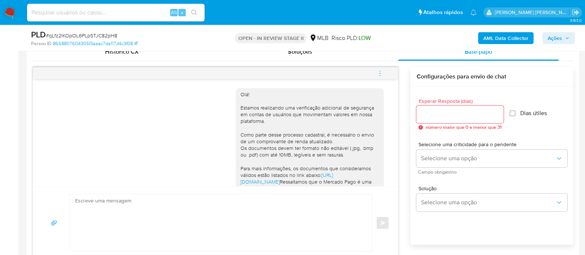
scroll to position [139, 0]
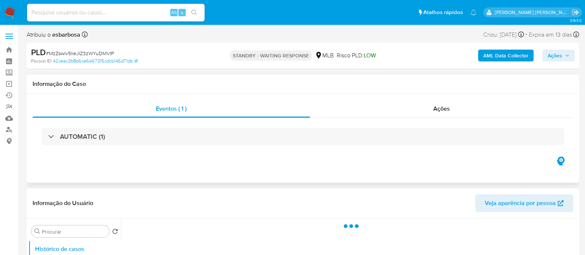
select select "10"
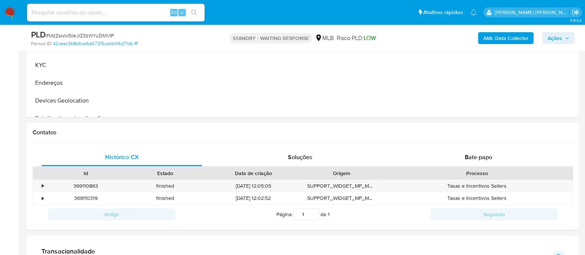
scroll to position [278, 0]
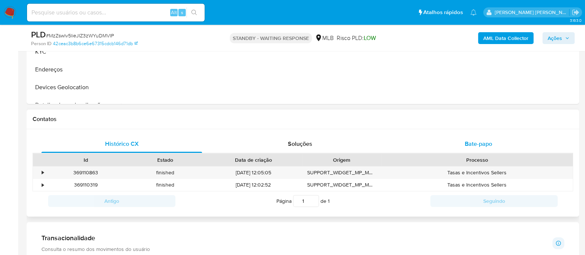
click at [446, 136] on div "Bate-papo" at bounding box center [478, 144] width 161 height 18
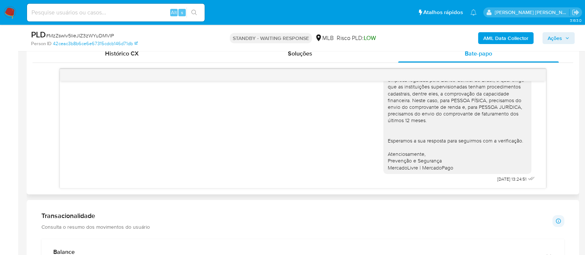
scroll to position [370, 0]
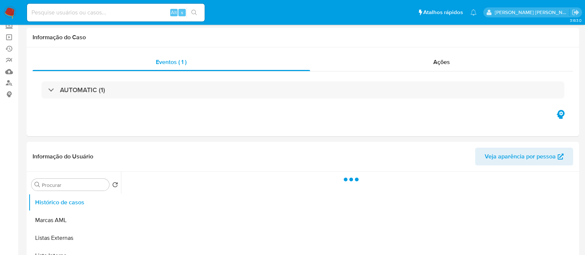
scroll to position [92, 0]
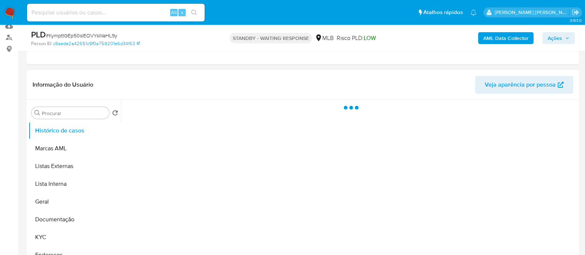
select select "10"
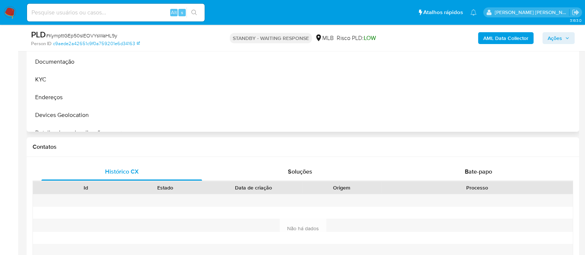
scroll to position [278, 0]
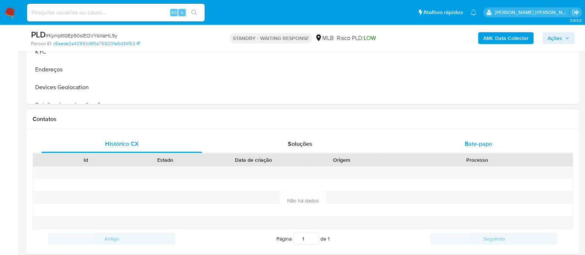
click at [445, 148] on div "Bate-papo" at bounding box center [478, 144] width 161 height 18
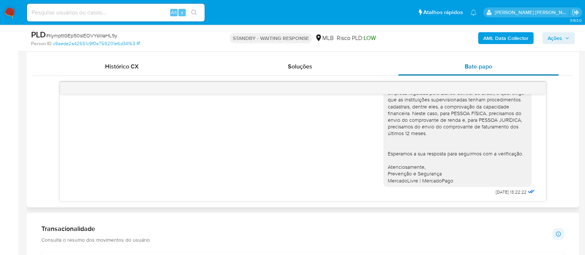
scroll to position [370, 0]
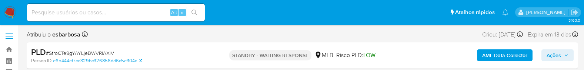
select select "10"
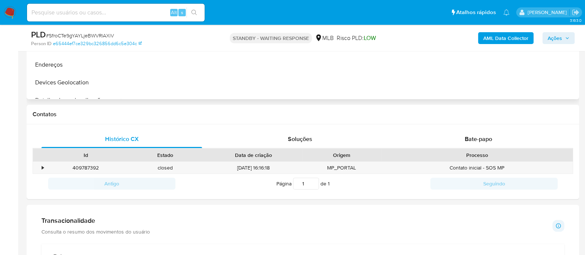
scroll to position [324, 0]
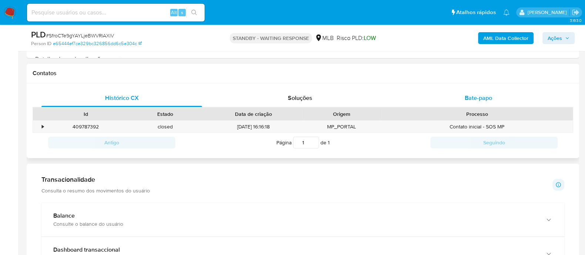
click at [432, 70] on div "Bate-papo" at bounding box center [478, 98] width 161 height 18
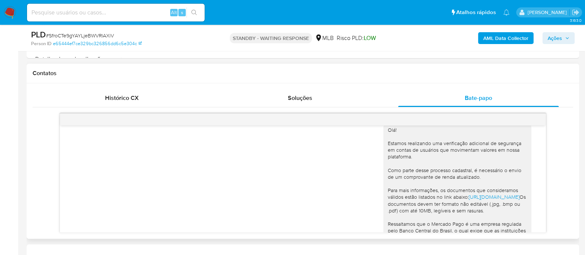
scroll to position [0, 0]
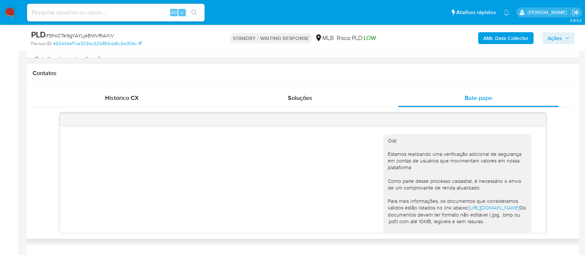
drag, startPoint x: 448, startPoint y: 213, endPoint x: 380, endPoint y: 139, distance: 100.8
click at [383, 70] on div "Olá! Estamos realizando uma verificação adicional de segurança em contas de usu…" at bounding box center [457, 228] width 148 height 188
copy div "Olá! Estamos realizando uma verificação adicional de segurança em contas de usu…"
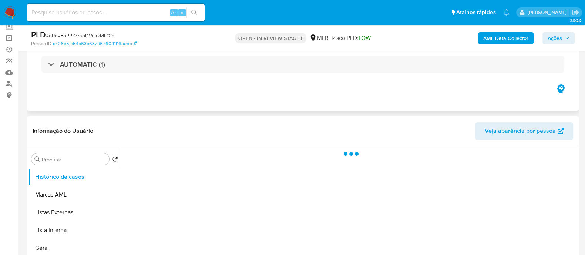
scroll to position [92, 0]
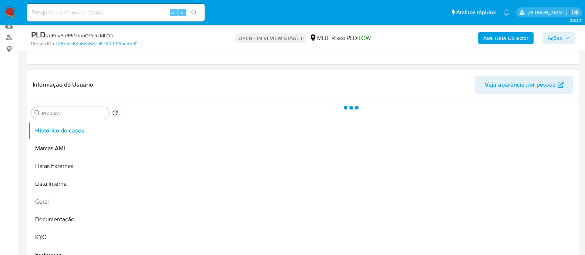
select select "10"
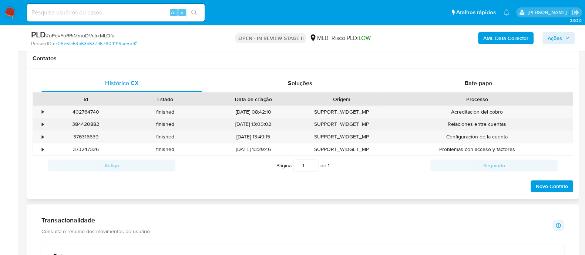
scroll to position [324, 0]
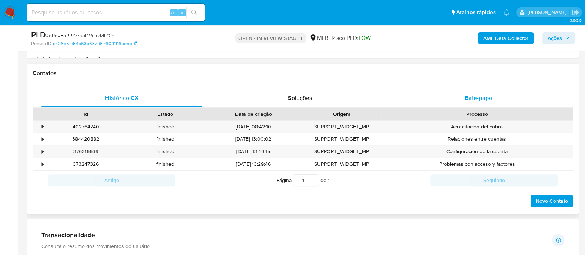
click at [434, 97] on div "Bate-papo" at bounding box center [478, 98] width 161 height 18
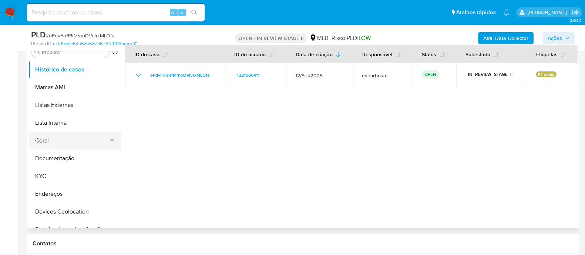
scroll to position [139, 0]
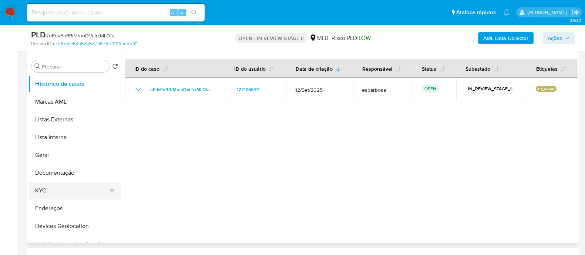
click at [59, 186] on button "KYC" at bounding box center [72, 191] width 87 height 18
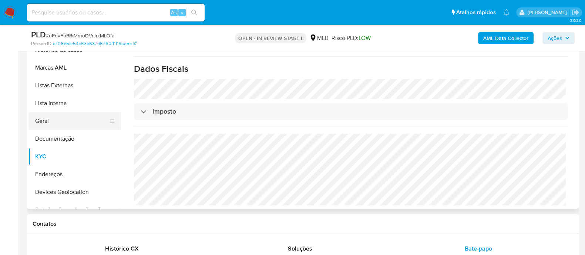
scroll to position [92, 0]
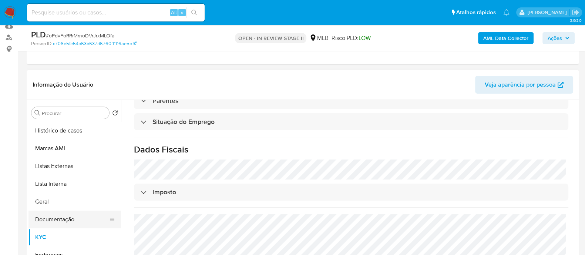
click at [66, 220] on button "Documentação" at bounding box center [72, 220] width 87 height 18
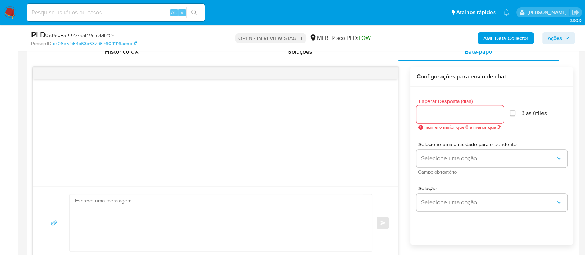
scroll to position [370, 0]
click at [237, 207] on textarea at bounding box center [219, 222] width 288 height 57
paste textarea "Olá! Estamos realizando uma verificação adicional de segurança em contas de usu…"
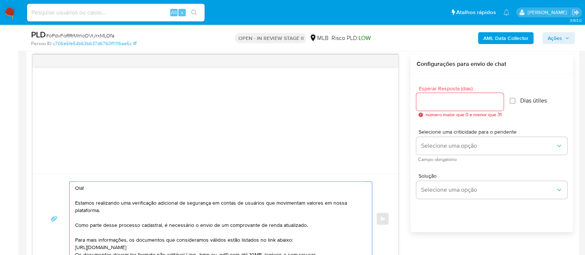
scroll to position [84, 0]
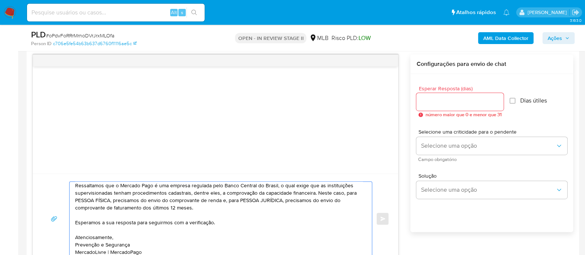
type textarea "Olá! Estamos realizando uma verificação adicional de segurança em contas de usu…"
click at [454, 105] on input "Esperar Resposta (dias)" at bounding box center [459, 102] width 87 height 10
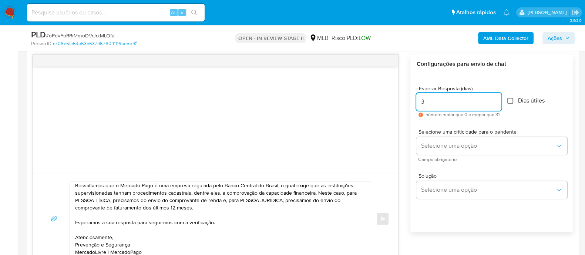
type input "3"
click at [513, 101] on input "Dias útiles" at bounding box center [510, 101] width 6 height 6
checkbox input "true"
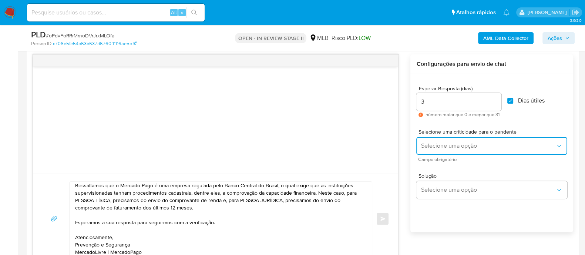
click at [465, 142] on span "Selecione uma opção" at bounding box center [488, 145] width 135 height 7
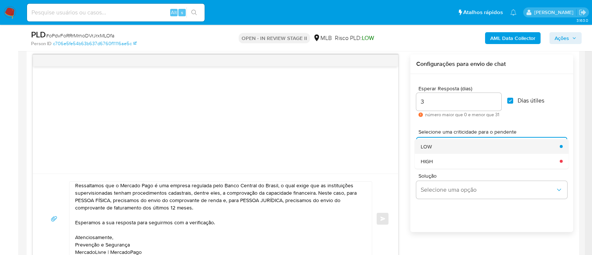
click at [443, 146] on div "LOW" at bounding box center [488, 146] width 135 height 15
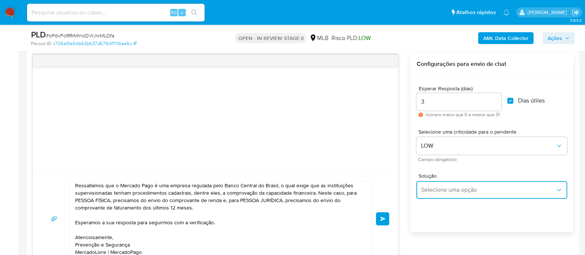
click at [448, 191] on span "Selecione uma opção" at bounding box center [488, 189] width 135 height 7
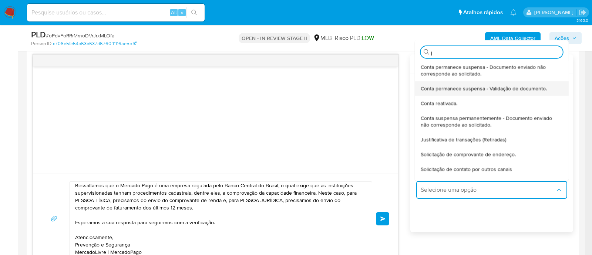
type input "ju"
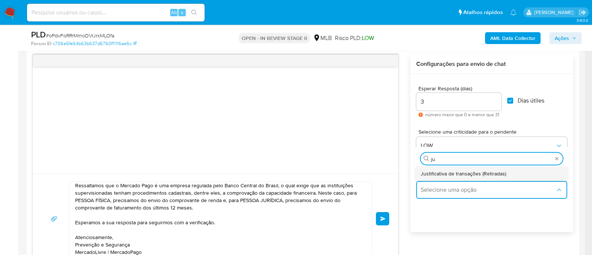
click at [452, 174] on span "Justificativa de transações (Retiradas)" at bounding box center [464, 173] width 86 height 7
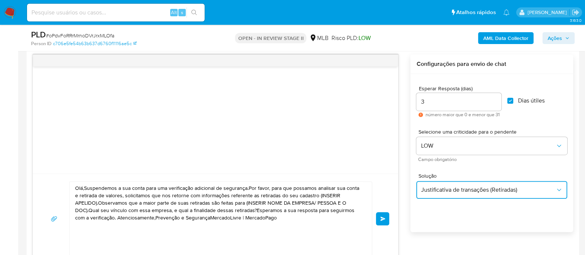
scroll to position [0, 0]
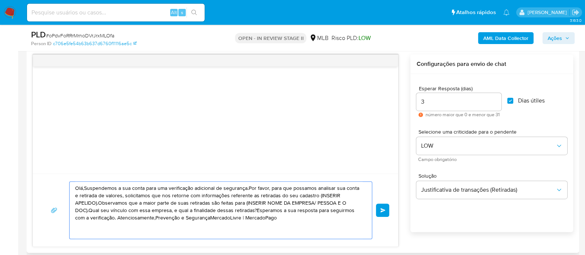
drag, startPoint x: 278, startPoint y: 221, endPoint x: 57, endPoint y: 187, distance: 223.5
click at [56, 188] on div "Olá,Suspendemos a sua conta para uma verificação adicional de segurança.Por fav…" at bounding box center [216, 210] width 348 height 58
paste textarea "! Estamos realizando uma verificação adicional de segurança em contas de usuári…"
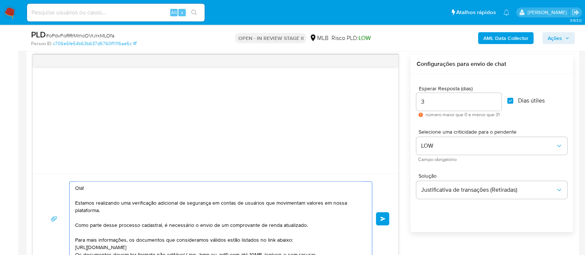
scroll to position [84, 0]
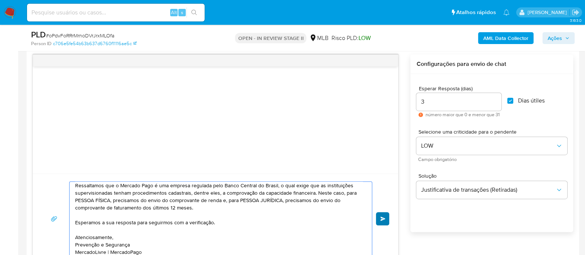
type textarea "Olá! Estamos realizando uma verificação adicional de segurança em contas de usu…"
click at [385, 217] on span "common.send" at bounding box center [383, 219] width 5 height 4
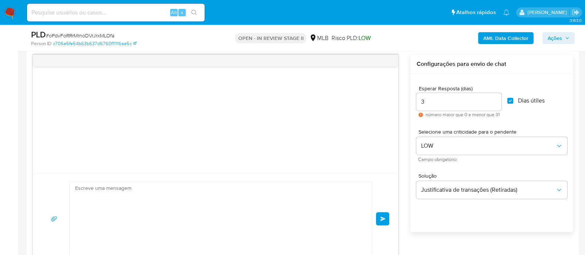
scroll to position [110, 0]
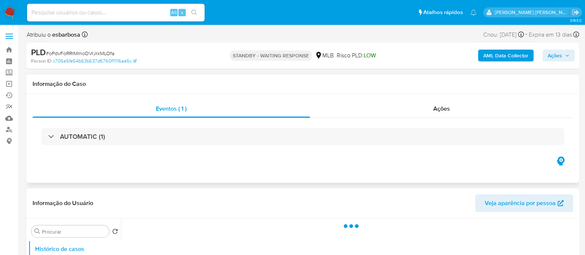
select select "10"
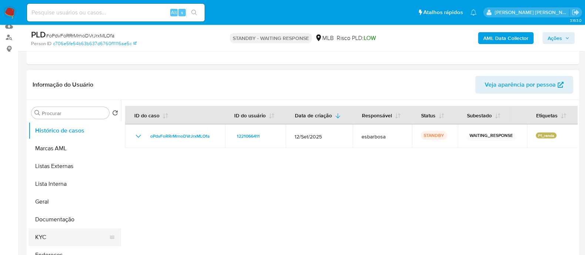
click at [47, 231] on button "KYC" at bounding box center [72, 237] width 87 height 18
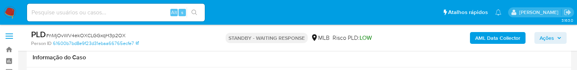
select select "10"
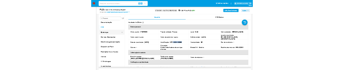
scroll to position [46, 0]
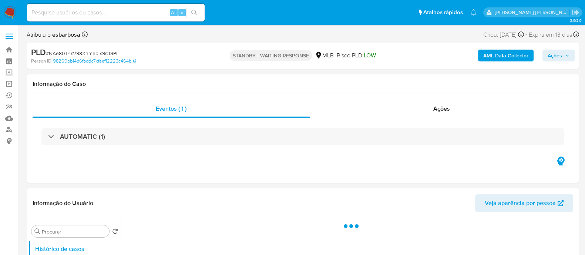
select select "10"
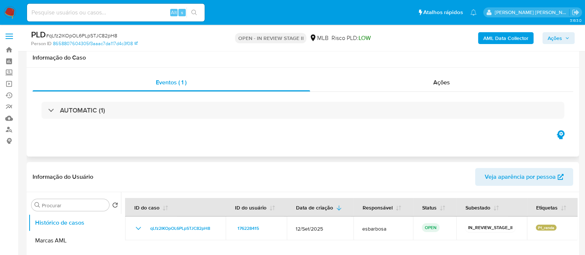
scroll to position [46, 0]
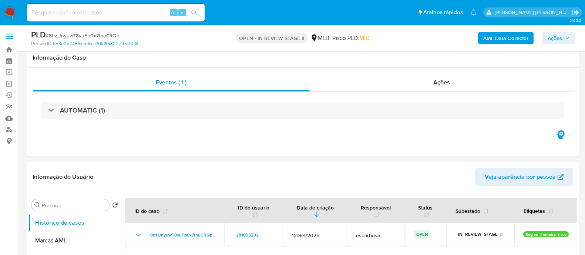
select select "10"
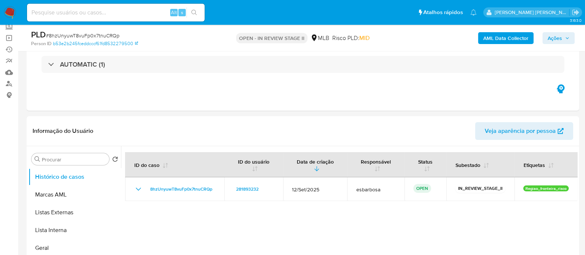
scroll to position [46, 0]
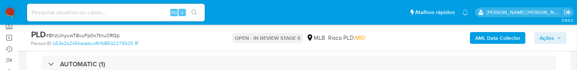
click at [186, 50] on div "PLD # 8hzUnyuwT8vuFp0x7tnuCRQp Person ID b53e2b245fceddcccf61fd8532279500 OPEN …" at bounding box center [299, 38] width 544 height 26
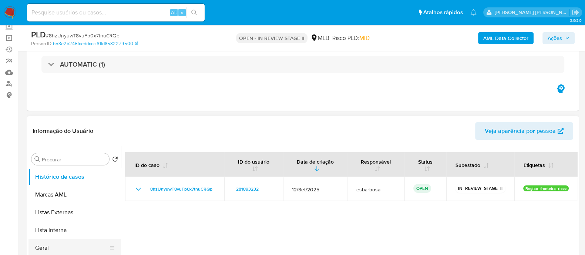
click at [46, 246] on button "Geral" at bounding box center [72, 248] width 87 height 18
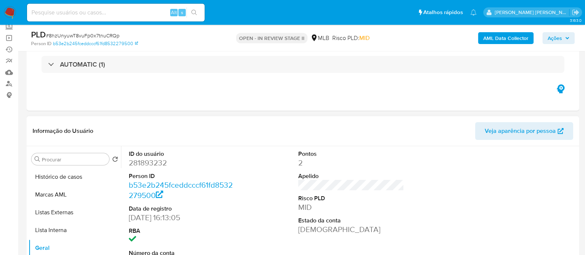
click at [151, 164] on dd "281893232" at bounding box center [182, 163] width 106 height 10
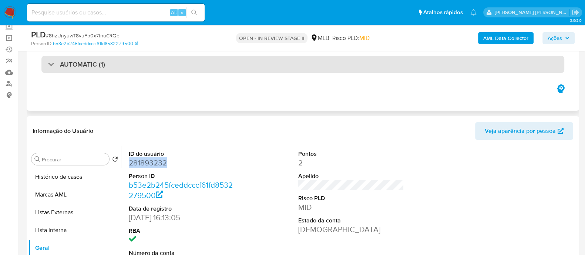
copy dd "281893232"
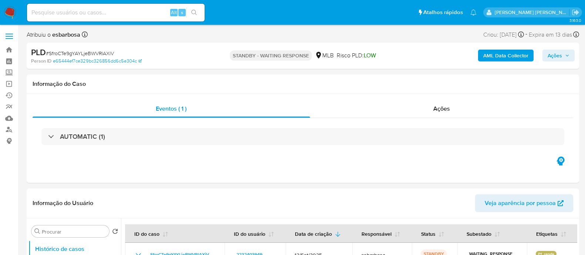
select select "10"
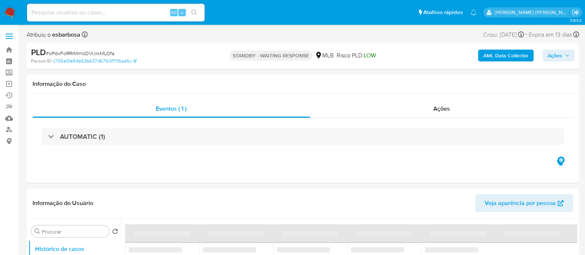
select select "10"
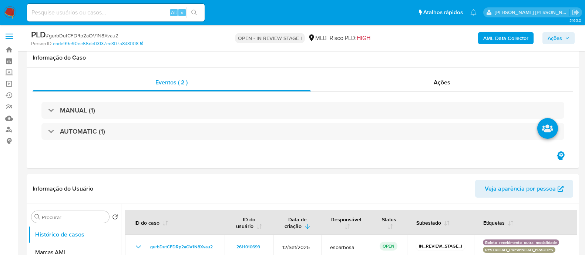
select select "10"
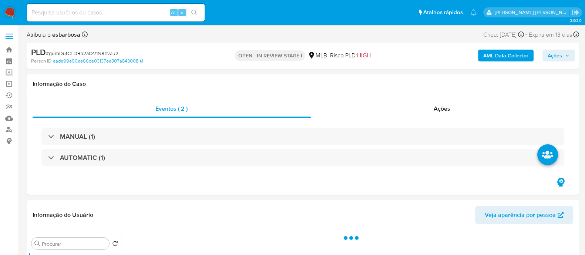
select select "10"
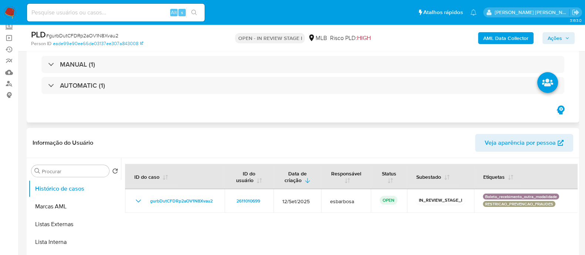
scroll to position [92, 0]
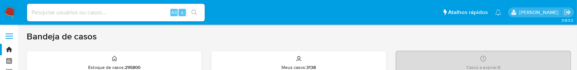
click at [302, 34] on div "Bandeja de casos" at bounding box center [299, 36] width 544 height 11
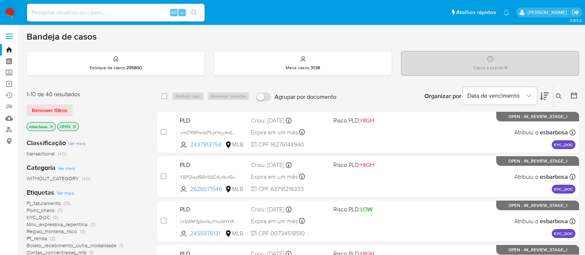
click at [8, 13] on img at bounding box center [10, 12] width 13 height 13
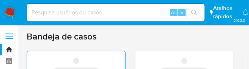
click at [84, 64] on div "‌ ‌" at bounding box center [76, 65] width 44 height 16
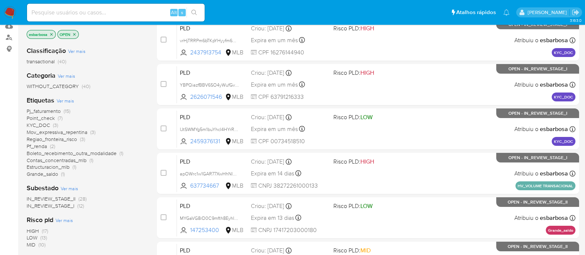
scroll to position [46, 0]
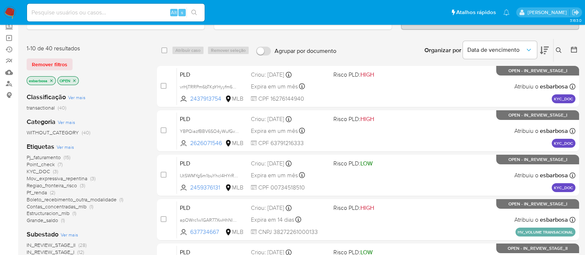
click at [548, 51] on icon at bounding box center [544, 50] width 9 height 9
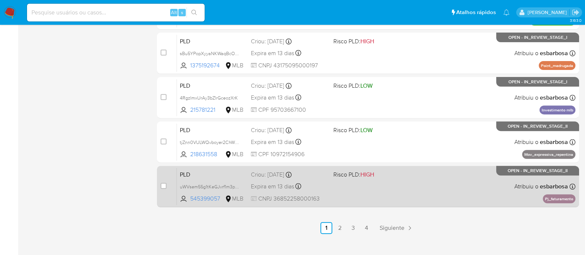
scroll to position [355, 0]
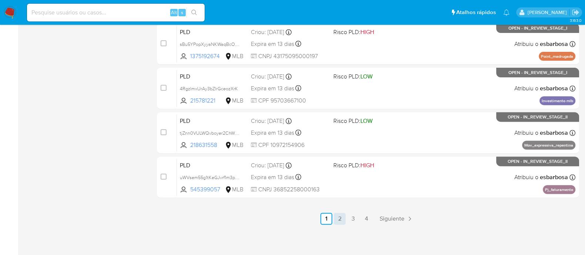
click at [338, 220] on link "2" at bounding box center [340, 219] width 12 height 12
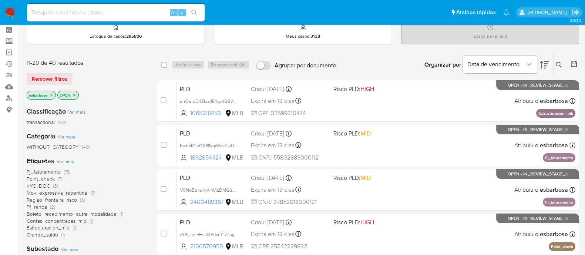
scroll to position [46, 0]
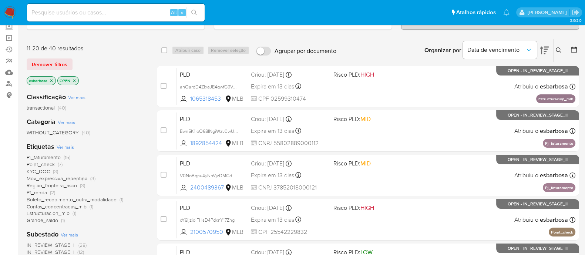
click at [41, 156] on span "Pj_faturamento" at bounding box center [44, 157] width 34 height 7
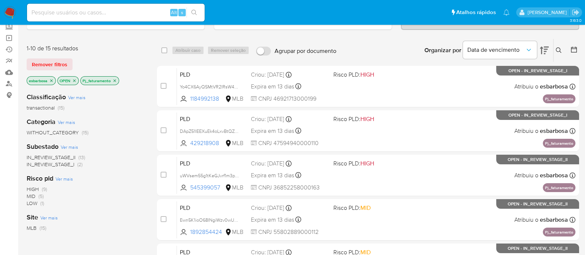
click at [544, 51] on icon at bounding box center [544, 50] width 9 height 9
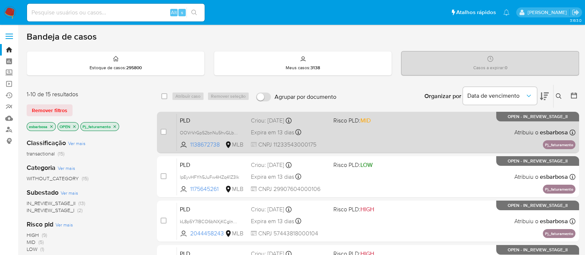
click at [420, 127] on div "PLD OOVrVrGpS2bnNu5hvGLbhGcI 1138672738 MLB Risco PLD: MID Criou: [DATE] Criou:…" at bounding box center [376, 132] width 399 height 37
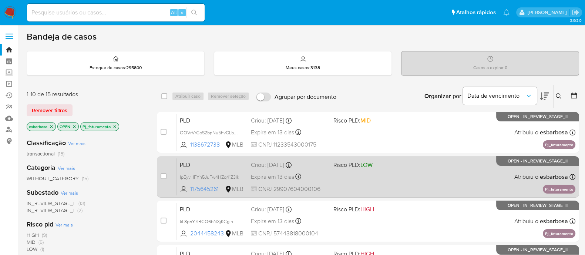
click at [422, 178] on div "PLD lpEyvHFYh5JuFw4HZq41Z3lk 1175645261 MLB Risco PLD: LOW Criou: [DATE] Criou:…" at bounding box center [376, 176] width 399 height 37
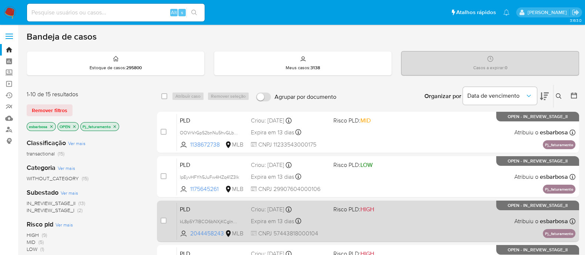
click at [406, 220] on span at bounding box center [372, 220] width 77 height 1
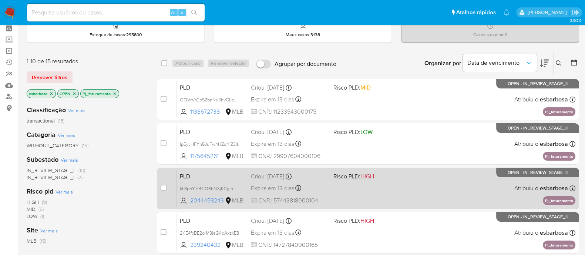
scroll to position [46, 0]
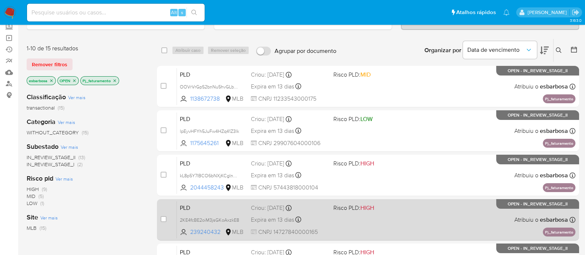
click at [418, 217] on div "PLD 2KE4fcBE2oiM3jsGKoAxzkE8 239240432 MLB Risco PLD: HIGH Criou: 12/09/2025 Cr…" at bounding box center [376, 219] width 399 height 37
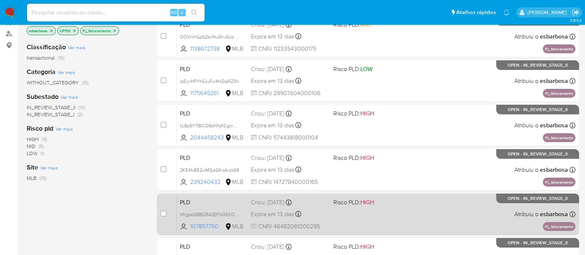
scroll to position [139, 0]
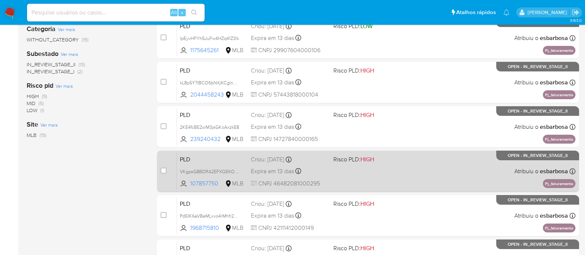
click at [418, 171] on div "PLD VKgpsG8BDRA2EFXQEKOqIWz4 107857750 MLB Risco PLD: HIGH Criou: 12/09/2025 Cr…" at bounding box center [376, 171] width 399 height 37
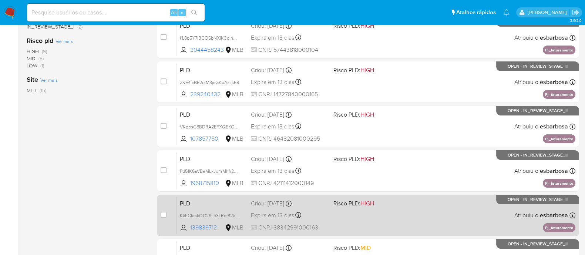
scroll to position [185, 0]
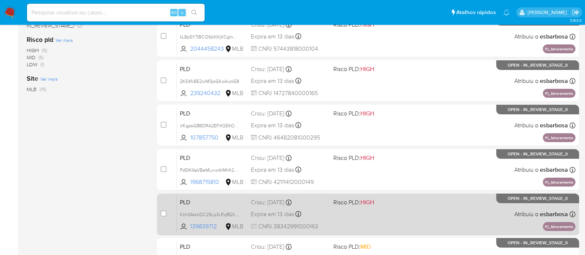
click at [419, 208] on div "PLD KkhGfaskOC2SLp3LRqf82kCx 139839712 MLB Risco PLD: HIGH Criou: 12/09/2025 Cr…" at bounding box center [376, 213] width 399 height 37
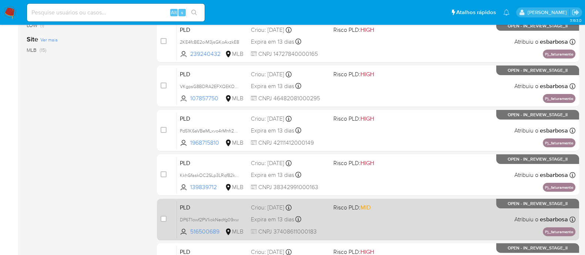
scroll to position [278, 0]
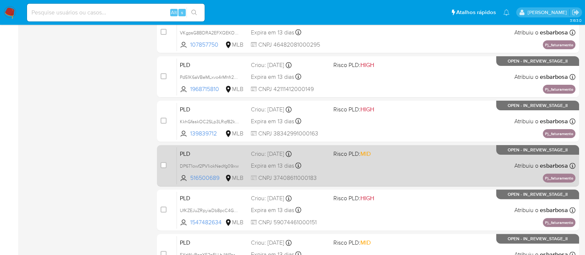
click at [403, 166] on div "PLD DP6T1owf2PV1iokNeoYg09xw 516500689 MLB Risco PLD: MID Criou: 12/09/2025 Cri…" at bounding box center [376, 165] width 399 height 37
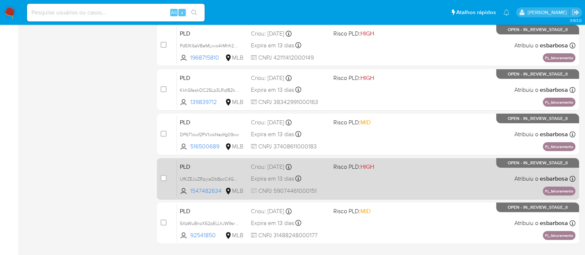
scroll to position [324, 0]
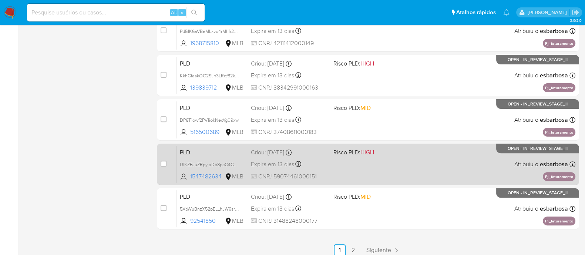
click at [409, 166] on div "PLD UfKZEJuZRpyiaDb8pcC4GMoU 1547482634 MLB Risco PLD: HIGH Criou: 12/09/2025 C…" at bounding box center [376, 163] width 399 height 37
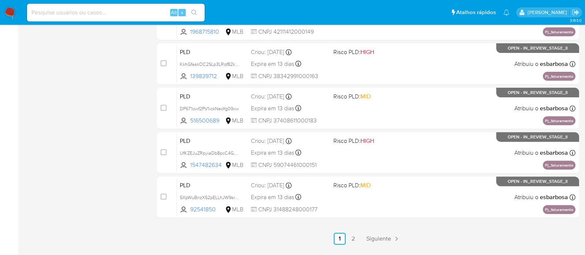
scroll to position [355, 0]
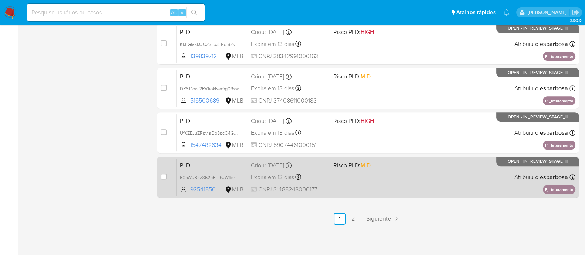
click at [394, 176] on span at bounding box center [372, 176] width 77 height 1
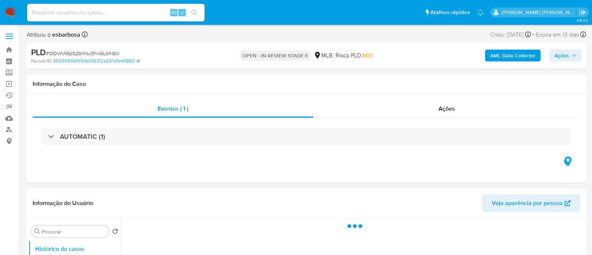
select select "10"
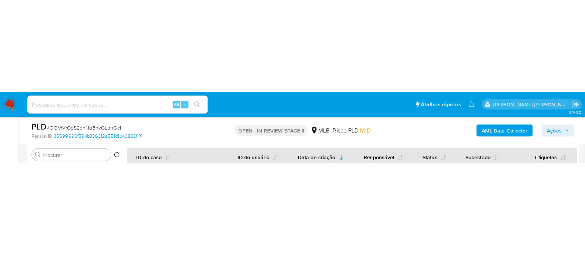
scroll to position [154, 0]
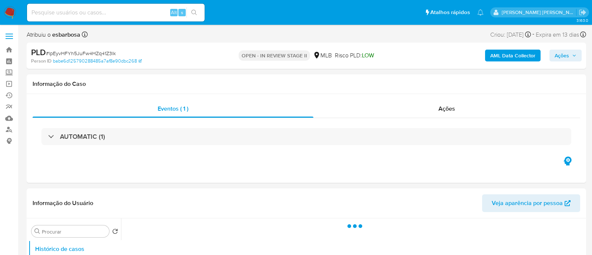
select select "10"
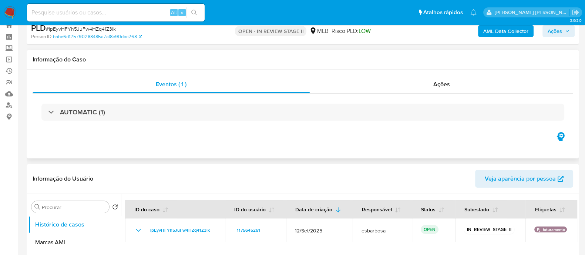
scroll to position [92, 0]
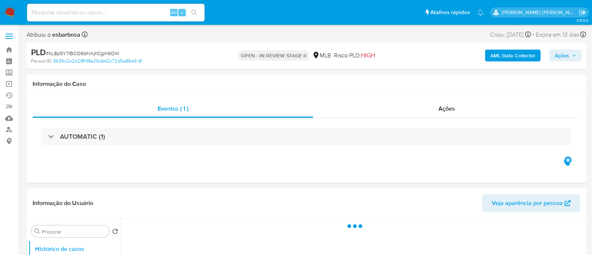
select select "10"
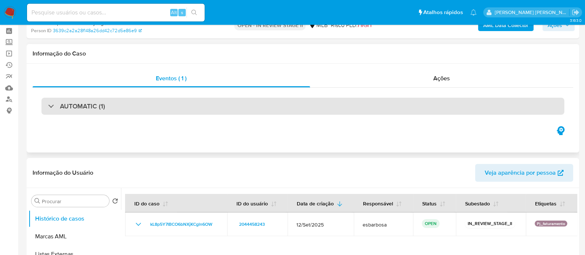
scroll to position [92, 0]
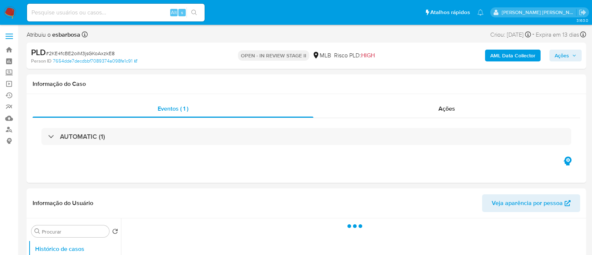
select select "10"
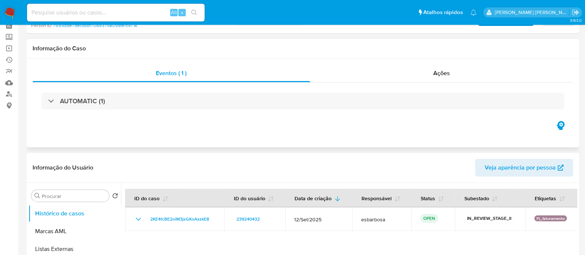
scroll to position [92, 0]
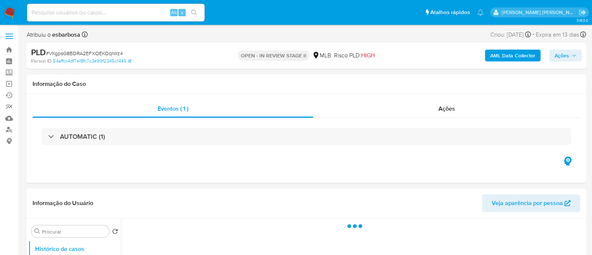
select select "10"
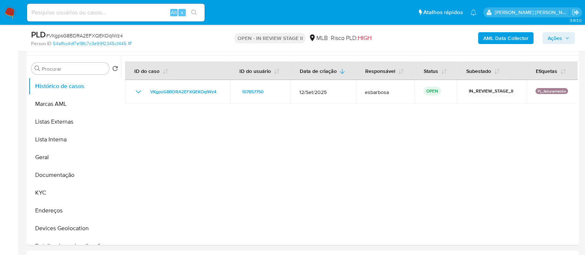
scroll to position [139, 0]
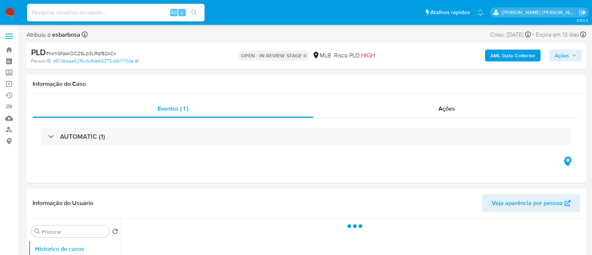
select select "10"
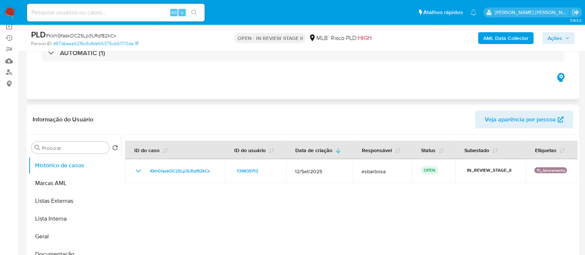
scroll to position [139, 0]
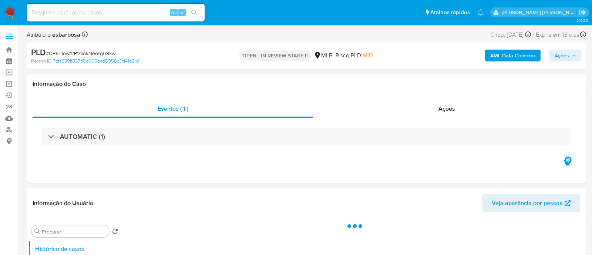
select select "10"
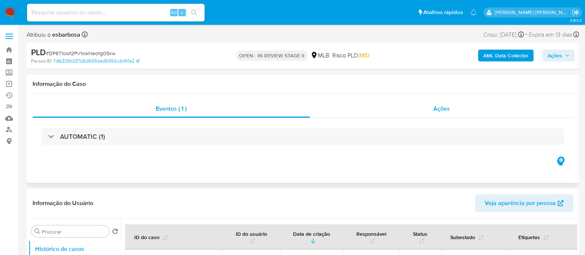
click at [405, 108] on div "Ações" at bounding box center [442, 109] width 264 height 18
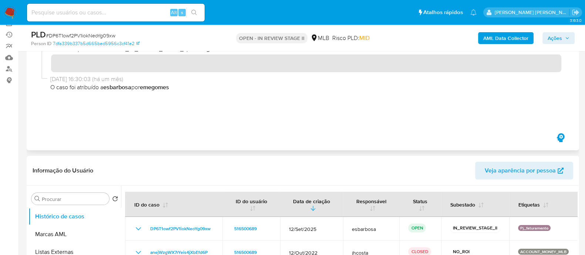
scroll to position [139, 0]
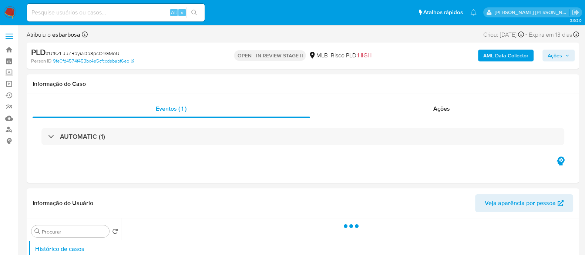
select select "10"
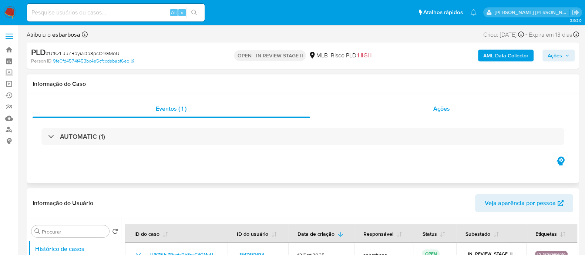
click at [393, 108] on div "Ações" at bounding box center [442, 109] width 264 height 18
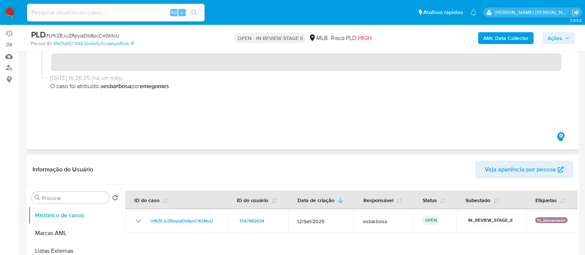
scroll to position [139, 0]
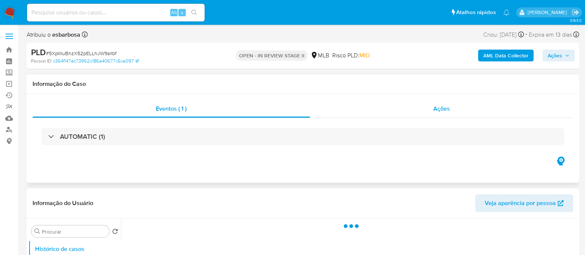
click at [368, 110] on div "Ações" at bounding box center [442, 109] width 264 height 18
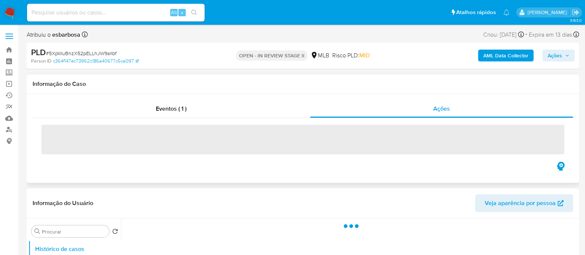
select select "10"
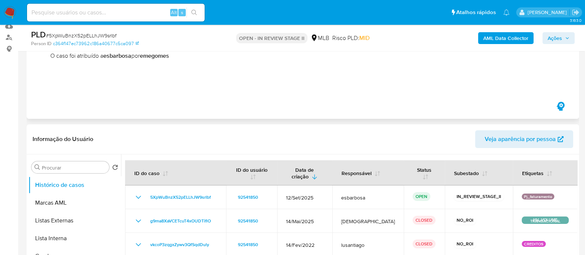
scroll to position [139, 0]
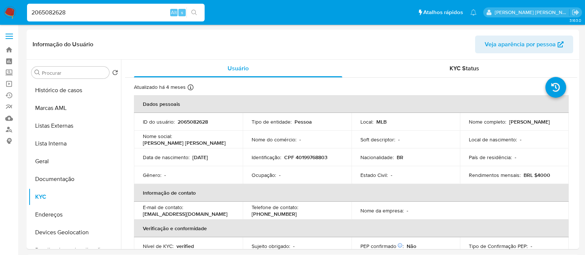
select select "10"
click at [106, 15] on input "2065082628" at bounding box center [116, 13] width 178 height 10
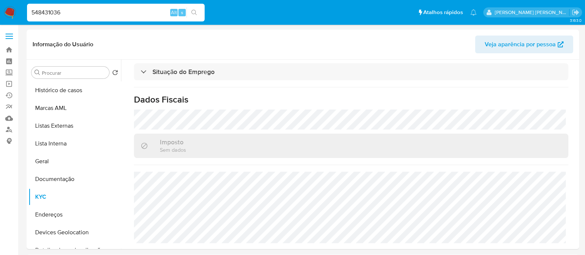
type input "548431036"
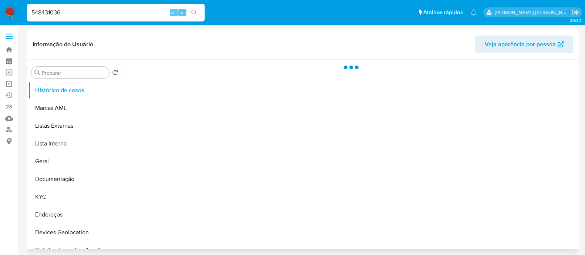
select select "10"
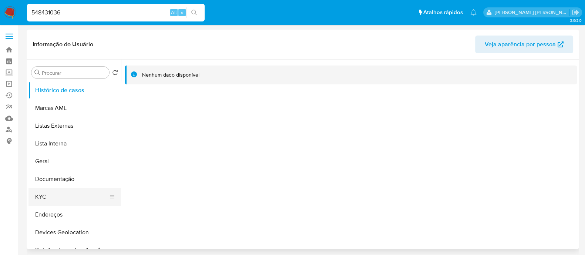
click at [45, 194] on button "KYC" at bounding box center [72, 197] width 87 height 18
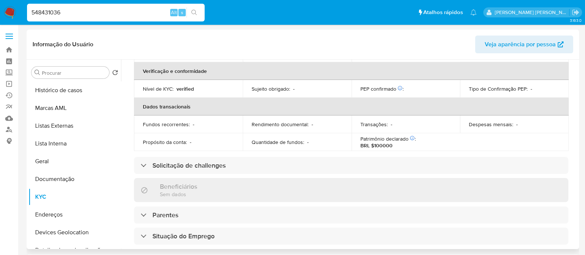
scroll to position [309, 0]
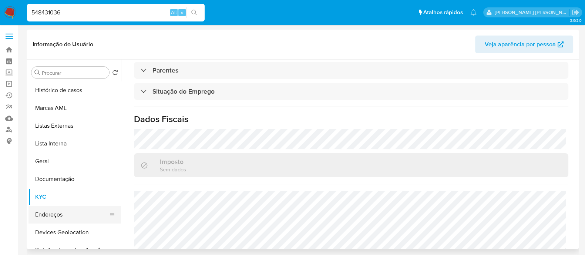
click at [56, 219] on button "Endereços" at bounding box center [72, 215] width 87 height 18
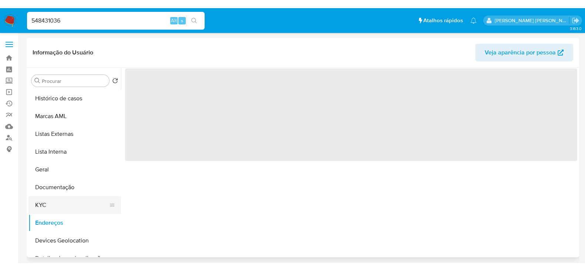
scroll to position [0, 0]
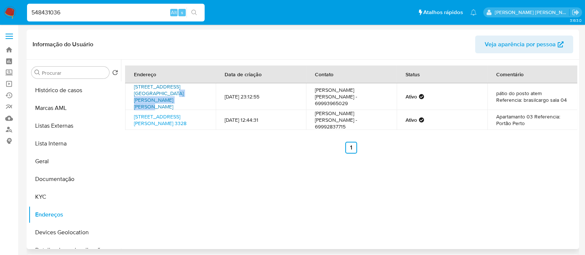
drag, startPoint x: 201, startPoint y: 94, endPoint x: 150, endPoint y: 94, distance: 51.5
click at [150, 94] on td "Avenida Pinheiro Machado 2939, Porto Velho, Rondônia, 76820841, Brasil 2939" at bounding box center [170, 96] width 91 height 27
copy link "Porto Velho, Rondônia,"
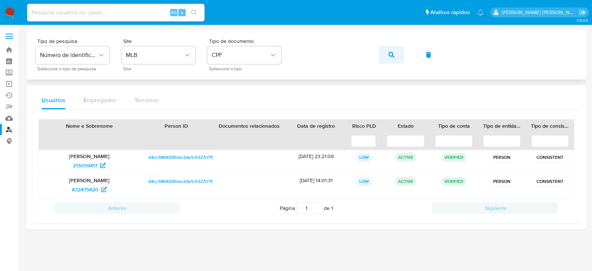
click at [394, 52] on icon "button" at bounding box center [392, 55] width 6 height 6
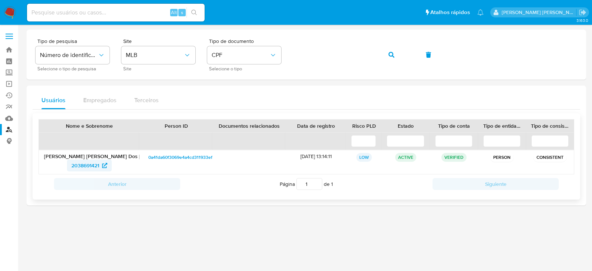
click at [85, 165] on span "2038691421" at bounding box center [85, 166] width 28 height 12
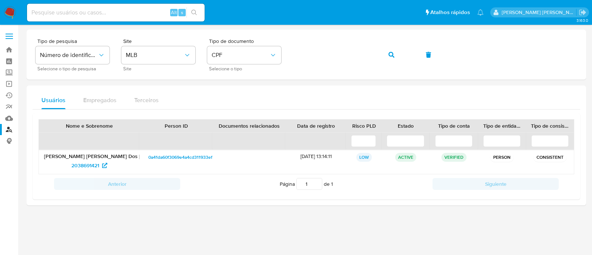
click at [12, 10] on img at bounding box center [10, 12] width 13 height 13
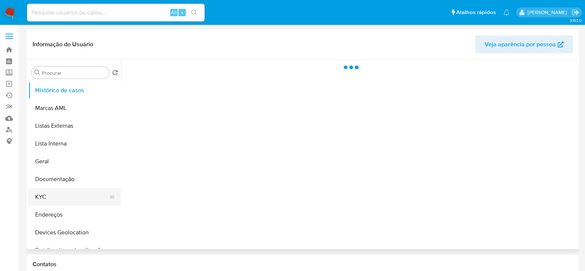
click at [50, 197] on button "KYC" at bounding box center [72, 197] width 87 height 18
select select "10"
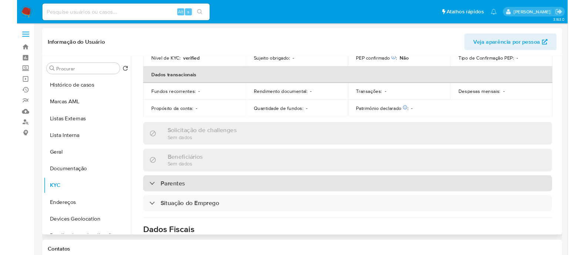
scroll to position [324, 0]
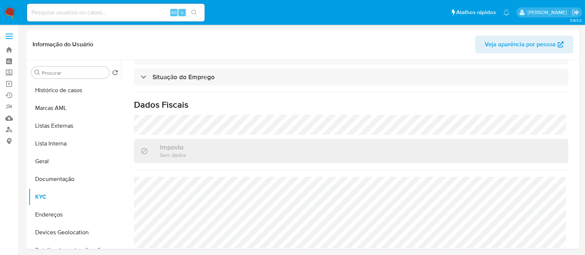
click at [12, 10] on img at bounding box center [10, 12] width 13 height 13
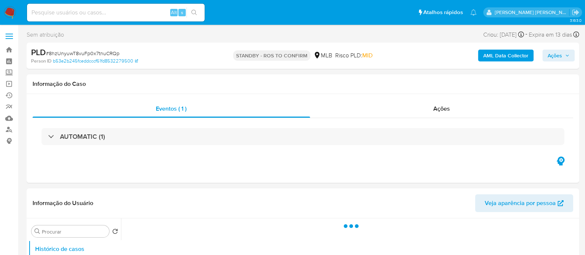
select select "10"
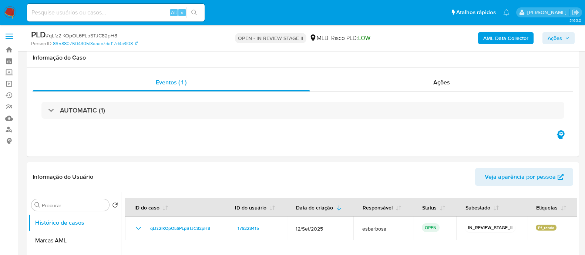
select select "10"
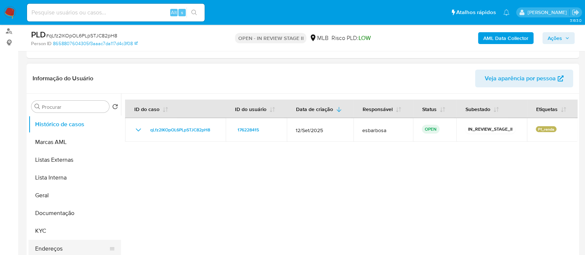
scroll to position [185, 0]
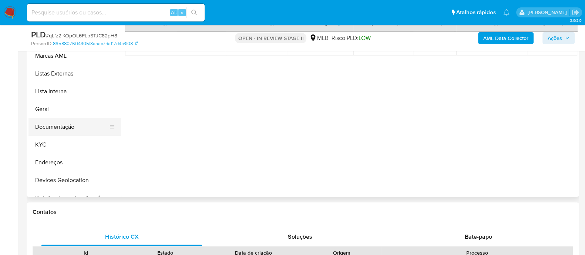
click at [56, 123] on button "Documentação" at bounding box center [72, 127] width 87 height 18
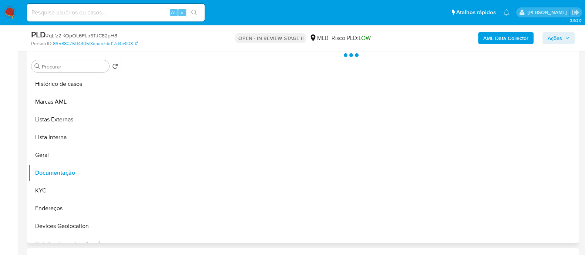
scroll to position [92, 0]
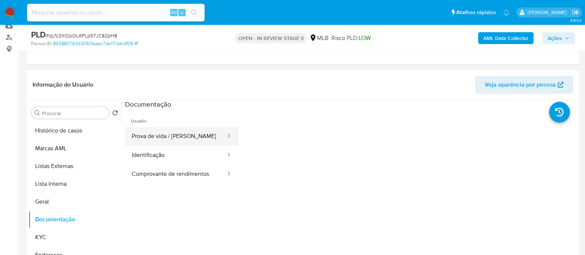
click at [190, 139] on button "Prova de vida / [PERSON_NAME]" at bounding box center [175, 136] width 101 height 19
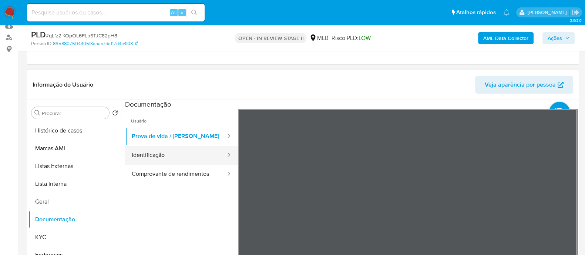
click at [174, 162] on button "Identificação" at bounding box center [175, 155] width 101 height 19
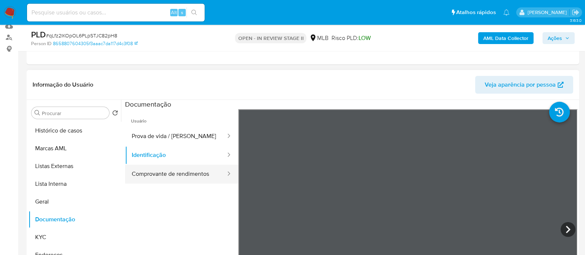
click at [176, 176] on button "Comprovante de rendimentos" at bounding box center [175, 174] width 101 height 19
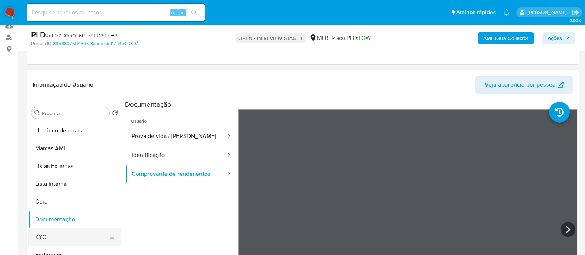
click at [47, 234] on button "KYC" at bounding box center [72, 237] width 87 height 18
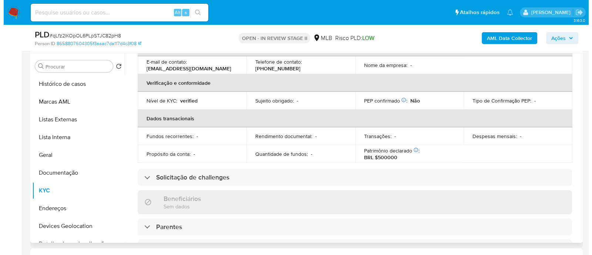
scroll to position [0, 0]
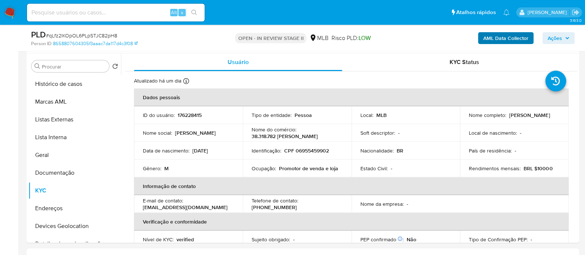
drag, startPoint x: 512, startPoint y: 31, endPoint x: 505, endPoint y: 37, distance: 8.7
click at [513, 32] on div "AML Data Collector Ações" at bounding box center [485, 37] width 179 height 17
click at [505, 37] on b "AML Data Collector" at bounding box center [505, 38] width 45 height 12
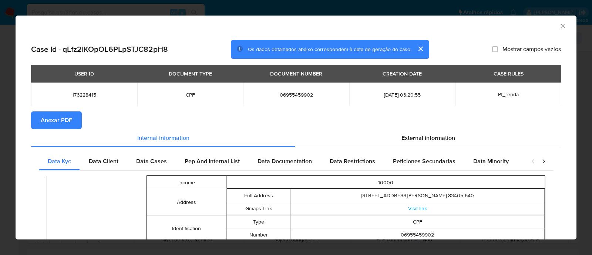
click at [54, 118] on span "Anexar PDF" at bounding box center [56, 120] width 31 height 16
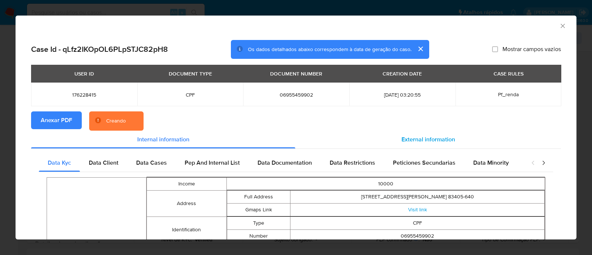
click at [416, 141] on span "External information" at bounding box center [429, 139] width 54 height 9
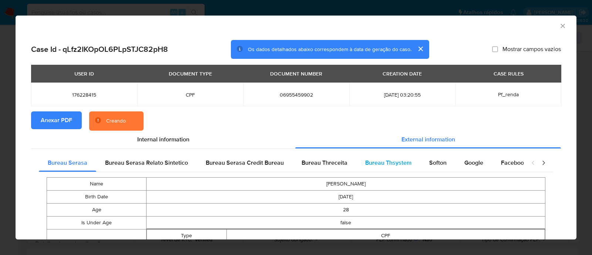
click at [385, 163] on span "Bureau Thsystem" at bounding box center [388, 162] width 46 height 9
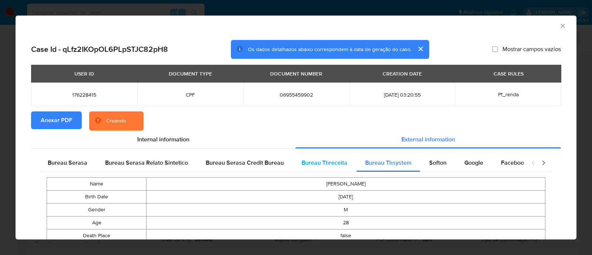
click at [332, 162] on span "Bureau Threceita" at bounding box center [325, 162] width 46 height 9
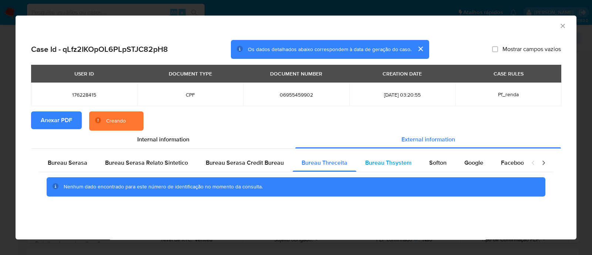
click at [391, 161] on span "Bureau Thsystem" at bounding box center [388, 162] width 46 height 9
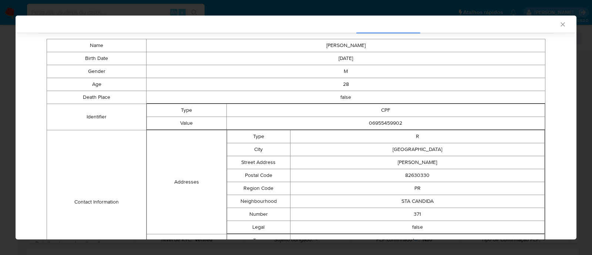
scroll to position [306, 0]
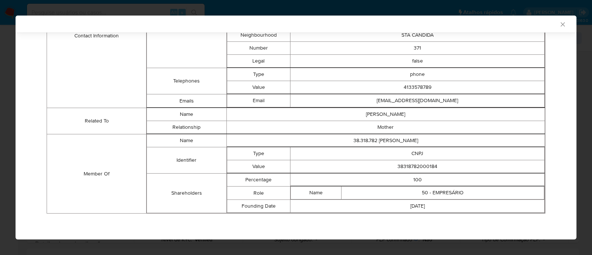
click at [418, 165] on td "38318782000184" at bounding box center [418, 166] width 254 height 13
copy td "38318782000184"
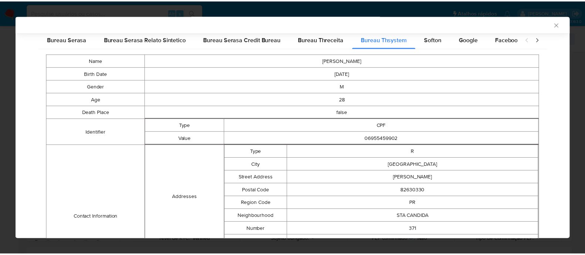
scroll to position [120, 0]
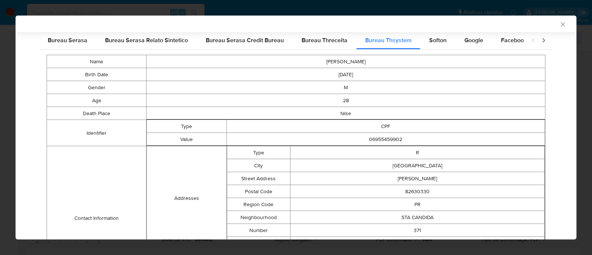
click at [559, 23] on icon "Fechar a janela" at bounding box center [562, 24] width 7 height 7
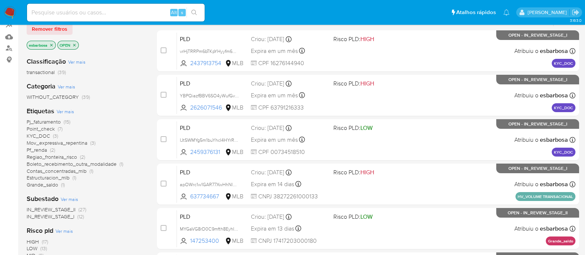
scroll to position [139, 0]
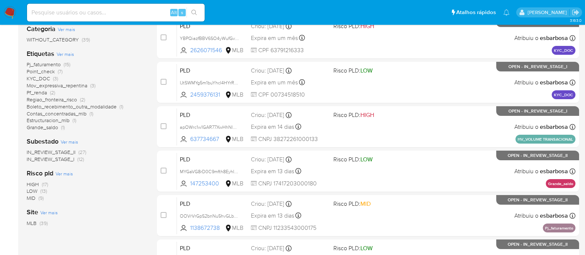
click at [33, 183] on span "HIGH" at bounding box center [33, 184] width 12 height 7
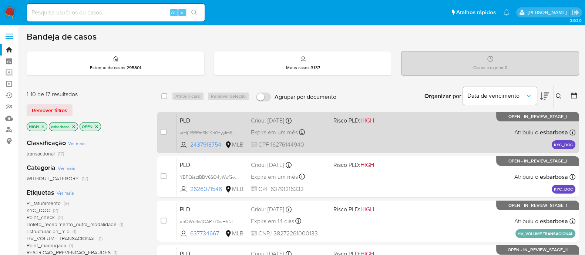
click at [411, 129] on div "PLD vrHjTRRPm6bTKpYHyyfm6WKH 2437913754 MLB Risco PLD: HIGH Criou: [DATE] Criou…" at bounding box center [376, 132] width 399 height 37
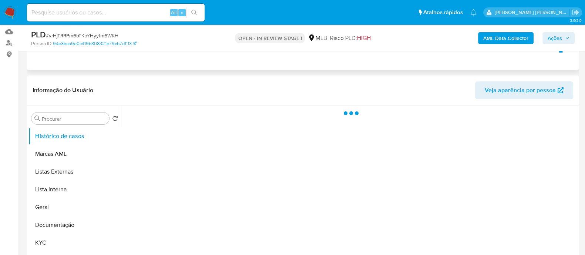
scroll to position [92, 0]
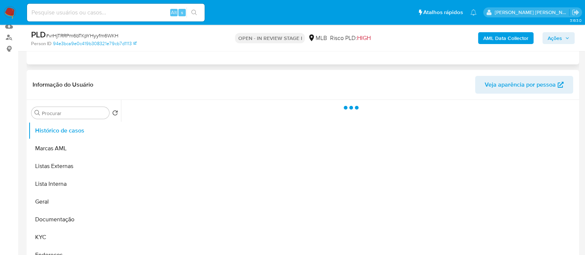
select select "10"
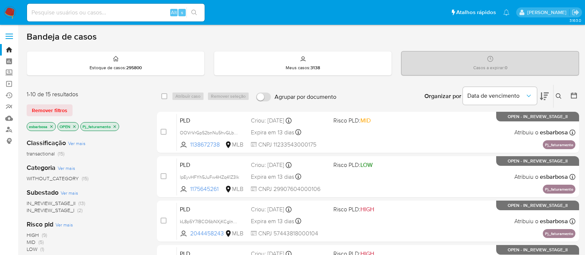
scroll to position [355, 0]
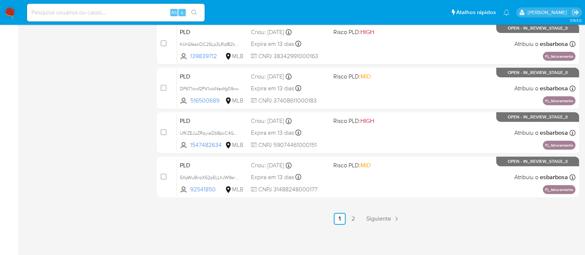
click at [6, 11] on img at bounding box center [10, 12] width 13 height 13
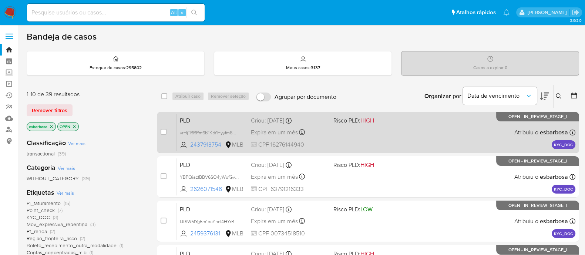
click at [421, 134] on div "PLD vrHjTRRPm6bTKpYHyyfm6WKH 2437913754 MLB Risco PLD: HIGH Criou: [DATE] Criou…" at bounding box center [376, 132] width 399 height 37
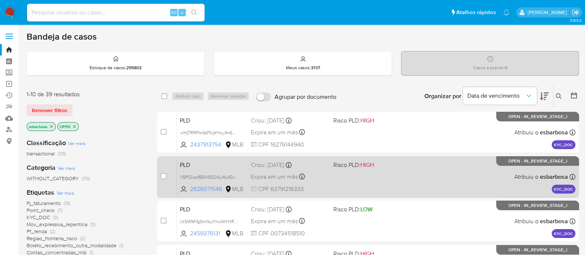
click at [422, 180] on div "PLD YBPQiazfBBV6SO4yWufGvbcC 2626071546 MLB Risco PLD: HIGH Criou: 13/10/2025 C…" at bounding box center [376, 176] width 399 height 37
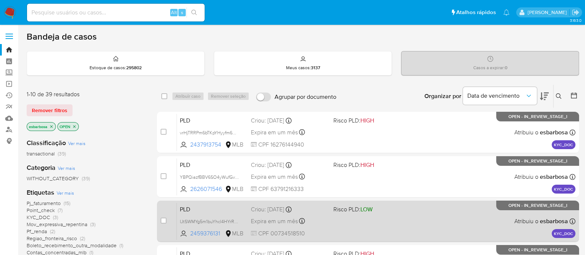
click at [420, 229] on div "PLD IJtSWMYg5m1buYhcI4HYrROh 2459376131 MLB Risco PLD: LOW Criou: 13/10/2025 Cr…" at bounding box center [376, 220] width 399 height 37
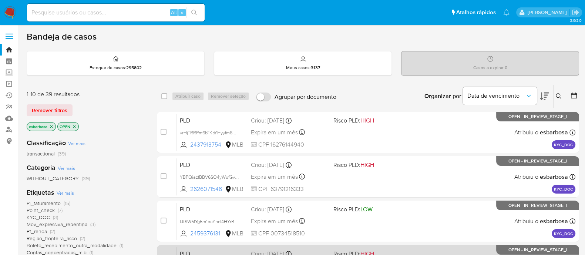
scroll to position [46, 0]
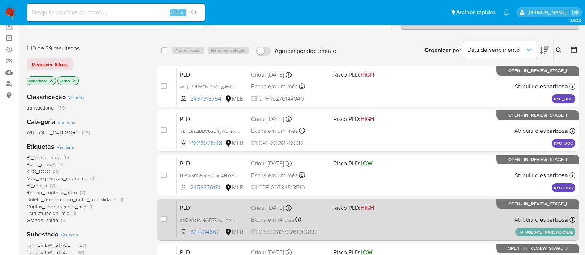
click at [404, 207] on span "Risco PLD: HIGH" at bounding box center [372, 207] width 77 height 10
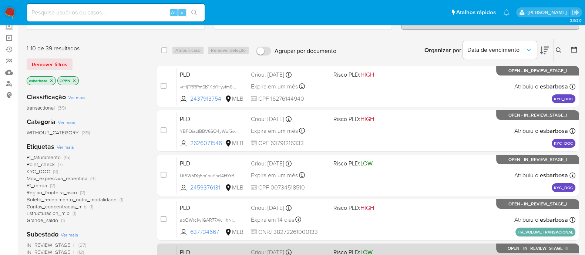
scroll to position [92, 0]
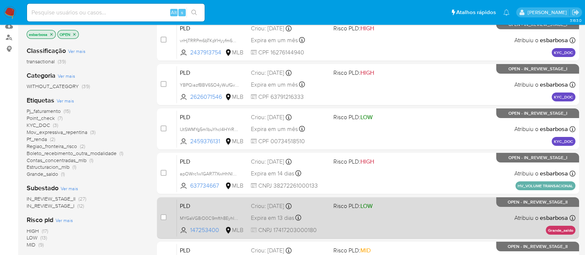
click at [432, 221] on div "PLD MYGaVG8rD0C9mfth8EyhIEpp 147253400 MLB Risco PLD: LOW Criou: 12/09/2025 Cri…" at bounding box center [376, 217] width 399 height 37
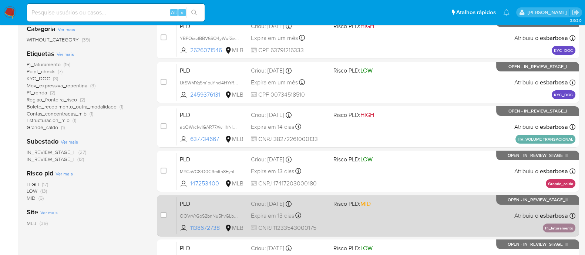
click at [422, 210] on div "PLD OOVrVrGpS2bnNu5hvGLbhGcI 1138672738 MLB Risco PLD: MID Criou: 12/09/2025 Cr…" at bounding box center [376, 215] width 399 height 37
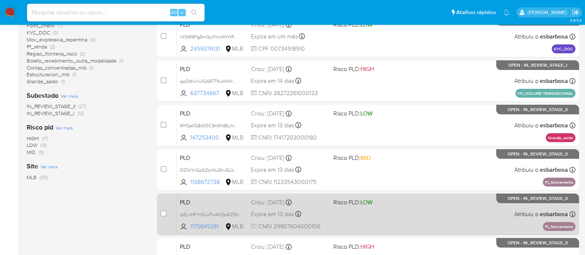
scroll to position [185, 0]
click at [406, 209] on div "PLD lpEyvHFYh5JuFw4HZq41Z3lk 1175645261 MLB Risco PLD: LOW Criou: 12/09/2025 Cr…" at bounding box center [376, 213] width 399 height 37
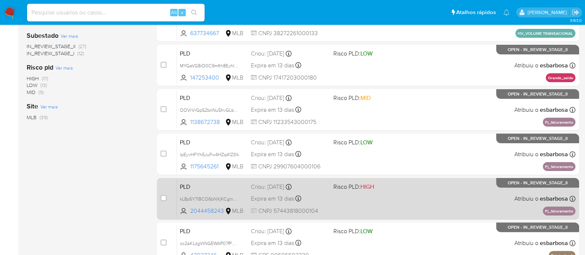
scroll to position [278, 0]
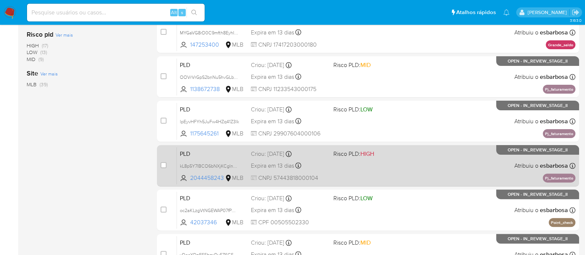
click at [404, 170] on div "PLD kL8p5Y7IBCO6bNXjKCgln6OW 2044458243 MLB Risco PLD: HIGH Criou: 12/09/2025 C…" at bounding box center [376, 165] width 399 height 37
click at [415, 191] on div "PLD oc2aKLzgVtNGEWAP07fPWQBx 42037346 MLB Risco PLD: LOW Criou: 12/09/2025 Crio…" at bounding box center [376, 209] width 399 height 37
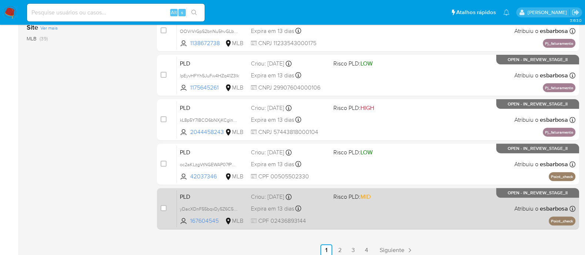
click at [409, 213] on div "PLD yDacXDnF55bqxDy5Z6C5R5d4 167604545 MLB Risco PLD: MID Criou: 12/09/2025 Cri…" at bounding box center [376, 208] width 399 height 37
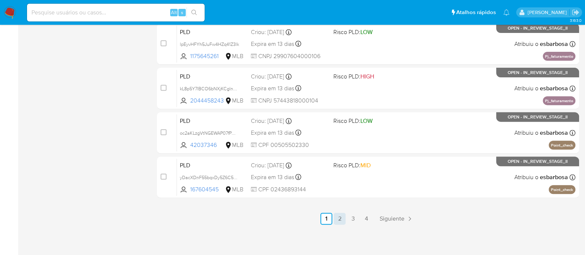
click at [342, 216] on link "2" at bounding box center [340, 219] width 12 height 12
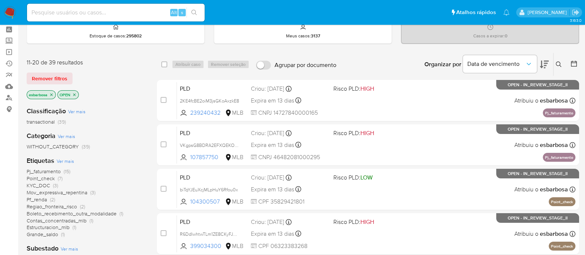
scroll to position [46, 0]
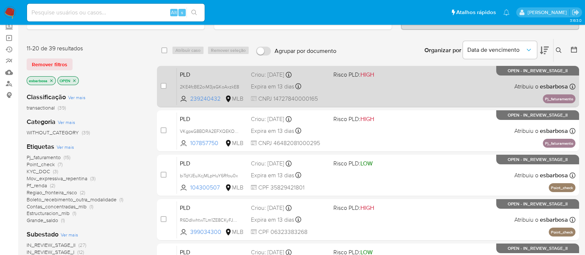
click at [400, 94] on div "PLD 2KE4fcBE2oiM3jsGKoAxzkE8 239240432 MLB Risco PLD: HIGH Criou: 12/09/2025 Cr…" at bounding box center [376, 86] width 399 height 37
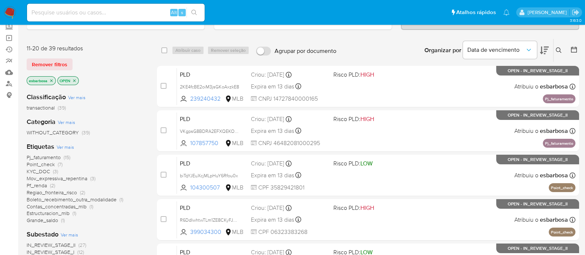
click at [418, 138] on div "PLD VKgpsG8BDRA2EFXQEKOqIWz4 107857750 MLB Risco PLD: HIGH Criou: 12/09/2025 Cr…" at bounding box center [376, 130] width 399 height 37
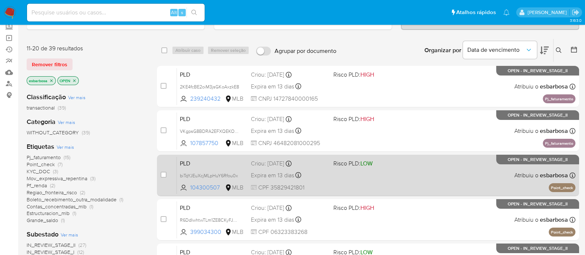
click at [426, 175] on div "PLD biTqYJEuXcjMLpHuY6Rfou0x 104300507 MLB Risco PLD: LOW Criou: 12/09/2025 Cri…" at bounding box center [376, 175] width 399 height 37
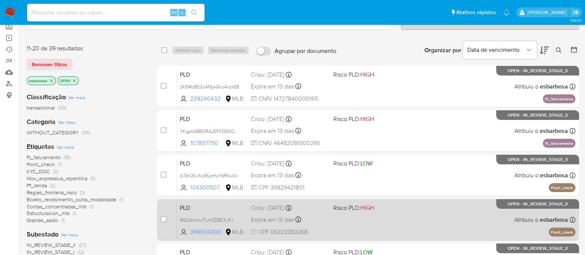
click at [403, 216] on div "PLD R6DdIwhtwTLm1ZE8CKyFJKQe 399034300 MLB Risco PLD: HIGH Criou: 12/09/2025 Cr…" at bounding box center [376, 219] width 399 height 37
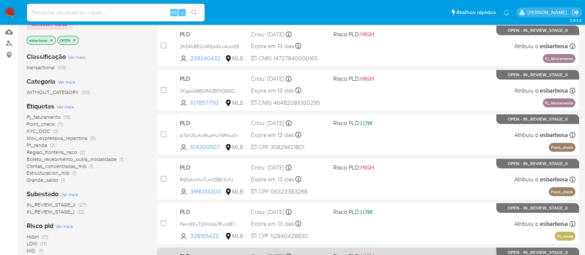
scroll to position [185, 0]
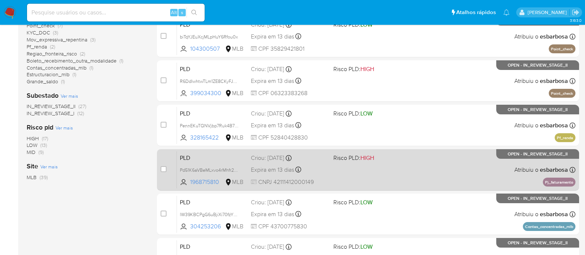
click at [410, 180] on div "PLD Pd51K6aVBeMLxvo4rMhfr2me 1968715810 MLB Risco PLD: HIGH Criou: 12/09/2025 C…" at bounding box center [376, 169] width 399 height 37
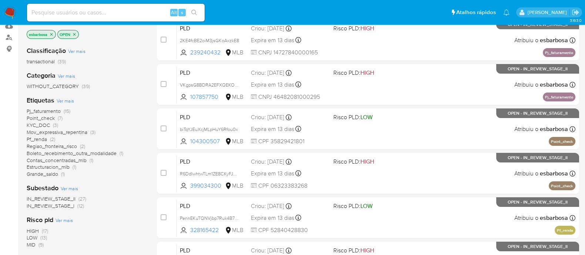
scroll to position [0, 0]
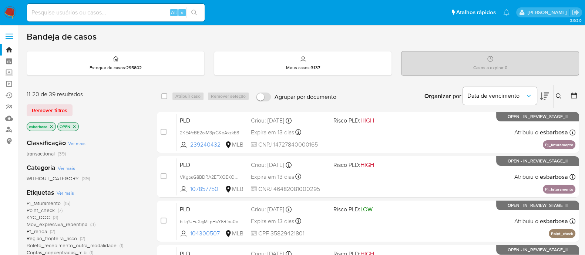
click at [544, 95] on icon at bounding box center [544, 96] width 9 height 9
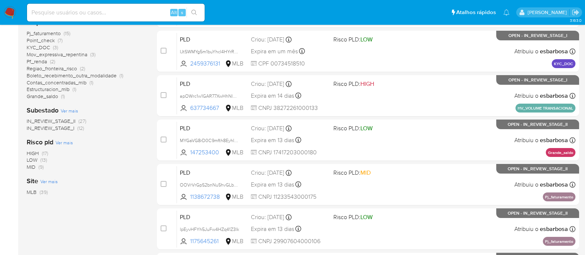
scroll to position [31, 0]
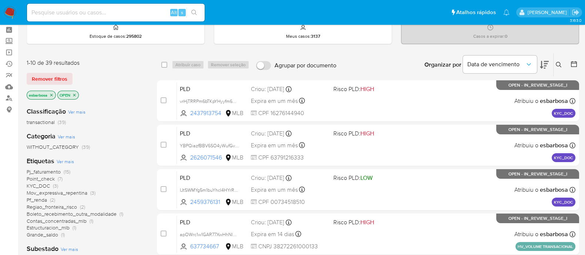
click at [37, 180] on span "Point_check" at bounding box center [41, 178] width 28 height 7
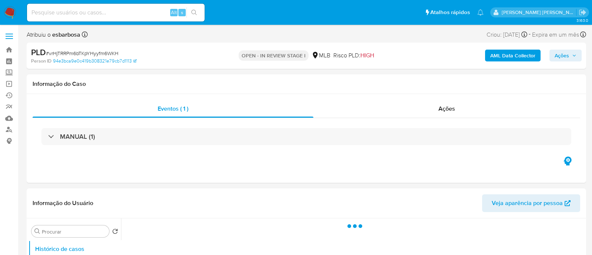
select select "10"
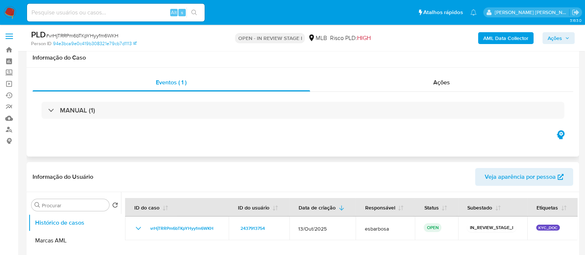
scroll to position [46, 0]
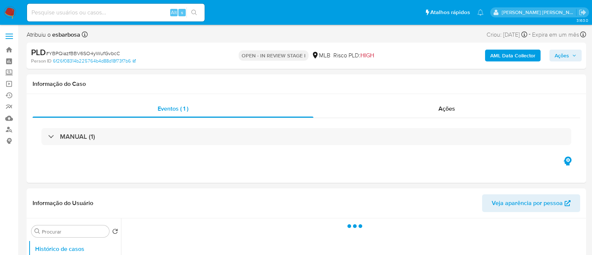
select select "10"
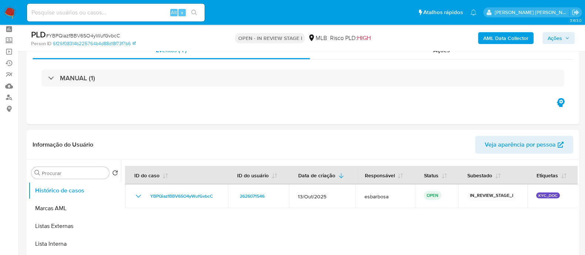
scroll to position [46, 0]
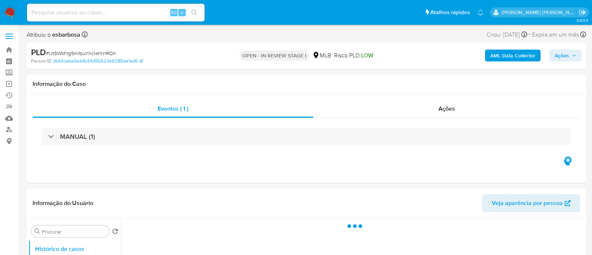
select select "10"
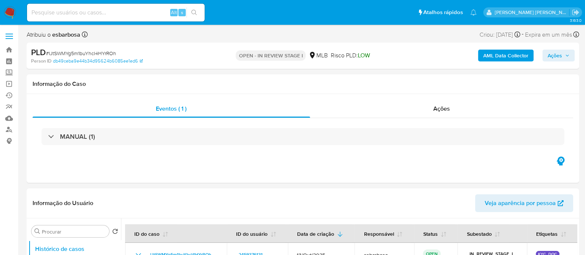
scroll to position [46, 0]
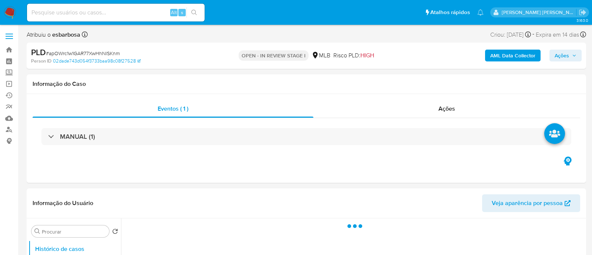
select select "10"
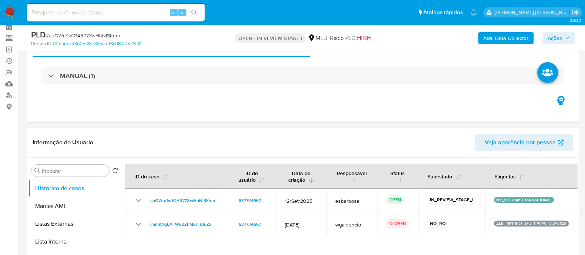
scroll to position [46, 0]
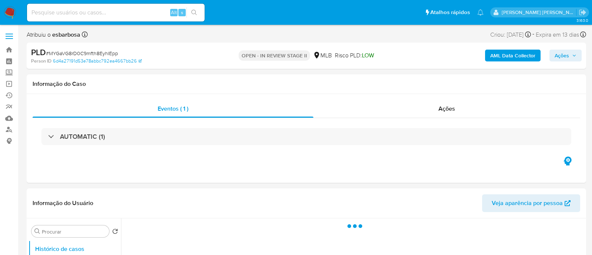
select select "10"
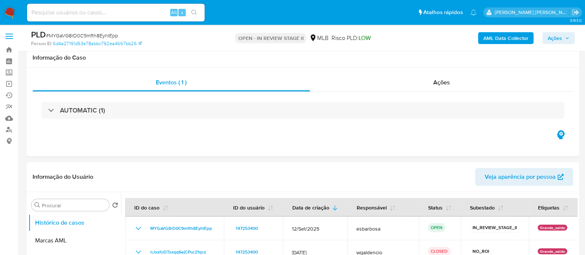
scroll to position [46, 0]
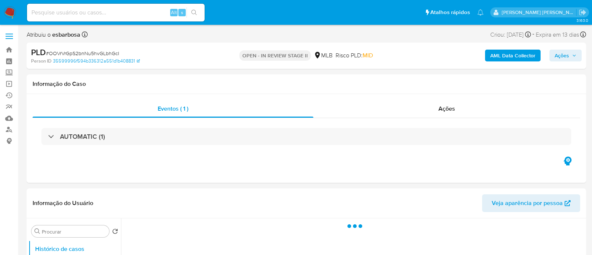
select select "10"
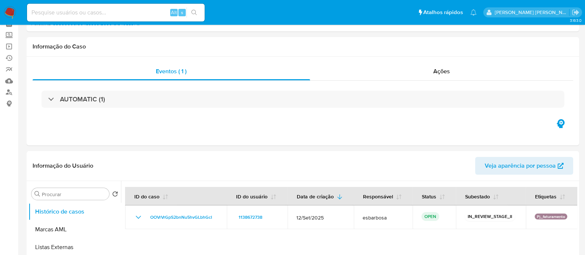
scroll to position [46, 0]
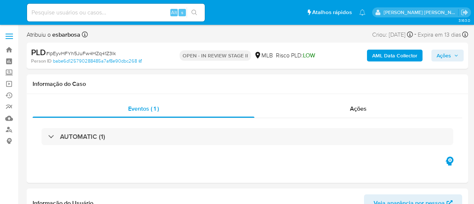
select select "10"
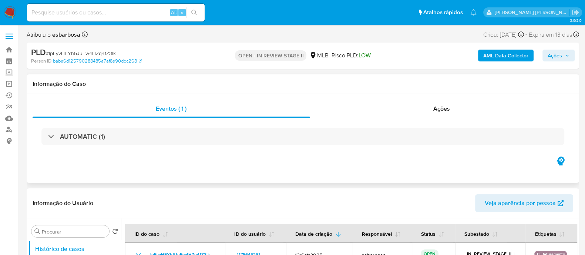
scroll to position [46, 0]
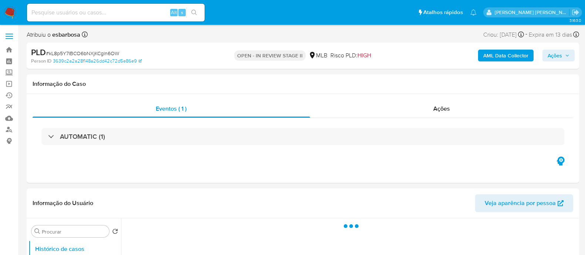
select select "10"
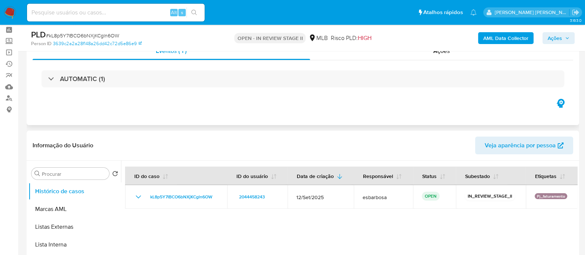
scroll to position [46, 0]
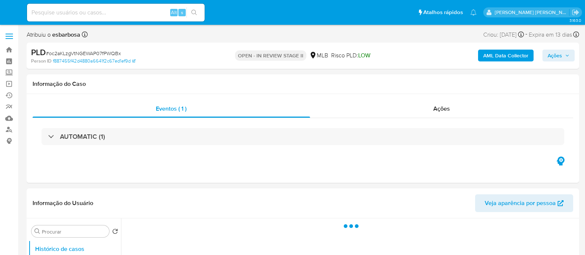
select select "10"
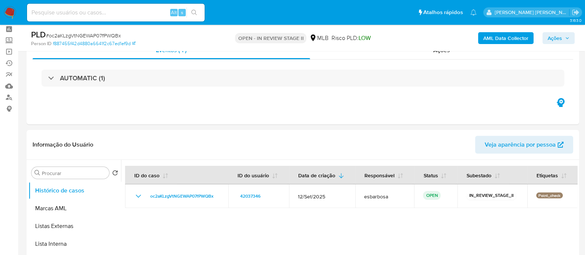
scroll to position [46, 0]
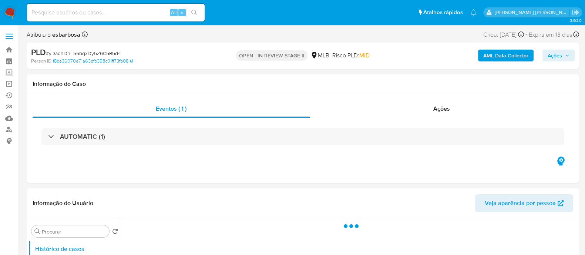
select select "10"
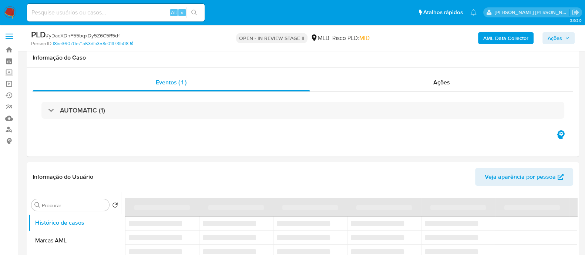
scroll to position [46, 0]
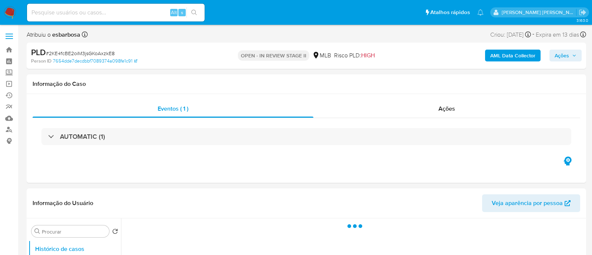
select select "10"
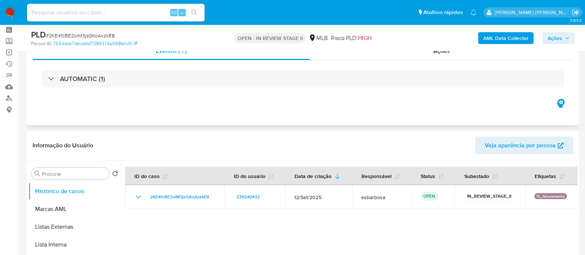
scroll to position [46, 0]
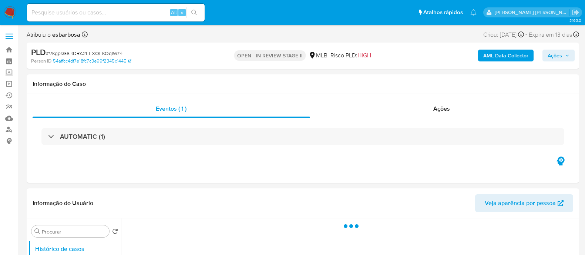
select select "10"
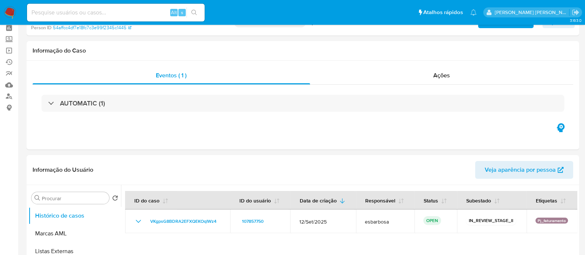
scroll to position [46, 0]
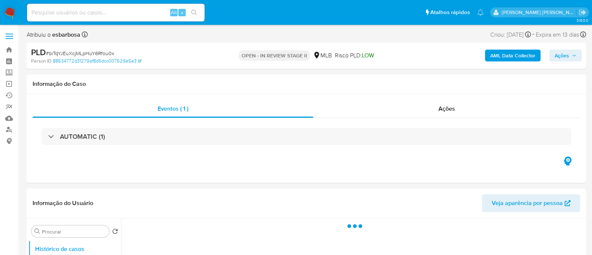
select select "10"
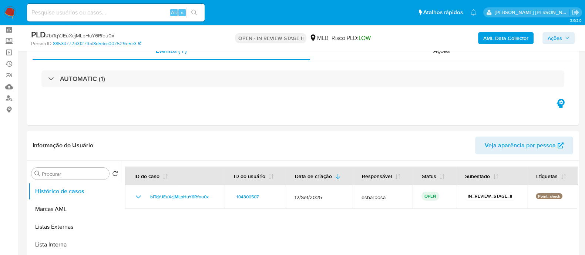
scroll to position [46, 0]
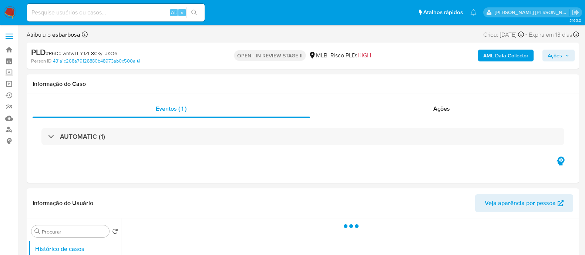
select select "10"
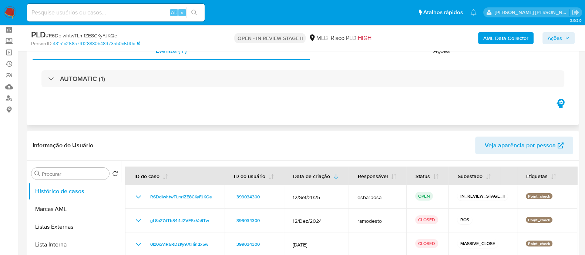
scroll to position [46, 0]
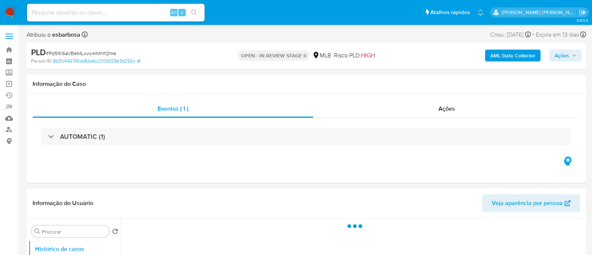
select select "10"
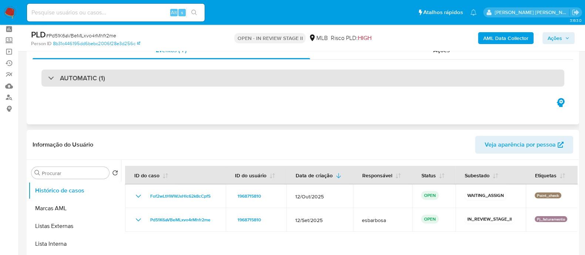
scroll to position [46, 0]
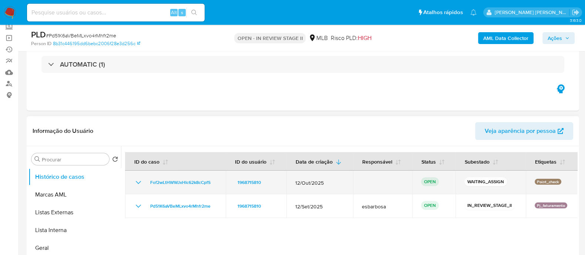
click at [136, 182] on icon "Mostrar/Ocultar" at bounding box center [138, 182] width 9 height 9
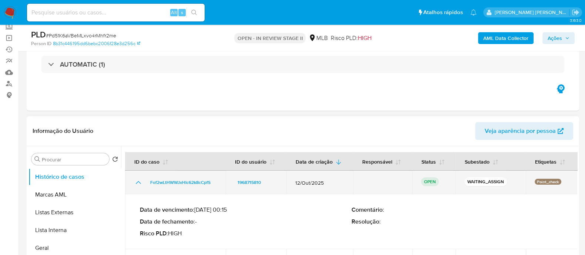
click at [136, 182] on icon "Mostrar/Ocultar" at bounding box center [138, 182] width 9 height 9
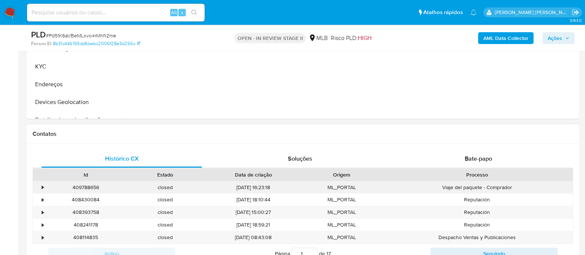
scroll to position [278, 0]
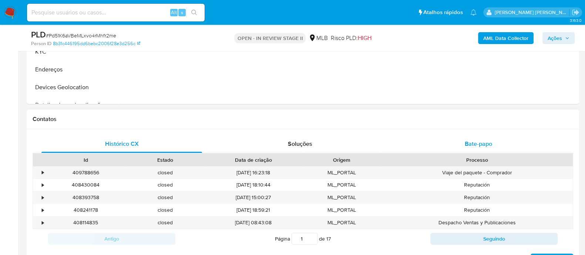
click at [458, 144] on div "Bate-papo" at bounding box center [478, 144] width 161 height 18
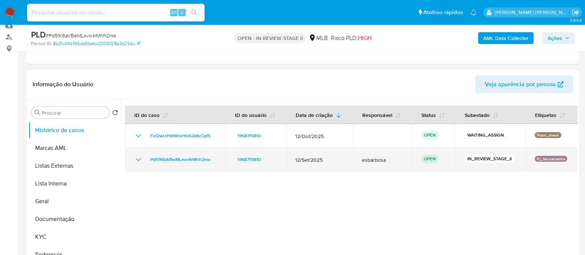
scroll to position [92, 0]
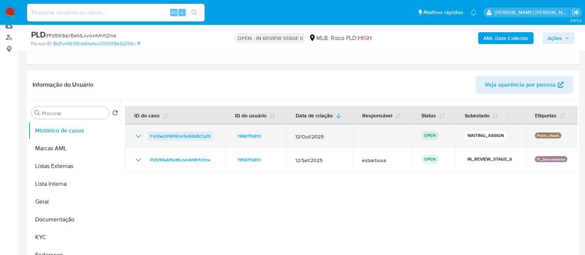
click at [190, 135] on span "Fof2wLtHWWJxHIc62k8cCpfS" at bounding box center [180, 136] width 60 height 9
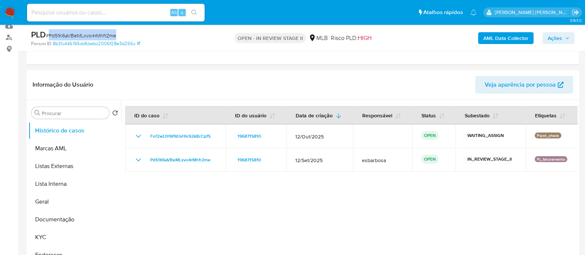
drag, startPoint x: 119, startPoint y: 34, endPoint x: 49, endPoint y: 34, distance: 69.6
click at [49, 34] on div "PLD # Pd51K6aVBeMLxvo4rMhfr2me" at bounding box center [120, 34] width 178 height 11
copy span "Pd51K6aVBeMLxvo4rMhfr2me"
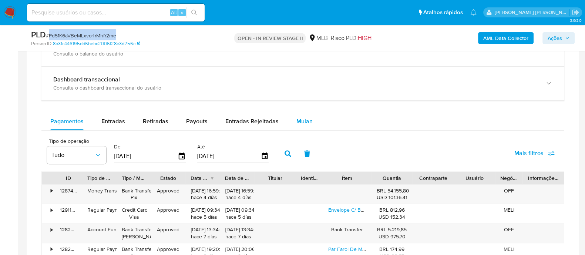
click at [299, 117] on span "Mulan" at bounding box center [304, 121] width 16 height 9
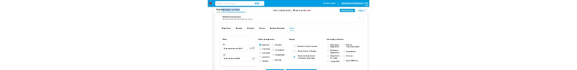
scroll to position [694, 0]
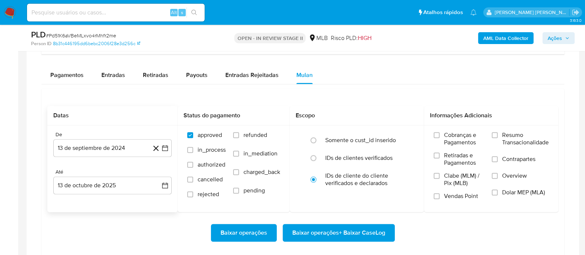
click at [107, 137] on div "De 13 de septiembre de 2024 13-09-2024" at bounding box center [112, 144] width 118 height 26
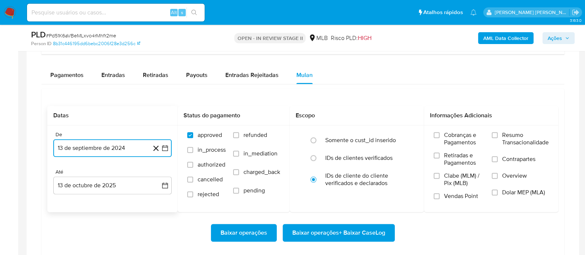
click at [111, 146] on button "13 de septiembre de 2024" at bounding box center [112, 148] width 118 height 18
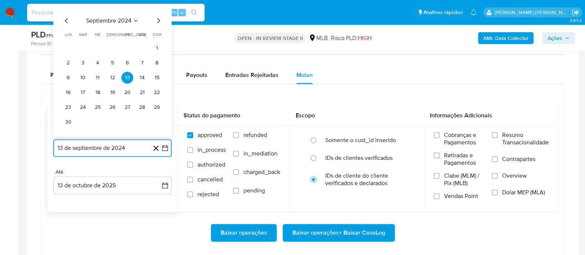
click at [109, 18] on span "septiembre 2024" at bounding box center [108, 20] width 45 height 7
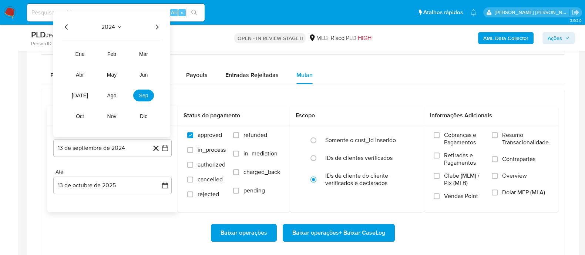
click at [154, 23] on icon "Año siguiente" at bounding box center [157, 26] width 9 height 9
click at [118, 96] on button "ago" at bounding box center [111, 95] width 21 height 12
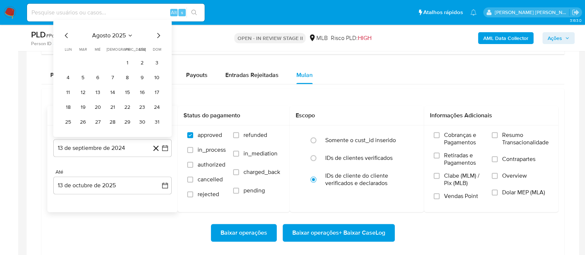
drag, startPoint x: 128, startPoint y: 59, endPoint x: 131, endPoint y: 124, distance: 64.5
click at [128, 59] on button "1" at bounding box center [127, 63] width 12 height 12
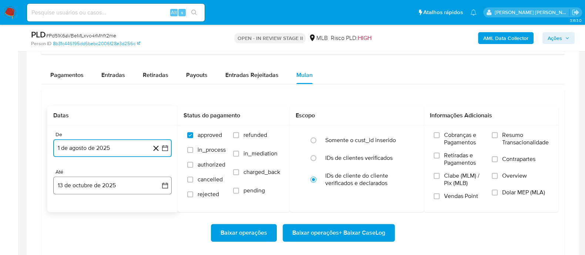
click at [135, 182] on button "13 de octubre de 2025" at bounding box center [112, 186] width 118 height 18
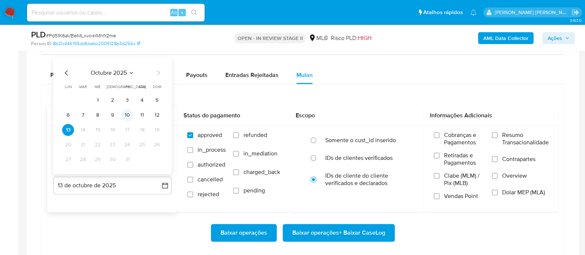
click at [131, 115] on button "10" at bounding box center [127, 115] width 12 height 12
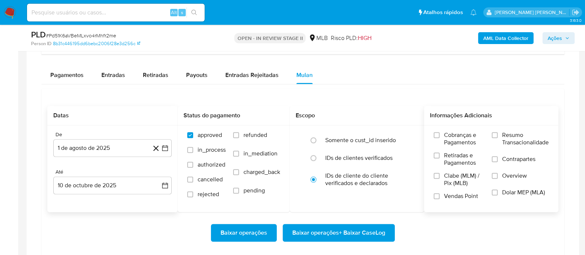
click at [497, 137] on label "Resumo Transacionalidade" at bounding box center [520, 143] width 57 height 24
click at [497, 137] on input "Resumo Transacionalidade" at bounding box center [495, 135] width 6 height 6
click at [495, 158] on input "Contrapartes" at bounding box center [495, 159] width 6 height 6
click at [439, 197] on input "Vendas Point" at bounding box center [437, 196] width 6 height 6
click at [343, 234] on span "Baixar operações + Baixar CaseLog" at bounding box center [338, 233] width 93 height 16
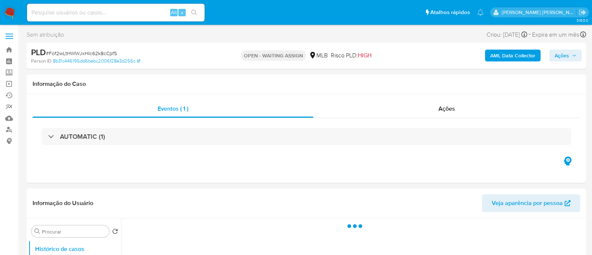
select select "10"
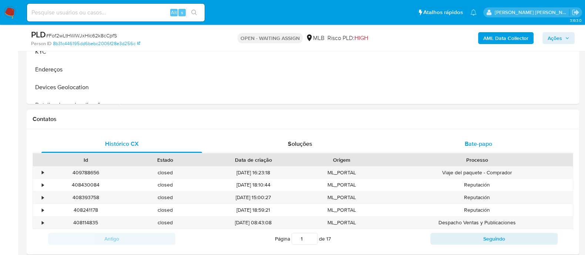
click at [456, 141] on div "Bate-papo" at bounding box center [478, 144] width 161 height 18
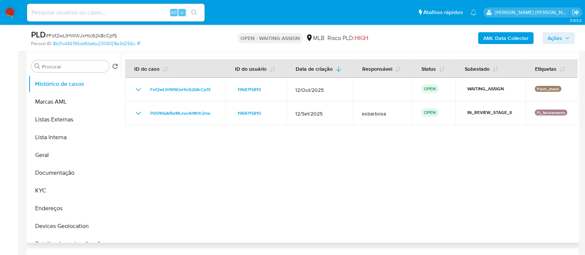
scroll to position [92, 0]
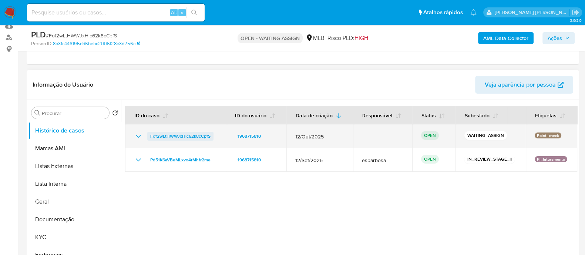
drag, startPoint x: 218, startPoint y: 135, endPoint x: 150, endPoint y: 136, distance: 68.5
click at [150, 136] on td "Fof2wLtHWWJxHIc62k8cCpfS" at bounding box center [175, 136] width 101 height 24
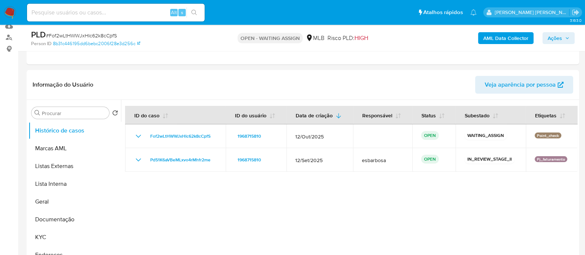
click at [558, 42] on span "Ações" at bounding box center [555, 38] width 14 height 12
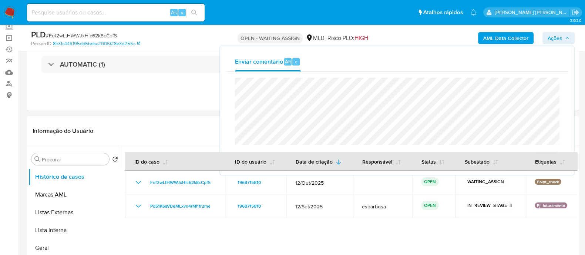
scroll to position [0, 0]
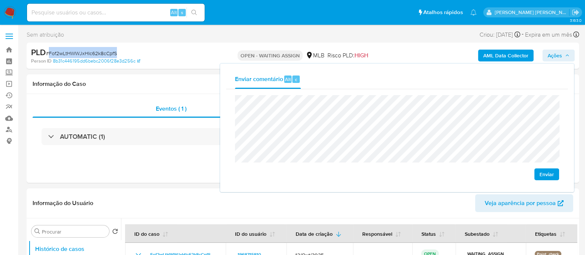
drag, startPoint x: 132, startPoint y: 53, endPoint x: 49, endPoint y: 52, distance: 82.9
click at [49, 52] on div "PLD # Fof2wLtHWWJxHIc62k8cCpfS" at bounding box center [120, 52] width 178 height 11
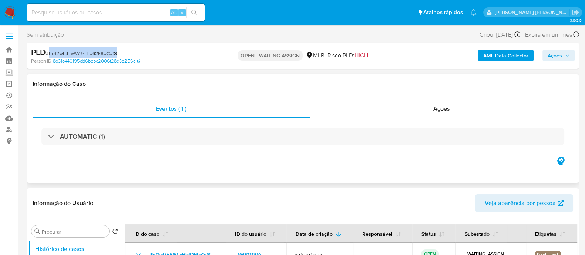
copy span "Fof2wLtHWWJxHIc62k8cCpfS"
click at [559, 54] on span "Ações" at bounding box center [555, 56] width 14 height 12
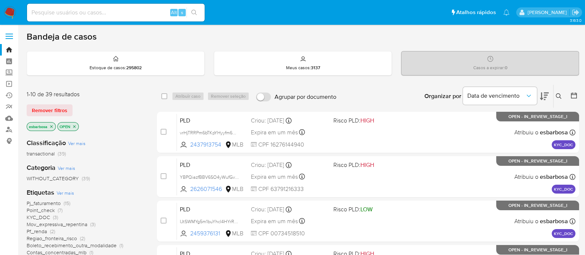
click at [557, 97] on icon at bounding box center [559, 96] width 6 height 6
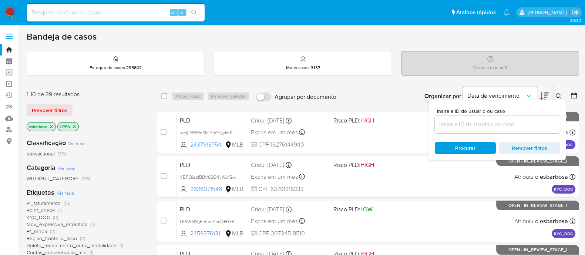
click at [443, 126] on input at bounding box center [497, 125] width 125 height 10
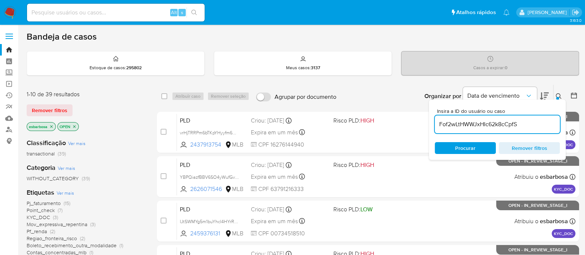
type input "Fof2wLtHWWJxHIc62k8cCpfS"
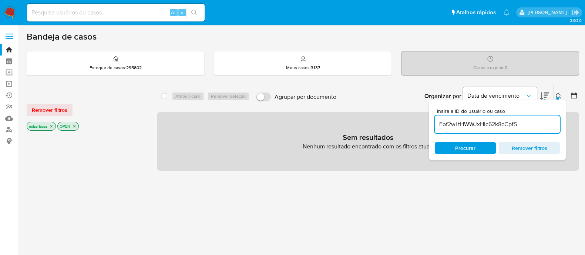
click at [50, 125] on icon "close-filter" at bounding box center [51, 126] width 4 height 4
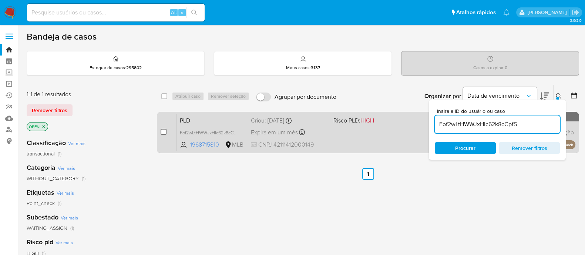
click at [161, 132] on input "checkbox" at bounding box center [164, 132] width 6 height 6
checkbox input "true"
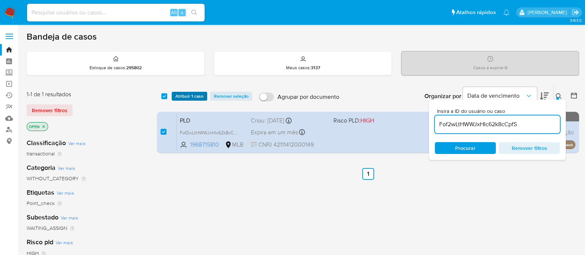
click at [190, 97] on span "Atribuir 1 caso" at bounding box center [189, 96] width 28 height 7
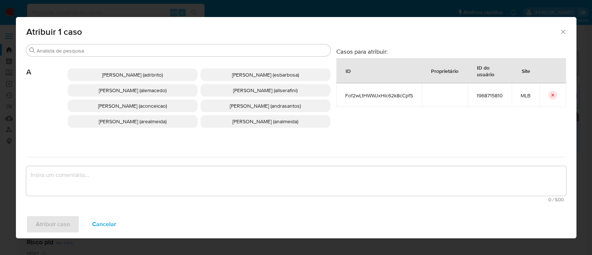
drag, startPoint x: 231, startPoint y: 74, endPoint x: 165, endPoint y: 141, distance: 94.0
click at [232, 74] on span "Alessandra Da Silva Barbosa (esbarbosa)" at bounding box center [265, 74] width 67 height 7
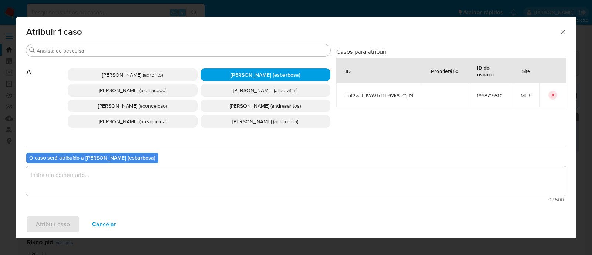
click at [141, 175] on textarea "assign-modal" at bounding box center [296, 181] width 540 height 30
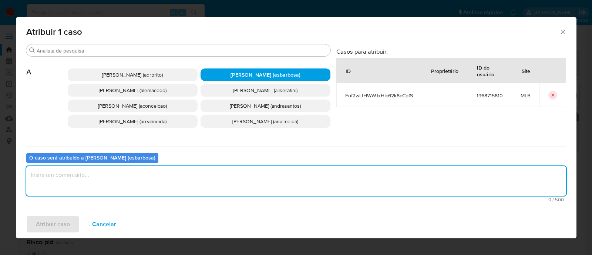
paste textarea "Fof2wLtHWWJxHIc62k8cCpfS"
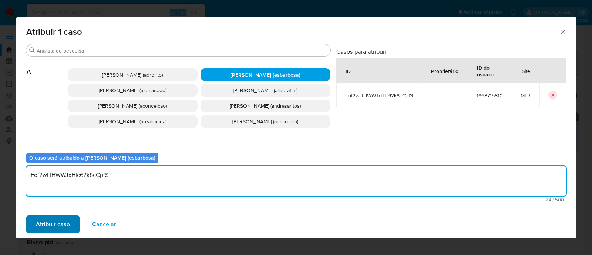
type textarea "Fof2wLtHWWJxHIc62k8cCpfS"
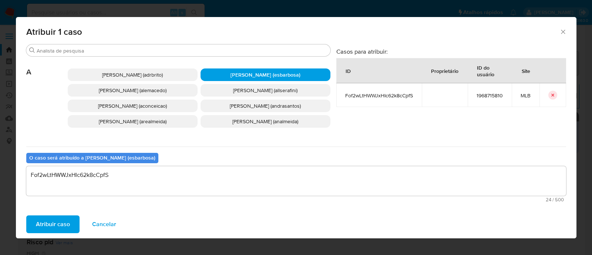
click at [48, 222] on span "Atribuir caso" at bounding box center [53, 224] width 34 height 16
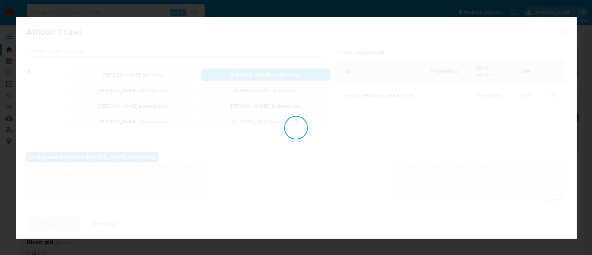
checkbox input "false"
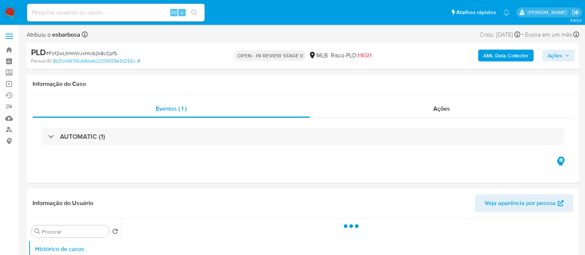
drag, startPoint x: 553, startPoint y: 56, endPoint x: 500, endPoint y: 60, distance: 53.8
click at [553, 56] on span "Ações" at bounding box center [555, 56] width 14 height 12
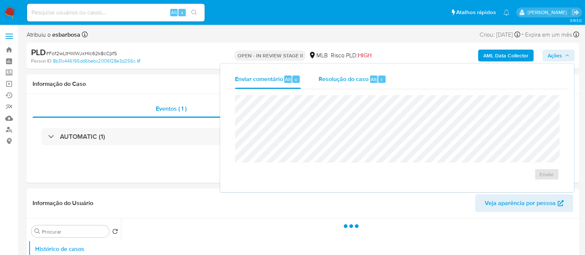
click at [350, 81] on span "Resolução do caso" at bounding box center [344, 79] width 50 height 9
select select "10"
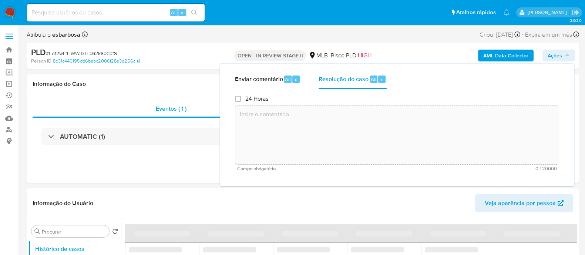
paste textarea "Este alerta (Id Fof2wLtHWWJxHIc62k8cCpfS) será declinado - o cliente sera trata…"
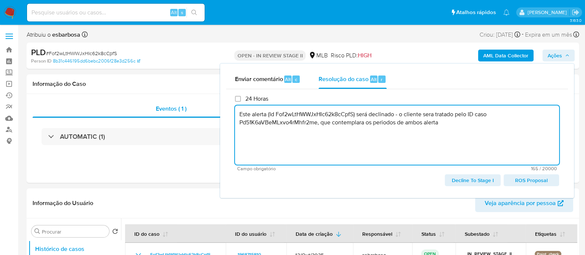
click at [384, 124] on textarea "Este alerta (Id Fof2wLtHWWJxHIc62k8cCpfS) será declinado - o cliente sera trata…" at bounding box center [397, 134] width 324 height 59
click at [0, 0] on lt-span "per í odos" at bounding box center [0, 0] width 0 height 0
click at [446, 125] on textarea "Este alerta (Id Fof2wLtHWWJxHIc62k8cCpfS) será declinado - o cliente sera trata…" at bounding box center [397, 134] width 324 height 59
click at [431, 117] on textarea "Este alerta (Id Fof2wLtHWWJxHIc62k8cCpfS) será declinado - o cliente sera trata…" at bounding box center [397, 134] width 324 height 59
click at [0, 0] on lt-span "ser á" at bounding box center [0, 0] width 0 height 0
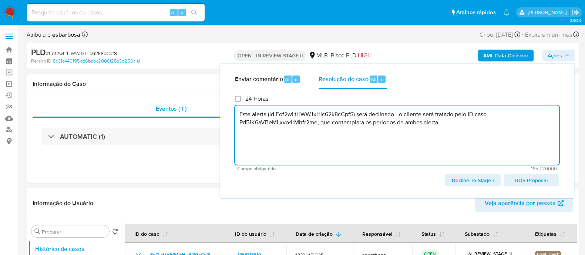
drag, startPoint x: 452, startPoint y: 125, endPoint x: 230, endPoint y: 112, distance: 222.5
click at [230, 112] on div "24 Horas Este alerta (Id Fof2wLtHWWJxHIc62k8cCpfS) será declinado - o cliente s…" at bounding box center [397, 140] width 342 height 103
click at [466, 178] on span "Decline To Stage I" at bounding box center [472, 180] width 45 height 10
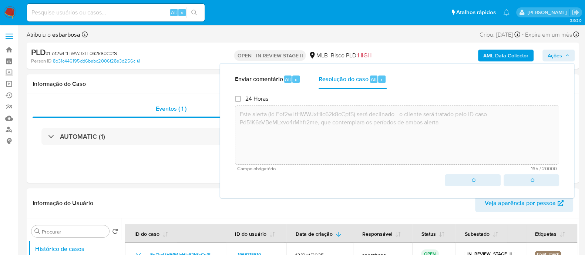
type textarea "Este alerta (Id Fof2wLtHWWJxHIc62k8cCpfS) será declinado - o cliente será trata…"
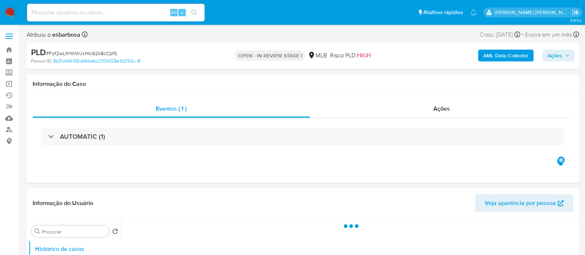
select select "10"
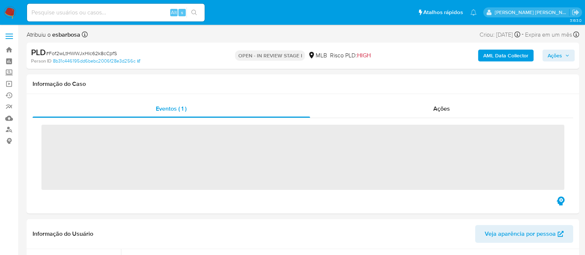
click at [558, 54] on span "Ações" at bounding box center [555, 56] width 14 height 12
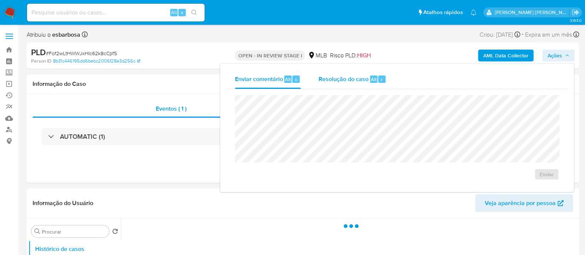
drag, startPoint x: 342, startPoint y: 83, endPoint x: 348, endPoint y: 87, distance: 7.4
click at [342, 83] on span "Resolução do caso" at bounding box center [344, 79] width 50 height 9
select select "10"
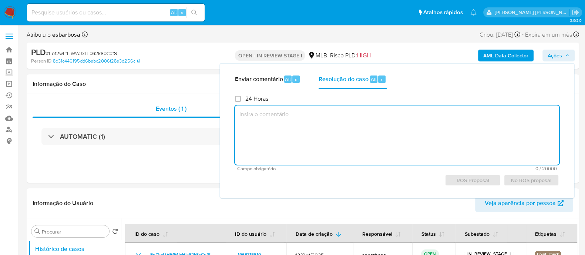
click at [370, 127] on textarea at bounding box center [397, 134] width 324 height 59
paste textarea "Este alerta (Id Fof2wLtHWWJxHIc62k8cCpfS) será declinado - o cliente será trata…"
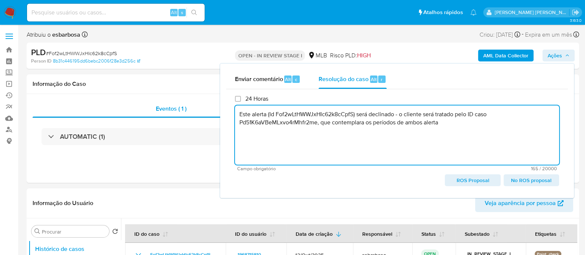
click at [531, 180] on span "No ROS proposal" at bounding box center [531, 180] width 45 height 10
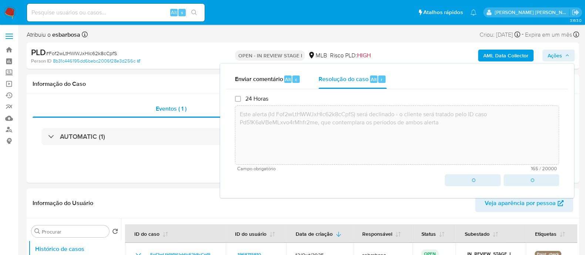
type textarea "Este alerta (Id Fof2wLtHWWJxHIc62k8cCpfS) será declinado - o cliente será trata…"
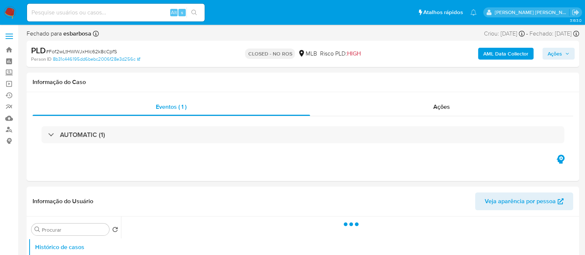
select select "10"
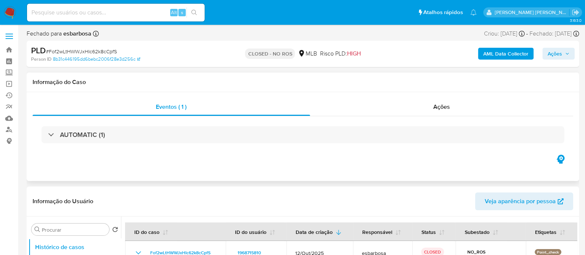
click at [398, 116] on div "AUTOMATIC (1)" at bounding box center [303, 134] width 541 height 37
click at [398, 107] on div "Ações" at bounding box center [442, 107] width 264 height 18
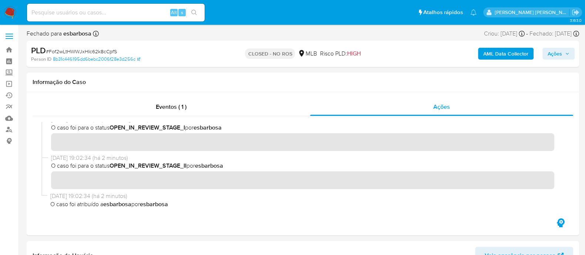
scroll to position [46, 0]
